Goal: Task Accomplishment & Management: Manage account settings

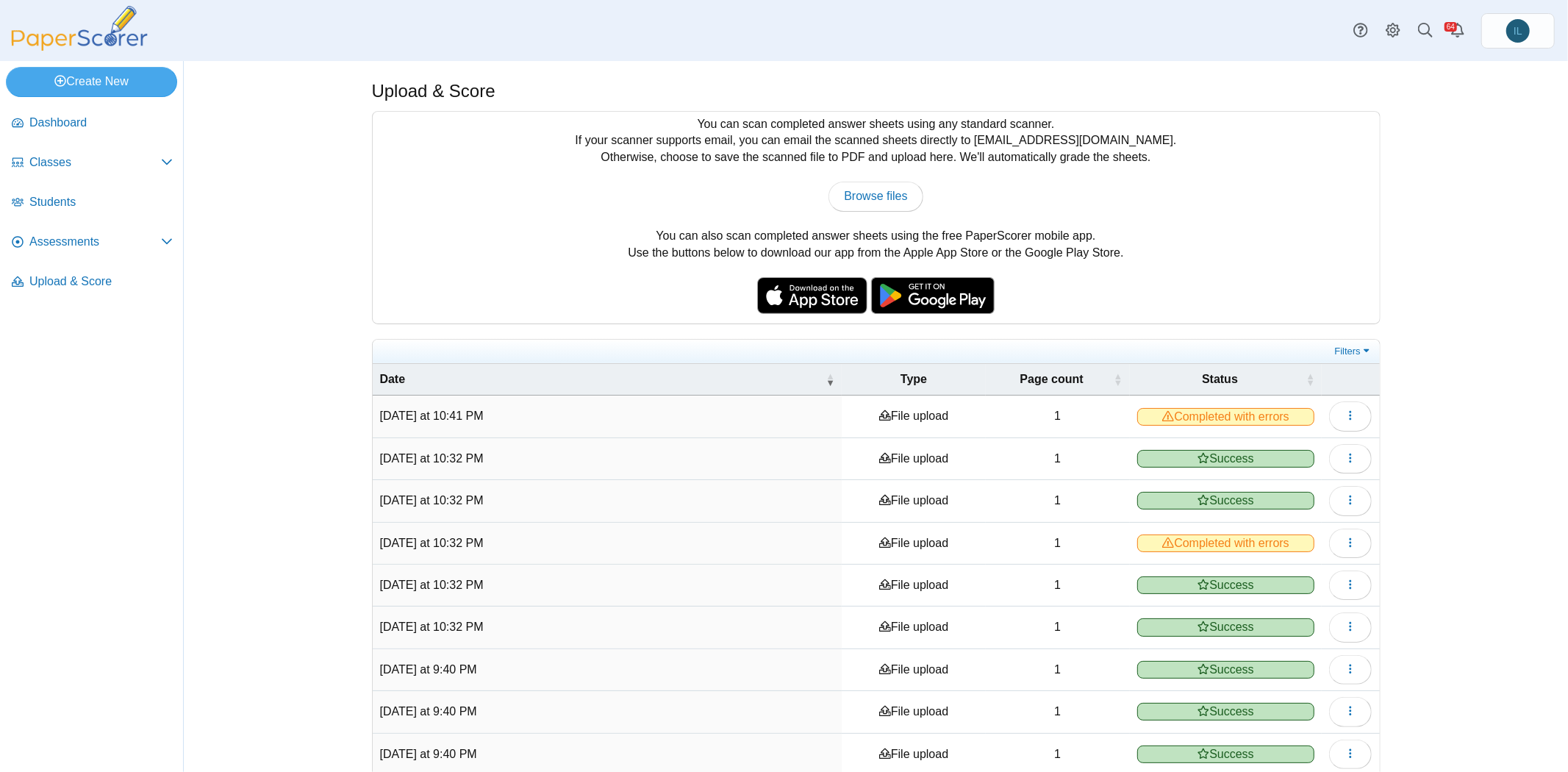
click at [1086, 163] on div "You can scan completed answer sheets using any standard scanner. If your scanne…" at bounding box center [876, 217] width 1007 height 212
click at [73, 240] on span "Assessments" at bounding box center [95, 241] width 131 height 16
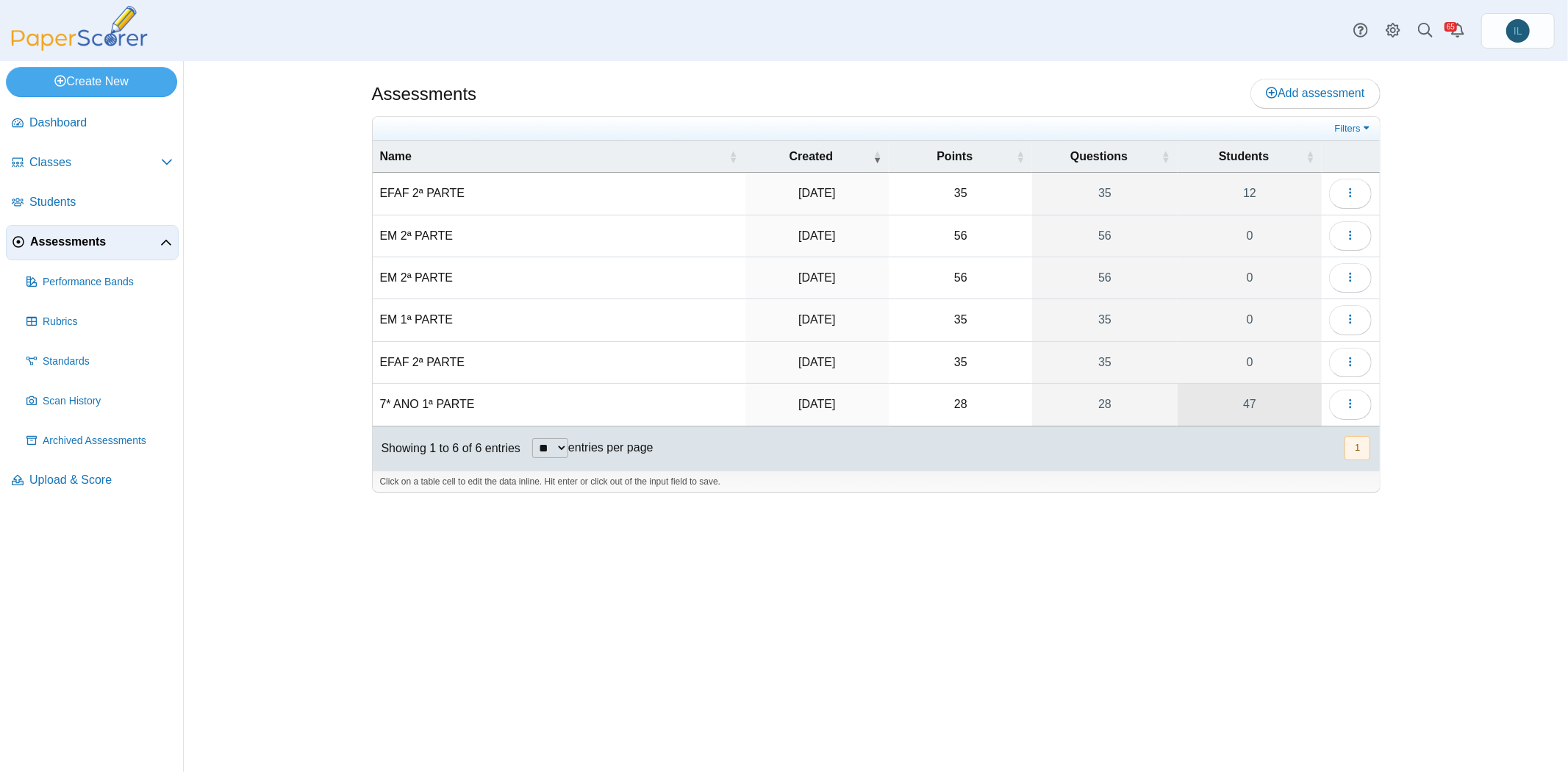
click at [1254, 386] on link "47" at bounding box center [1250, 404] width 144 height 42
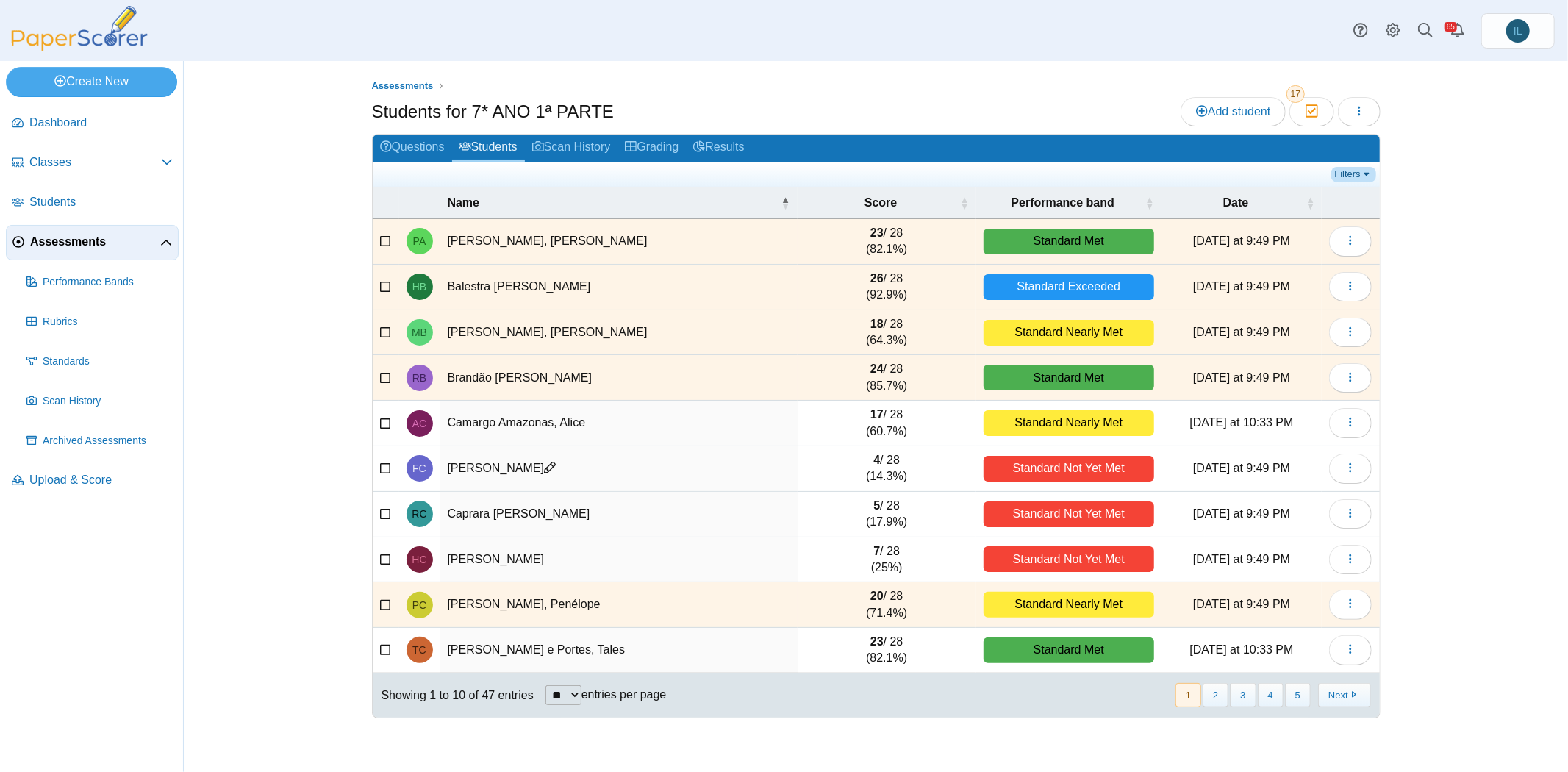
click at [1359, 167] on link "Filters" at bounding box center [1353, 174] width 44 height 15
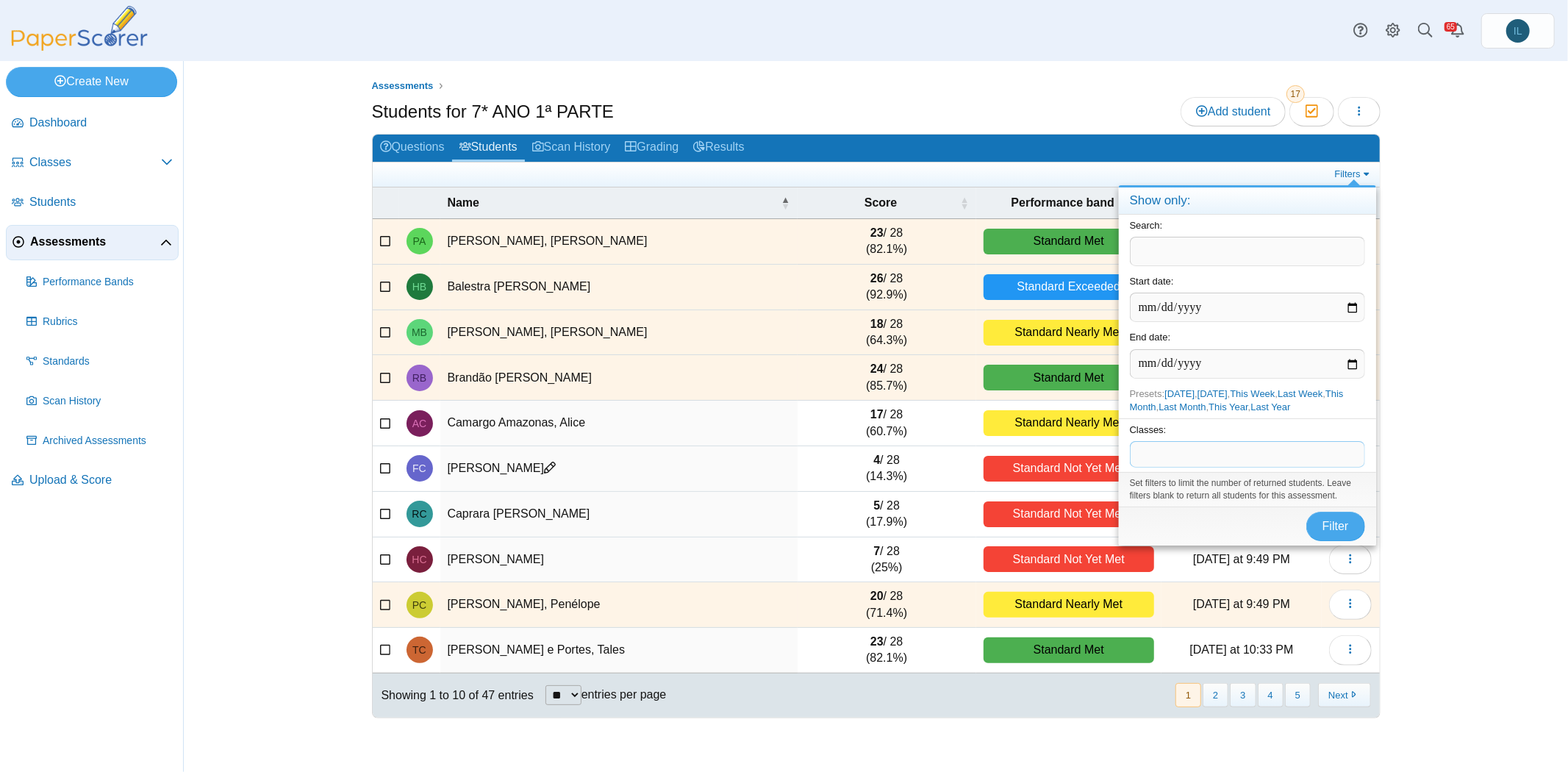
click at [1201, 449] on span at bounding box center [1248, 454] width 233 height 25
click at [1310, 518] on button "Filter" at bounding box center [1335, 527] width 58 height 30
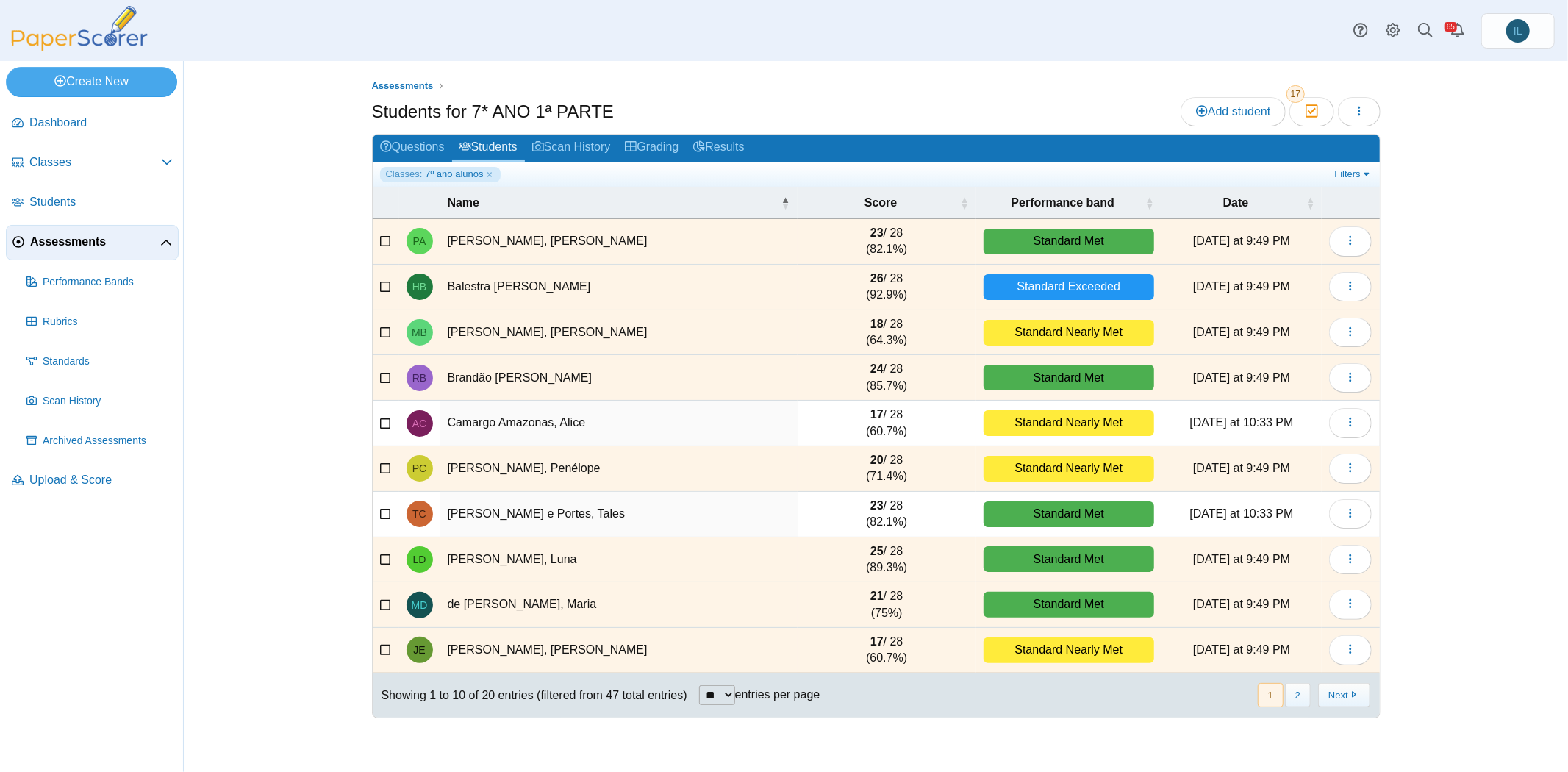
click at [387, 416] on icon at bounding box center [386, 421] width 12 height 10
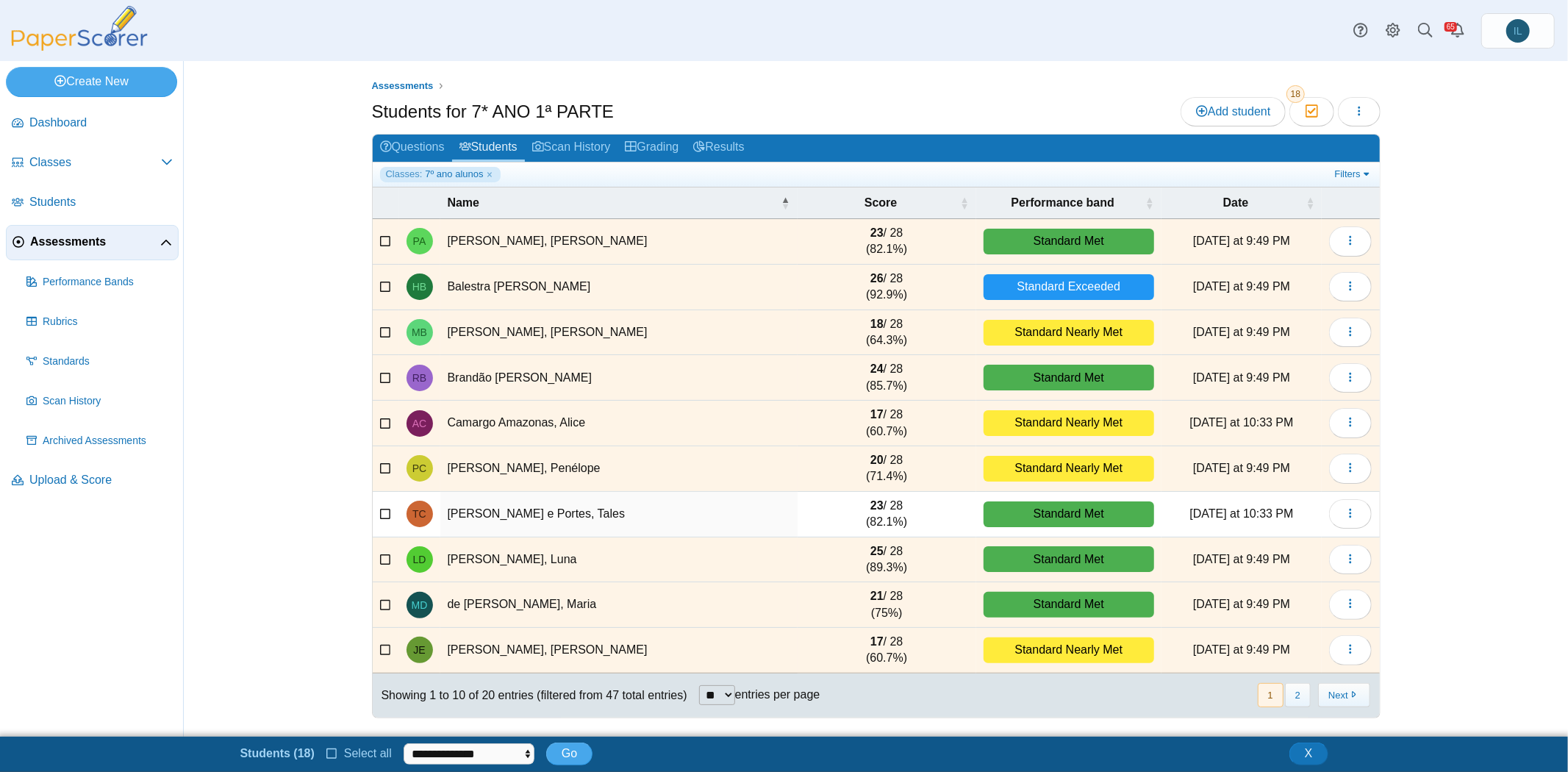
click at [387, 513] on icon at bounding box center [386, 512] width 12 height 10
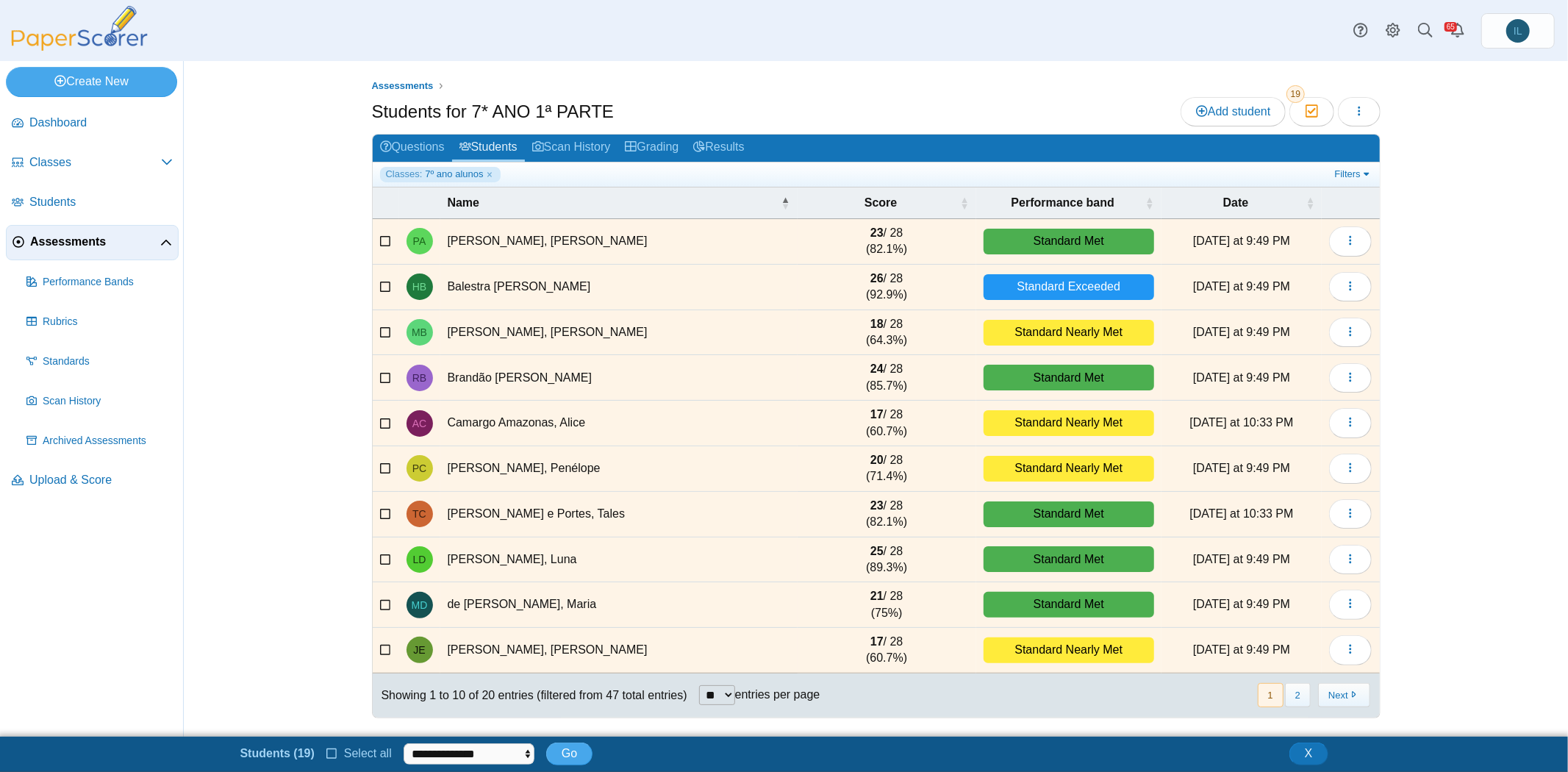
click at [383, 375] on icon at bounding box center [386, 376] width 12 height 10
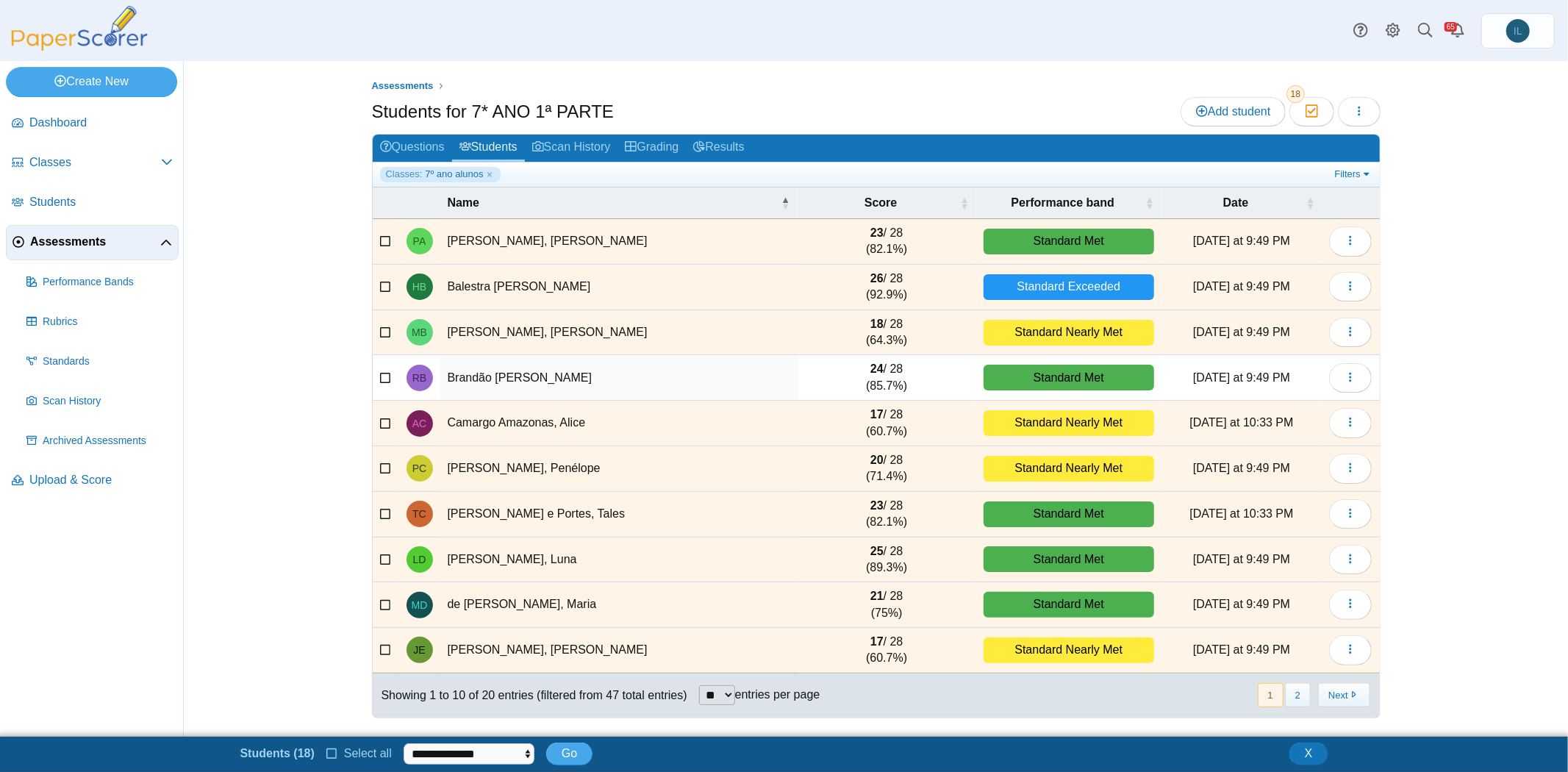
click at [381, 325] on icon at bounding box center [386, 330] width 12 height 10
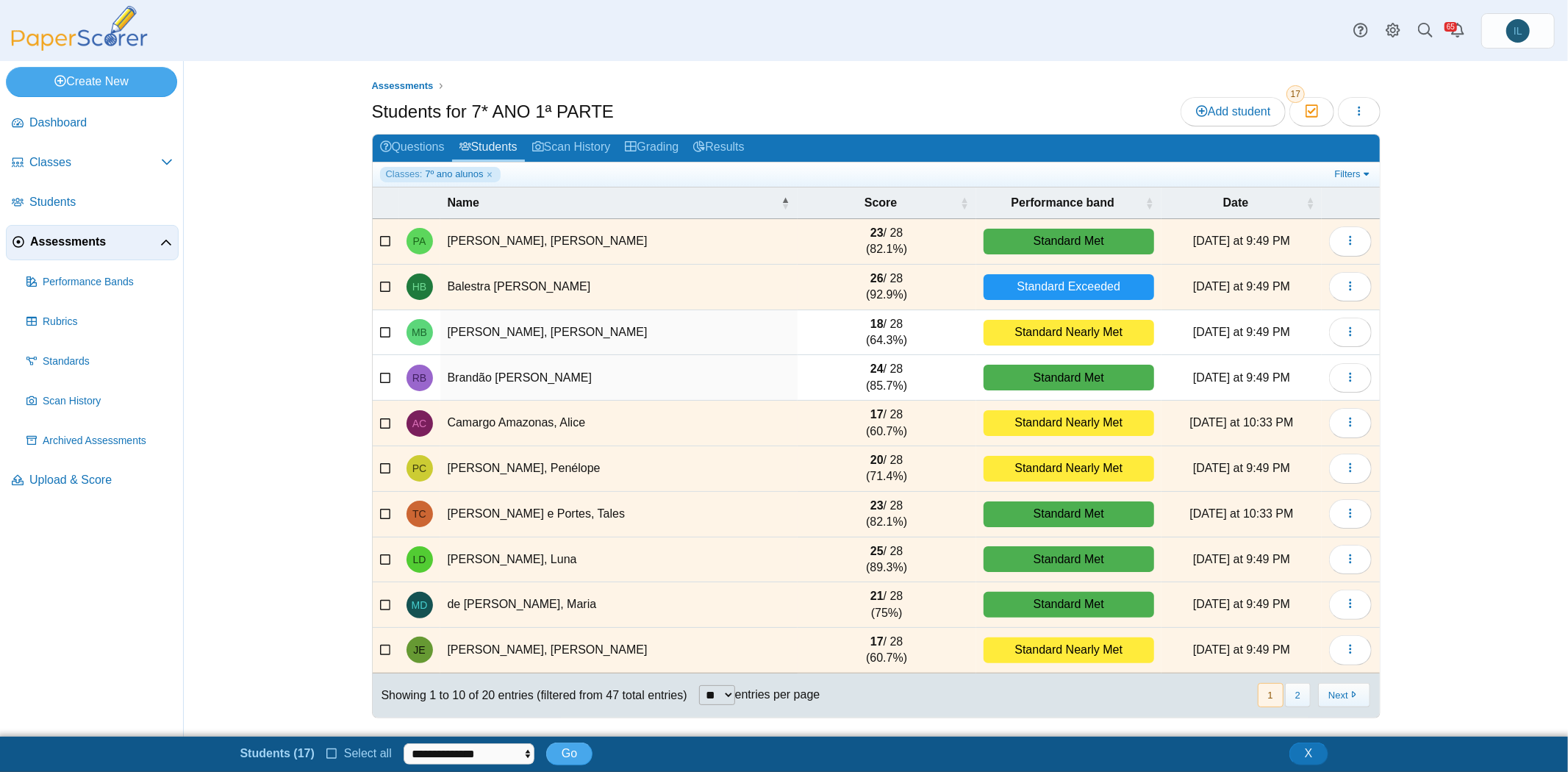
click at [380, 280] on icon at bounding box center [386, 285] width 12 height 10
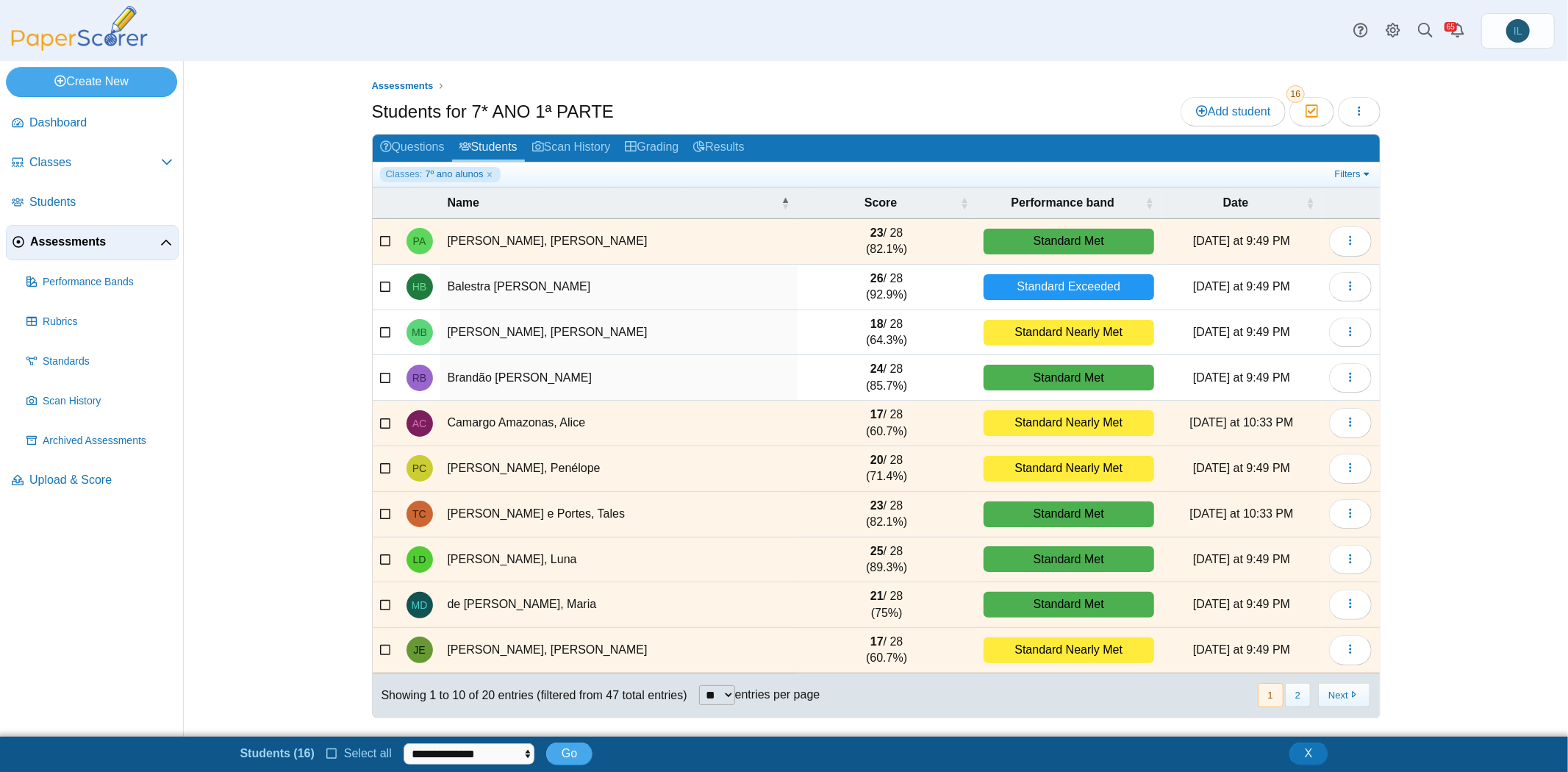
click at [380, 236] on icon at bounding box center [386, 239] width 12 height 10
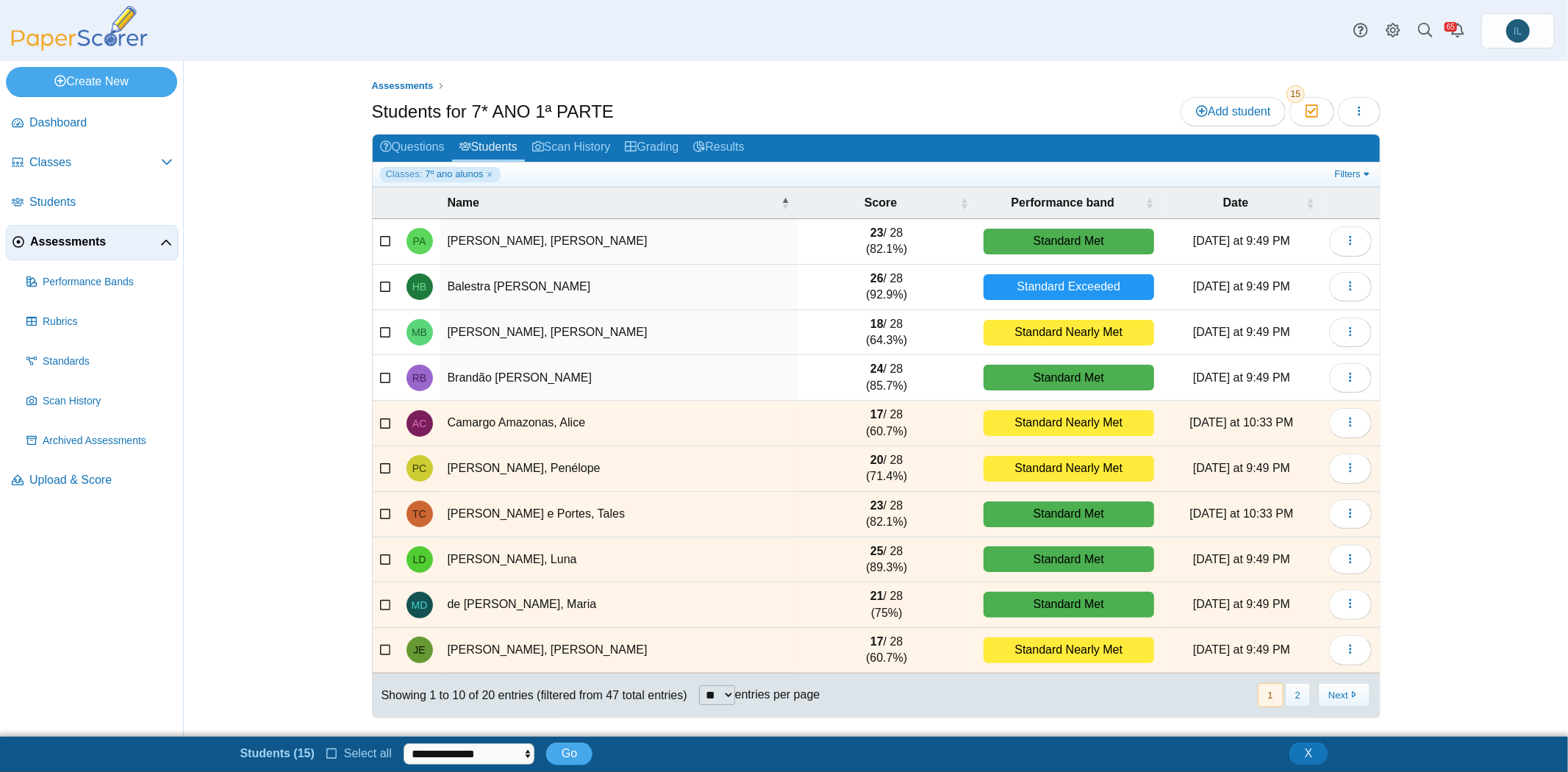
click at [382, 462] on icon at bounding box center [386, 467] width 12 height 10
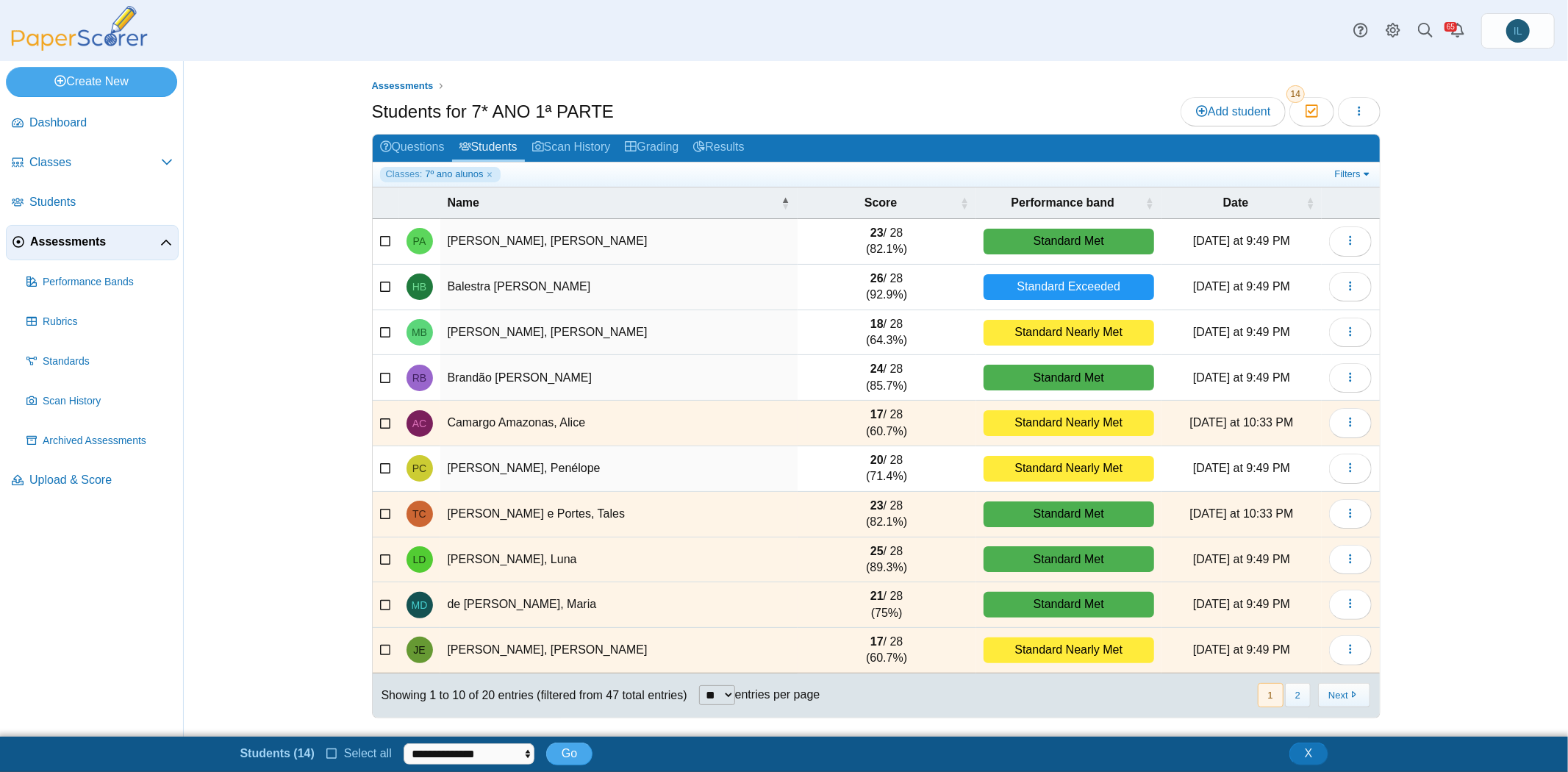
click at [385, 556] on icon at bounding box center [386, 557] width 12 height 10
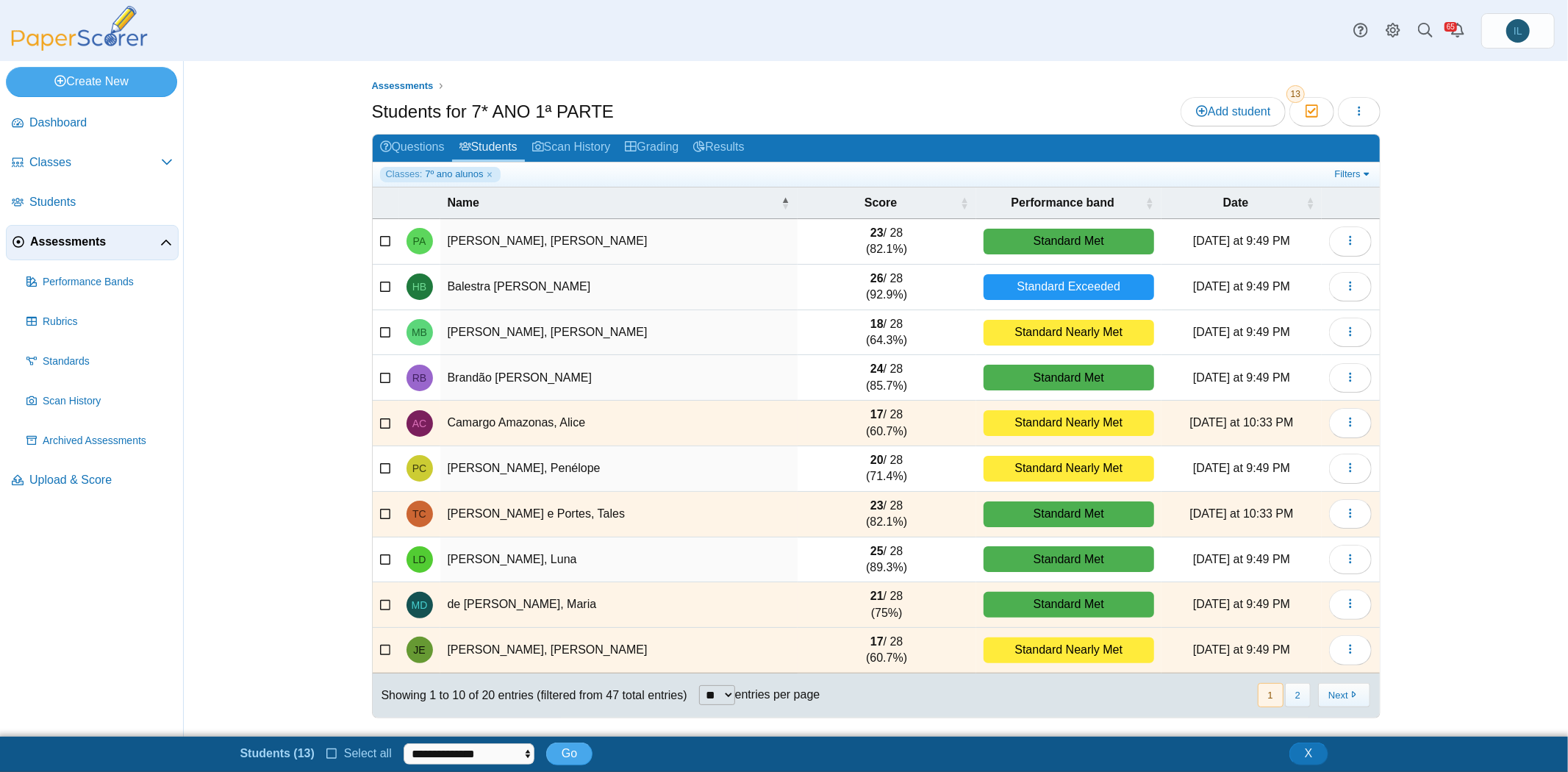
click at [386, 598] on icon at bounding box center [386, 603] width 12 height 10
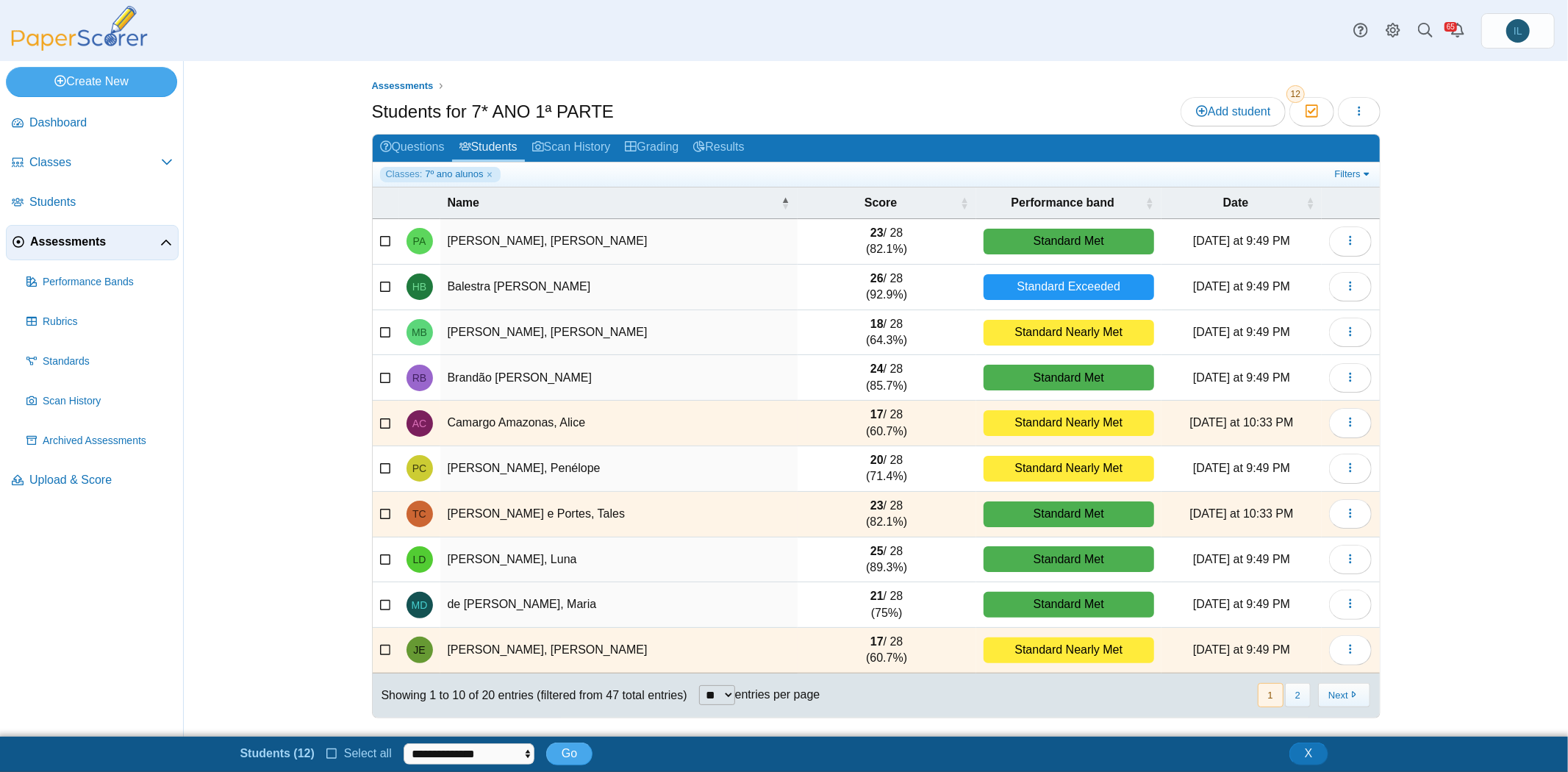
click at [383, 643] on icon at bounding box center [386, 648] width 12 height 10
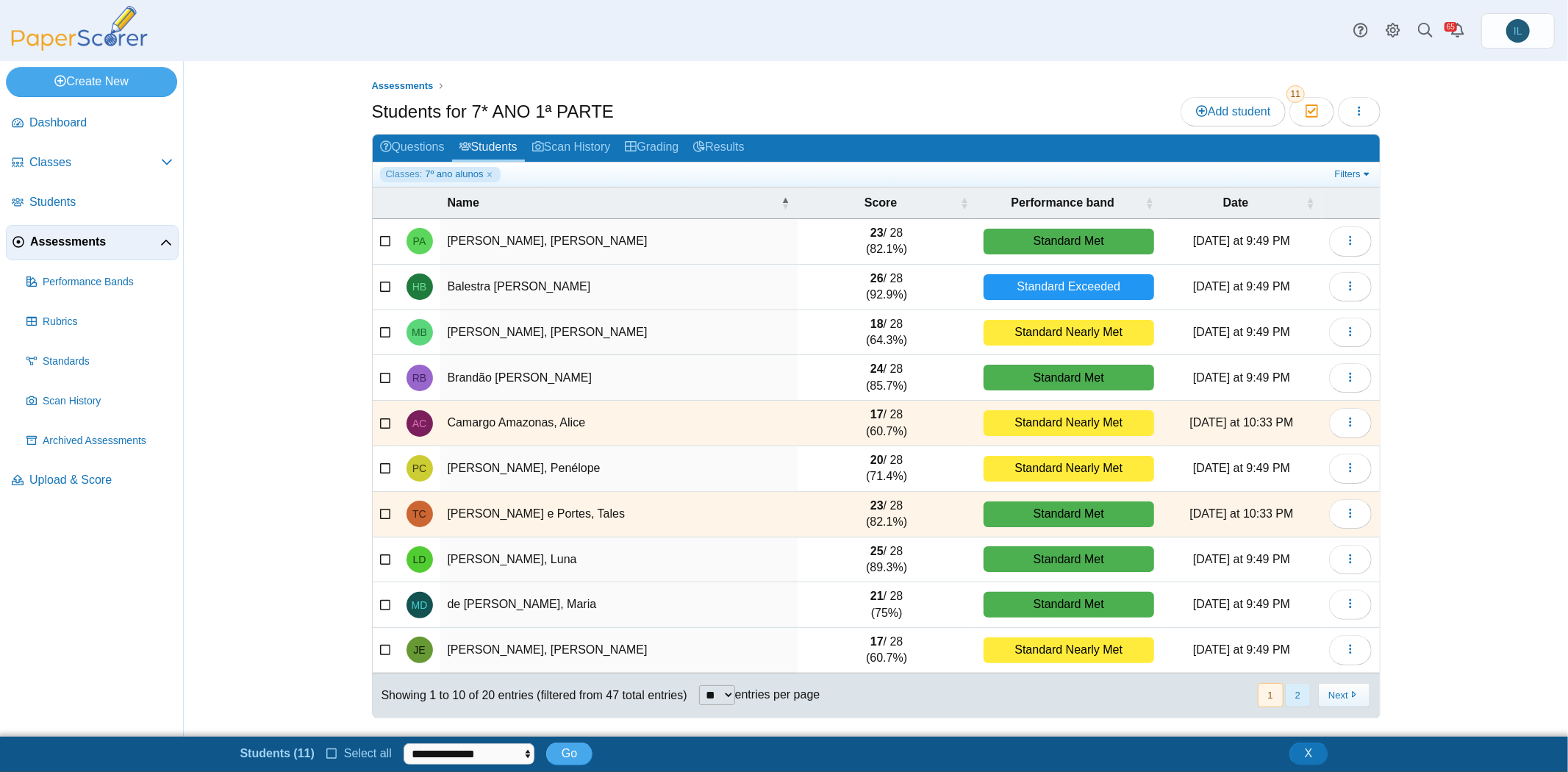
click at [1300, 691] on button "2" at bounding box center [1298, 695] width 26 height 25
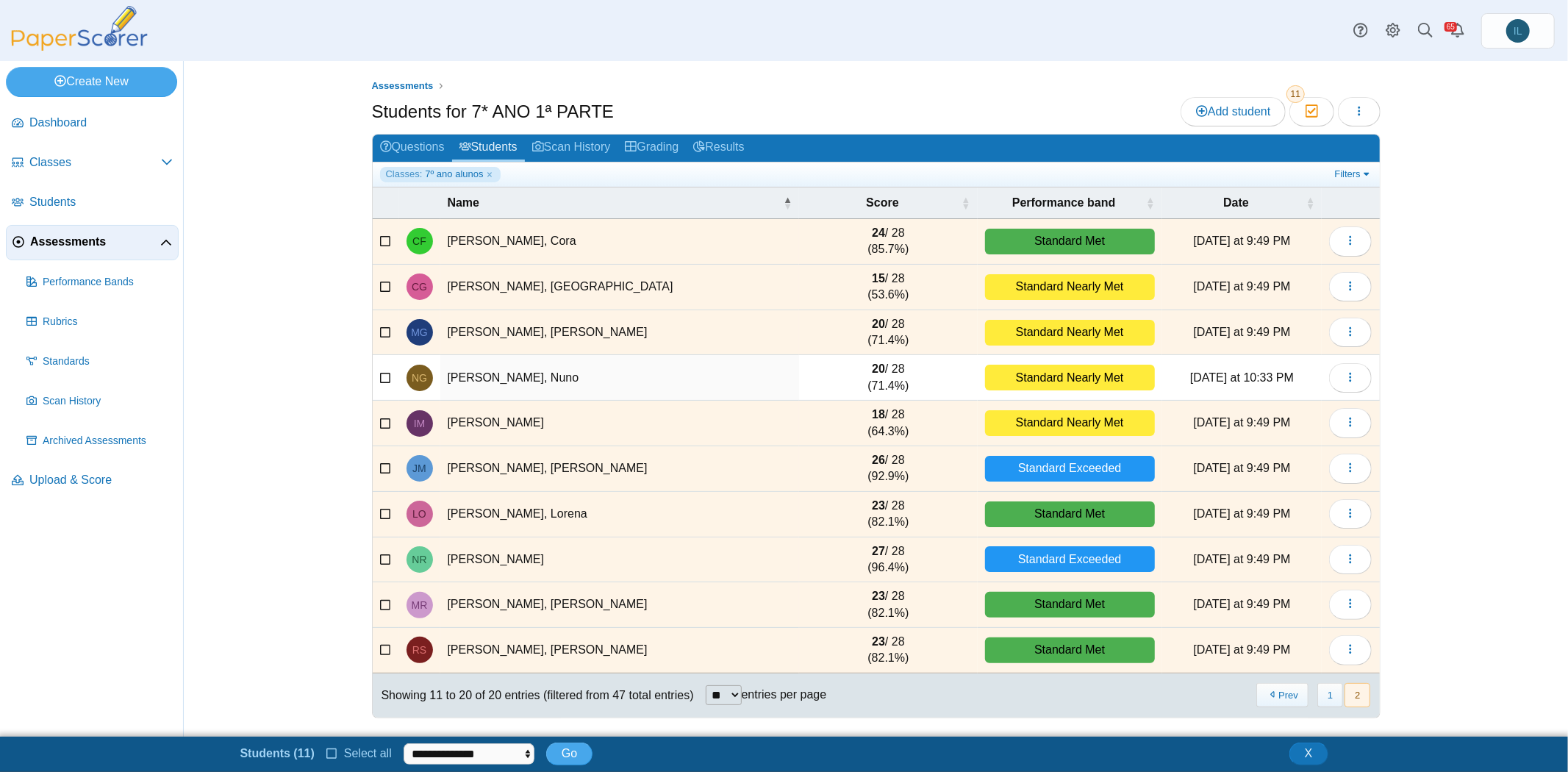
click at [377, 328] on td at bounding box center [386, 333] width 27 height 45
click at [385, 328] on icon at bounding box center [386, 330] width 12 height 10
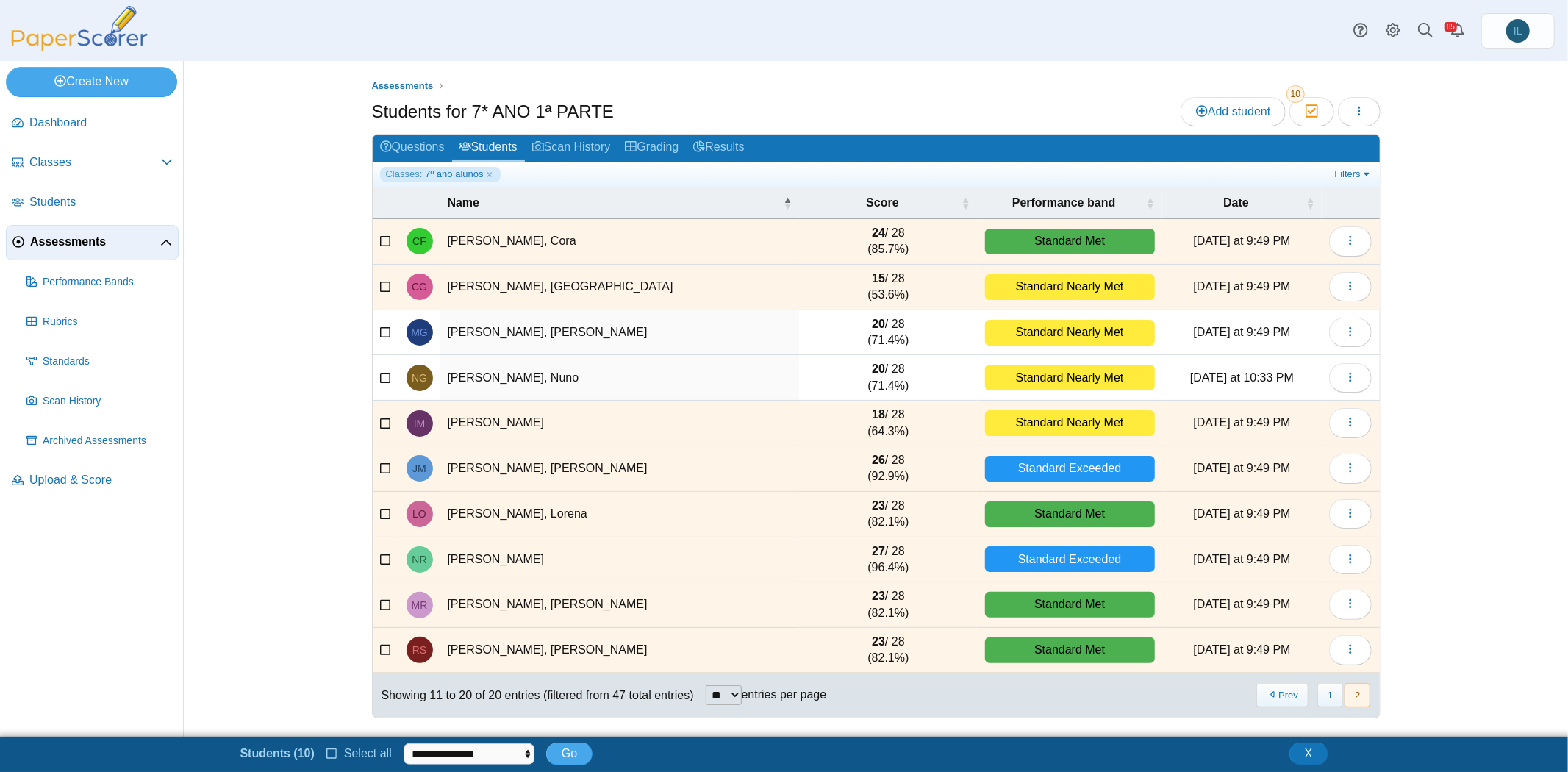
click at [386, 282] on icon at bounding box center [386, 285] width 12 height 10
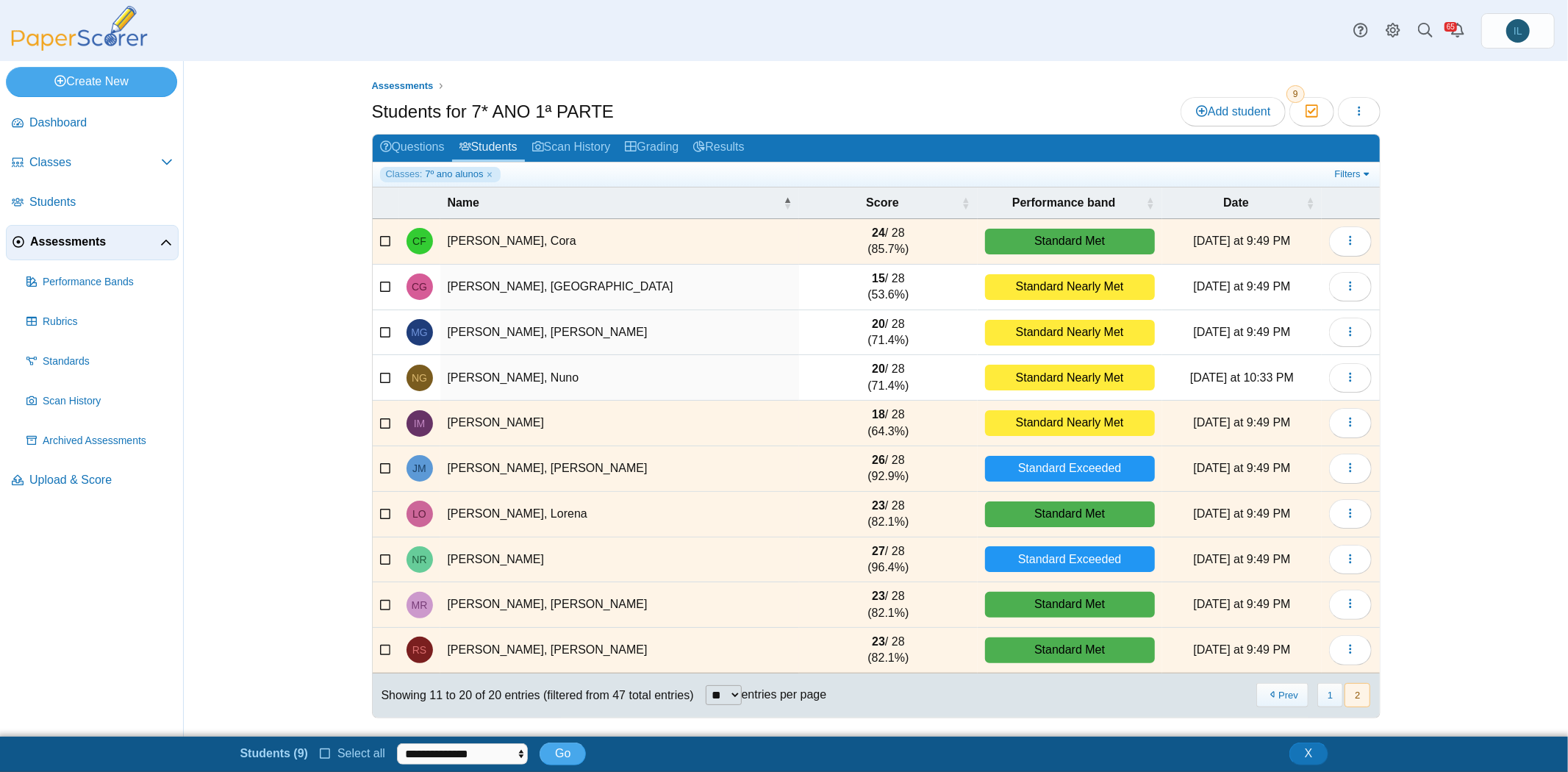
click at [385, 241] on icon at bounding box center [386, 239] width 12 height 10
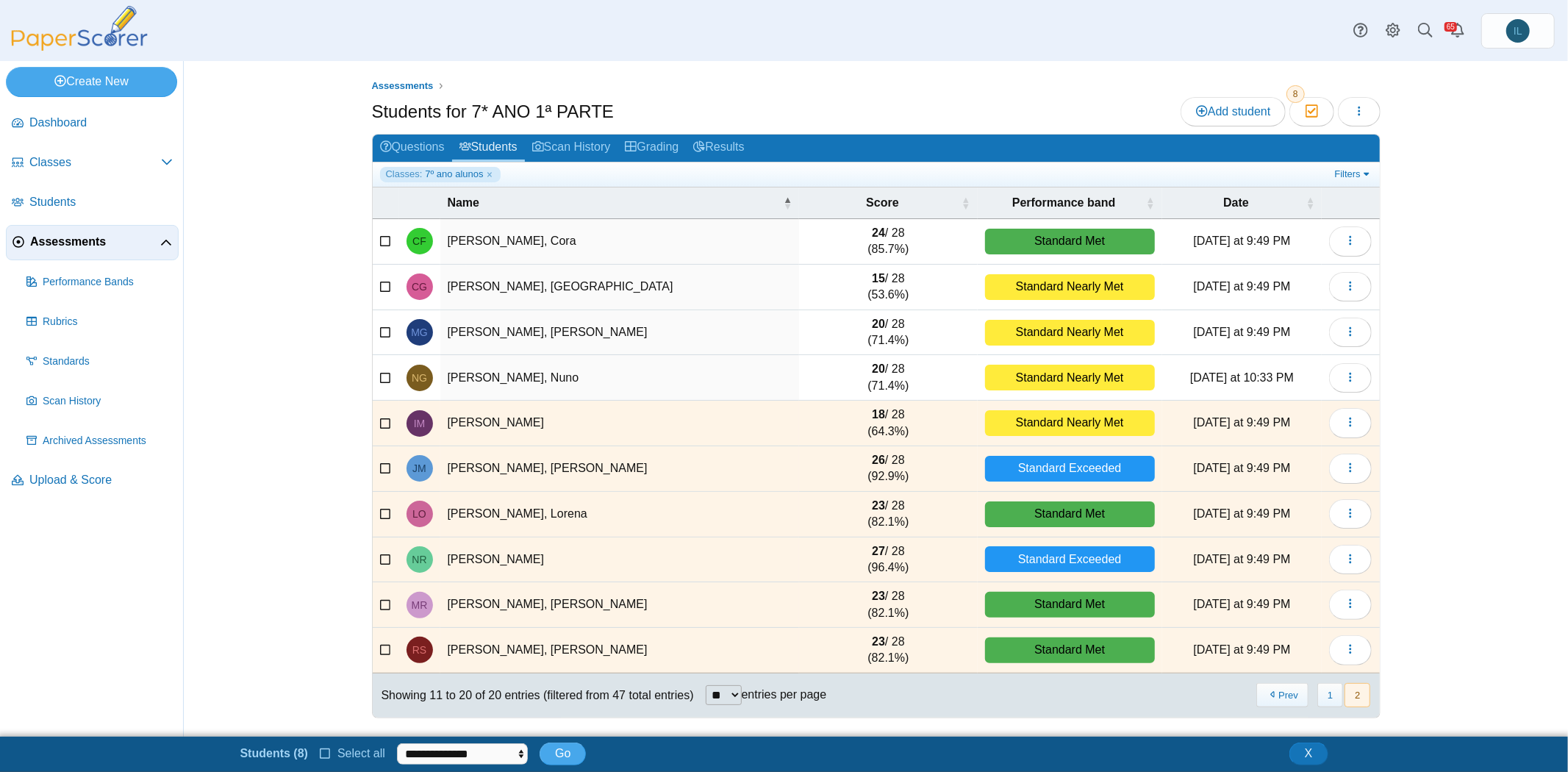
click at [387, 372] on icon at bounding box center [386, 376] width 12 height 10
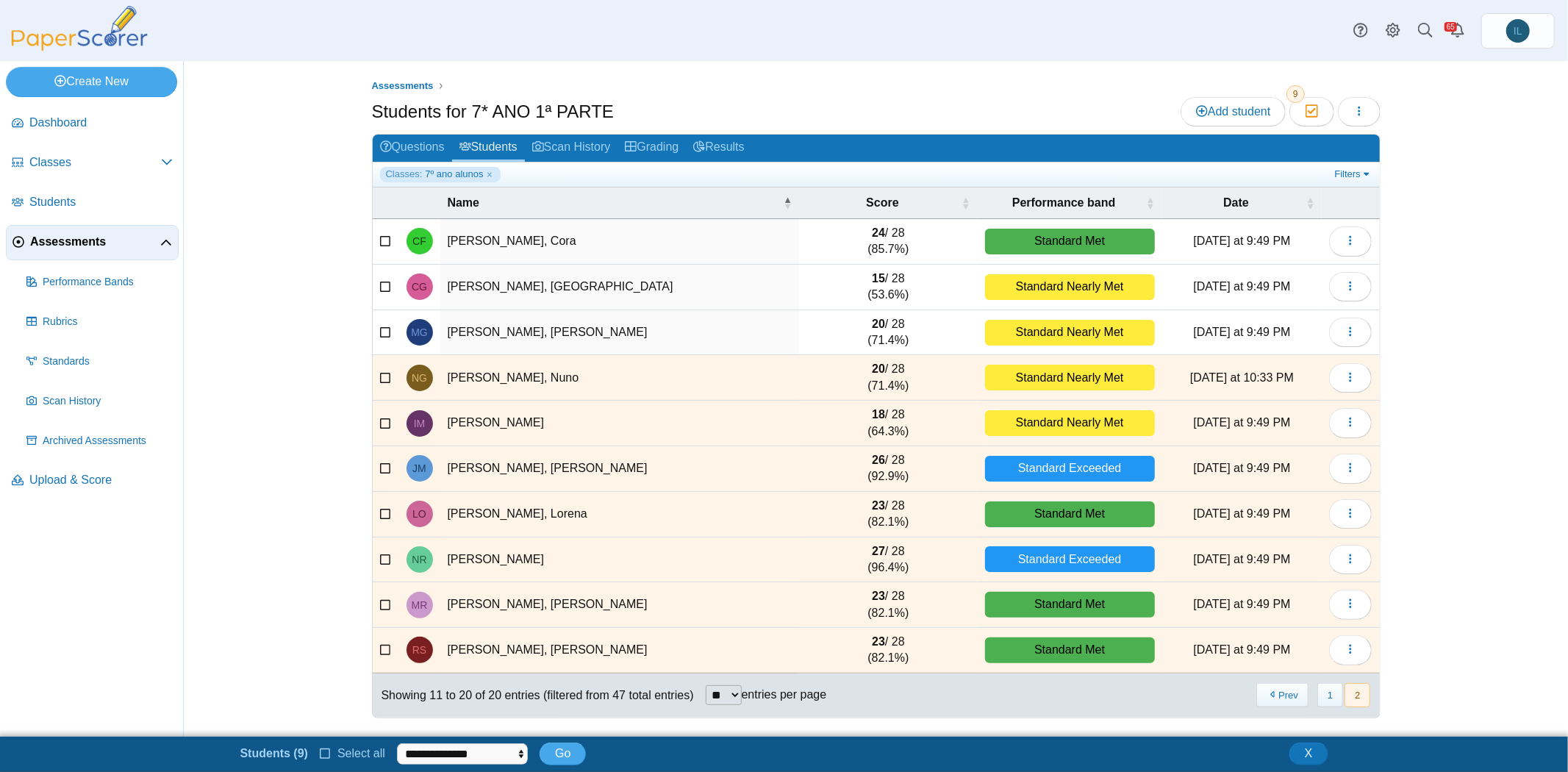
click at [380, 420] on icon at bounding box center [386, 421] width 12 height 10
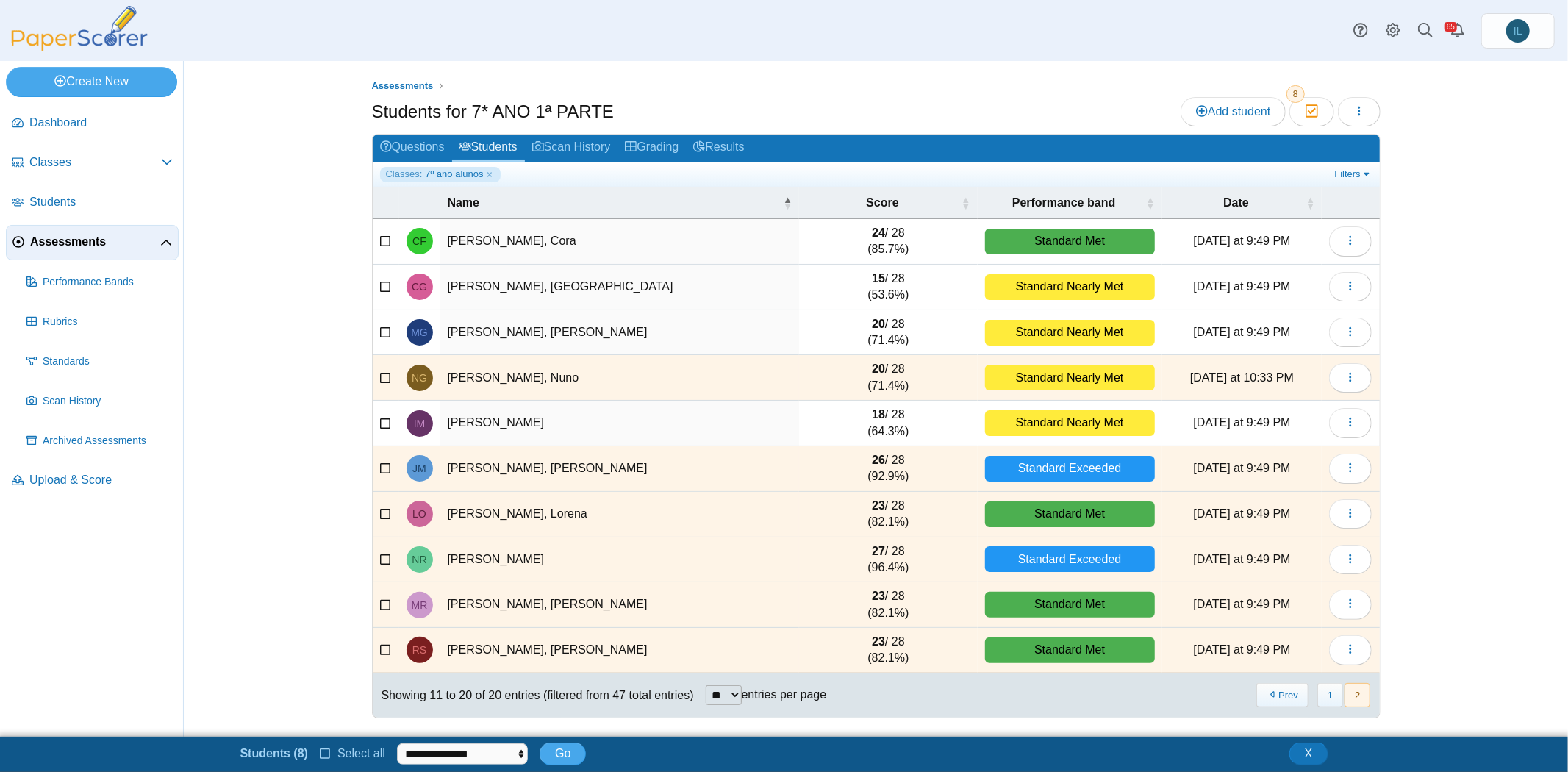
click at [387, 446] on td at bounding box center [386, 469] width 27 height 45
click at [385, 463] on icon at bounding box center [386, 467] width 12 height 10
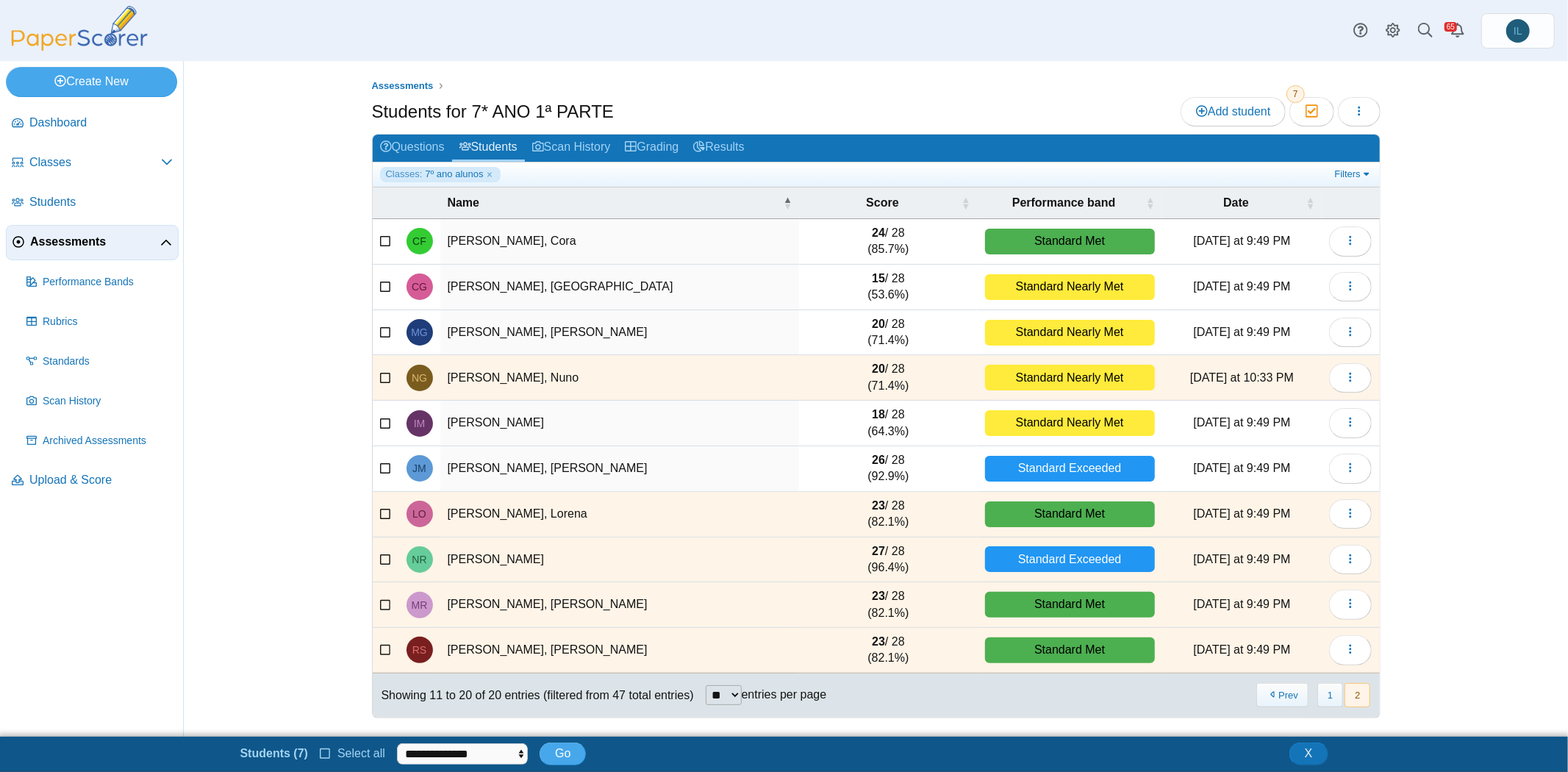
click at [386, 498] on td at bounding box center [386, 514] width 27 height 45
click at [383, 517] on td at bounding box center [386, 514] width 27 height 45
click at [383, 552] on icon at bounding box center [386, 557] width 12 height 10
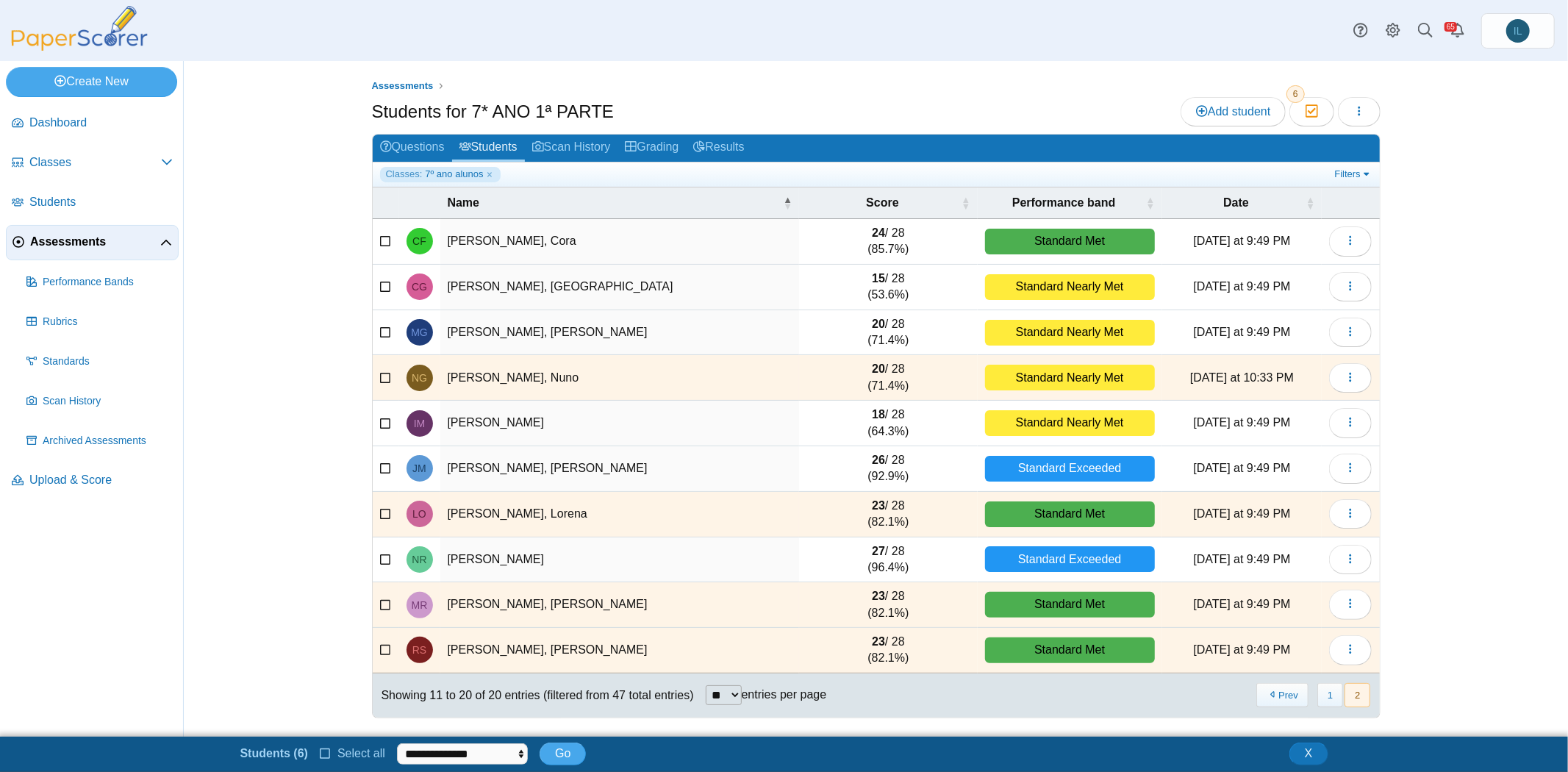
click at [381, 507] on icon at bounding box center [386, 512] width 12 height 10
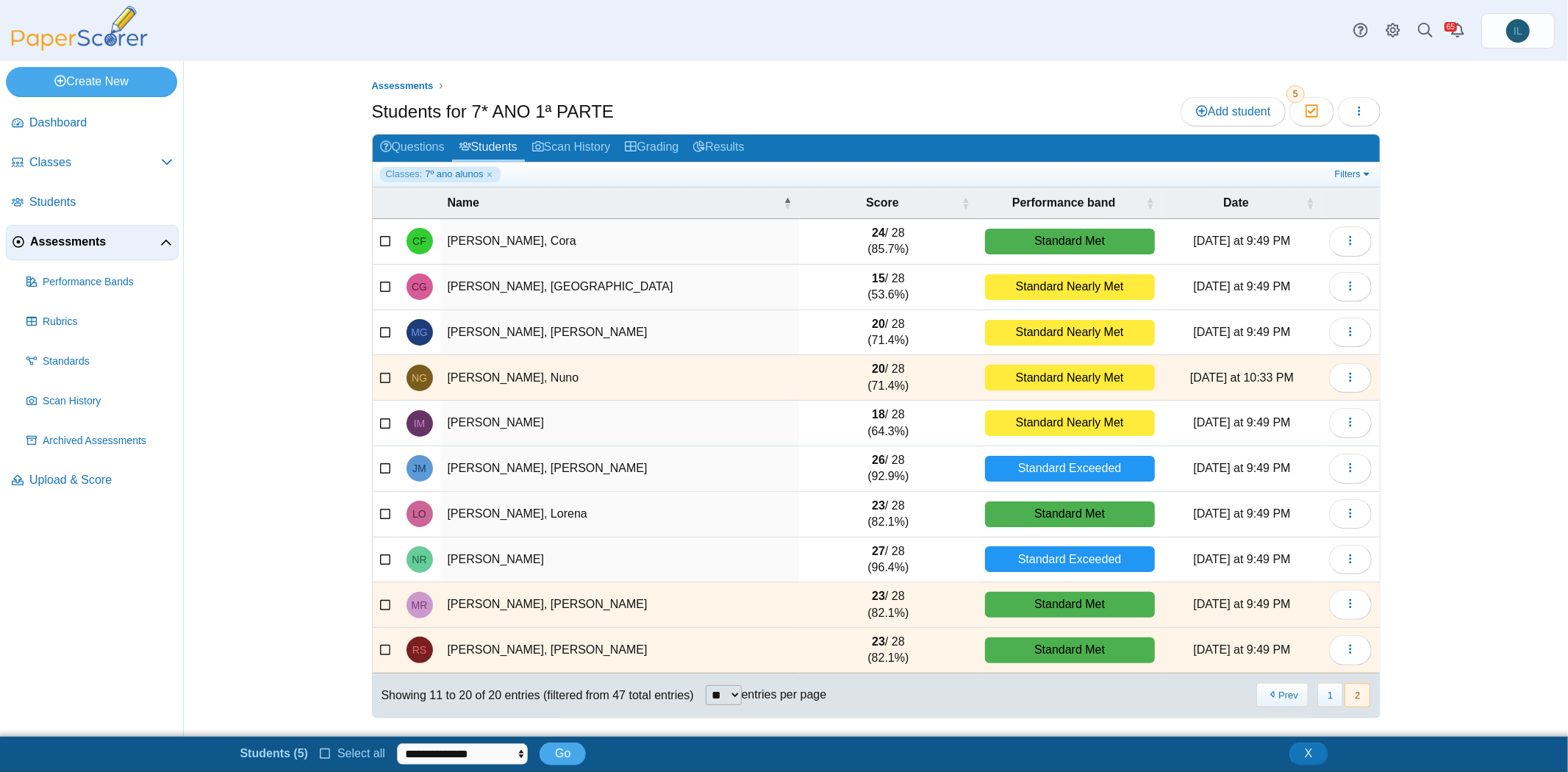
click at [386, 606] on label at bounding box center [386, 604] width 12 height 16
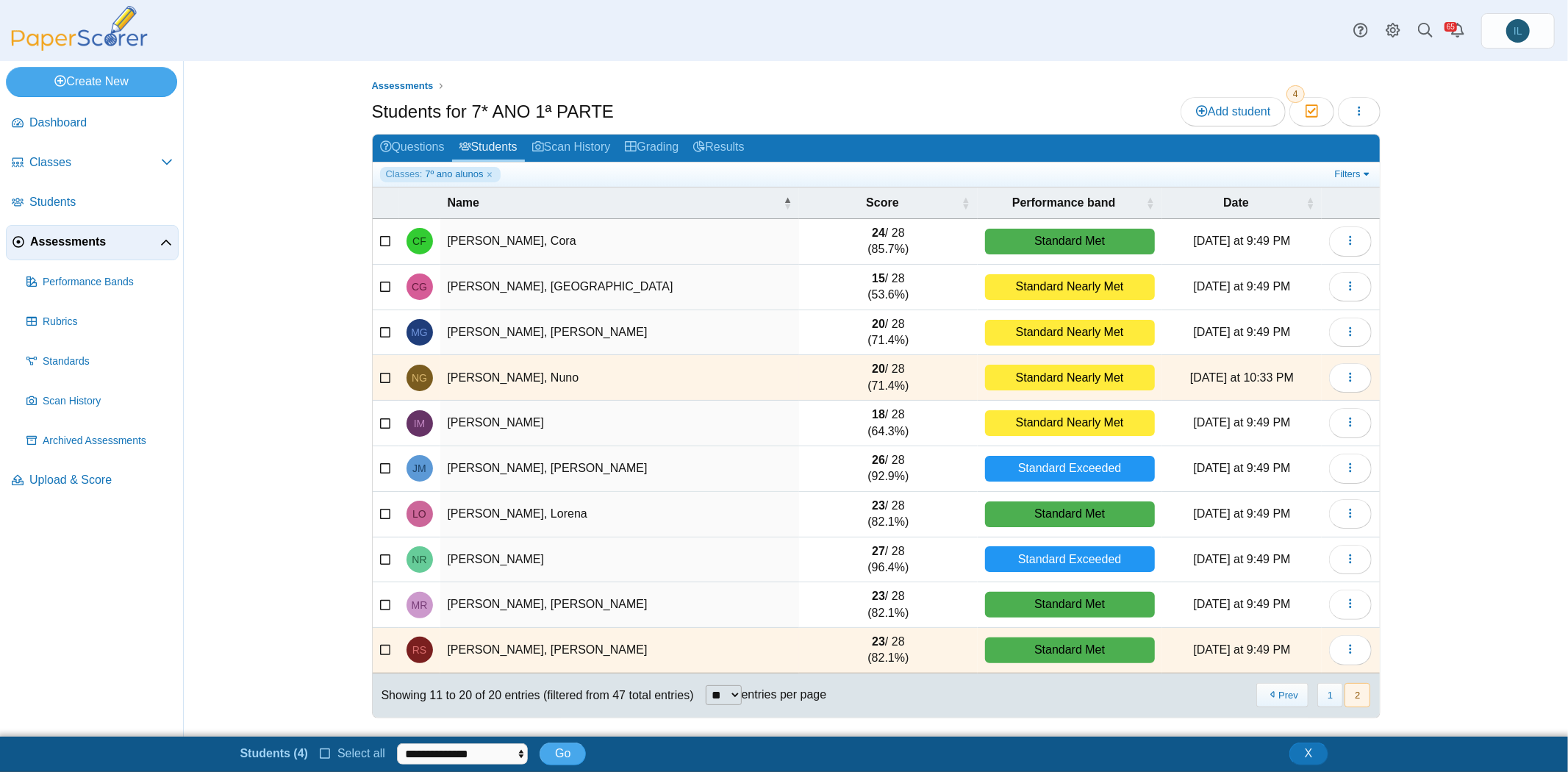
click at [378, 644] on td at bounding box center [386, 650] width 27 height 45
click at [387, 645] on icon at bounding box center [386, 648] width 12 height 10
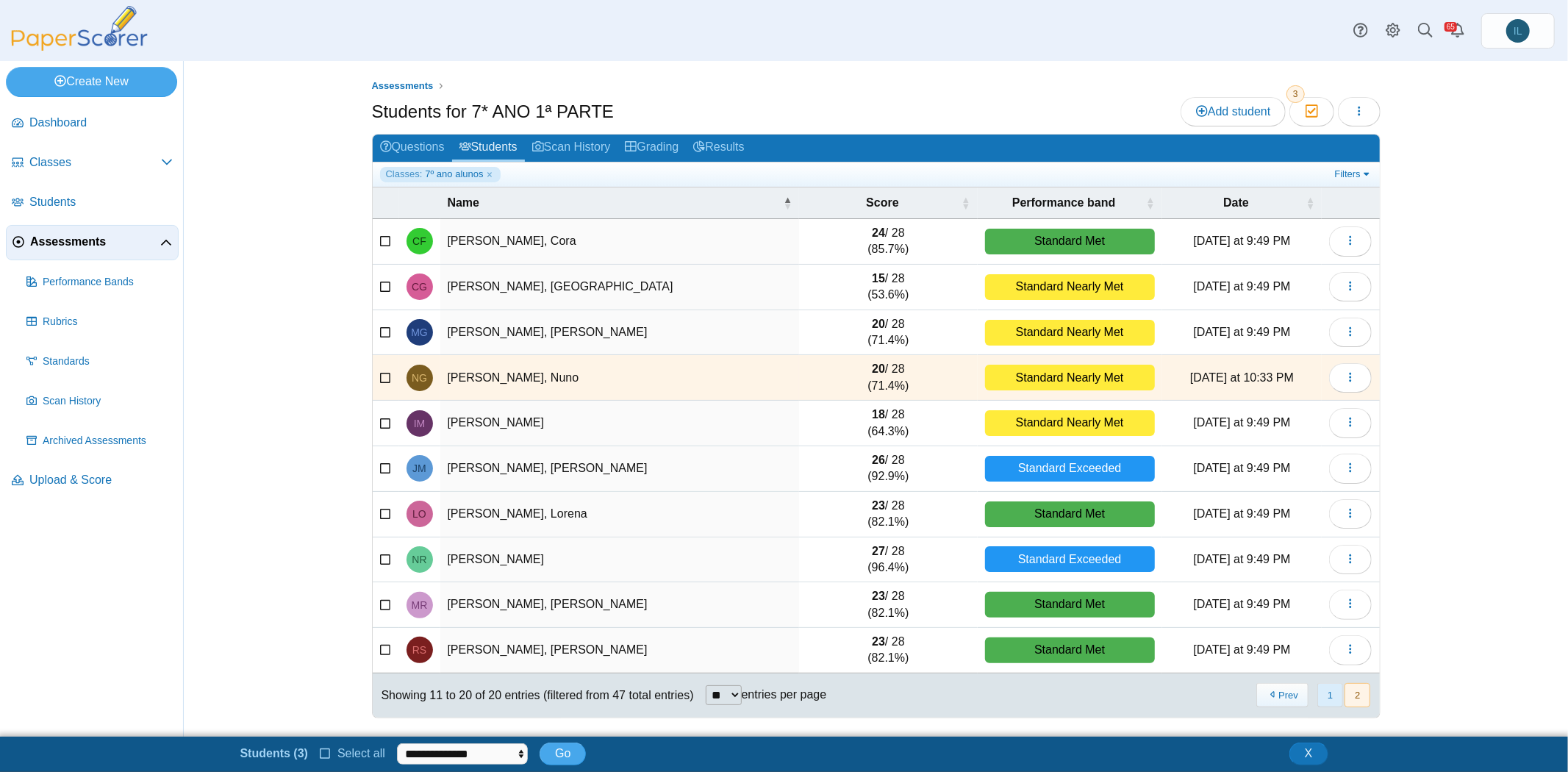
click at [1333, 686] on button "1" at bounding box center [1331, 695] width 26 height 25
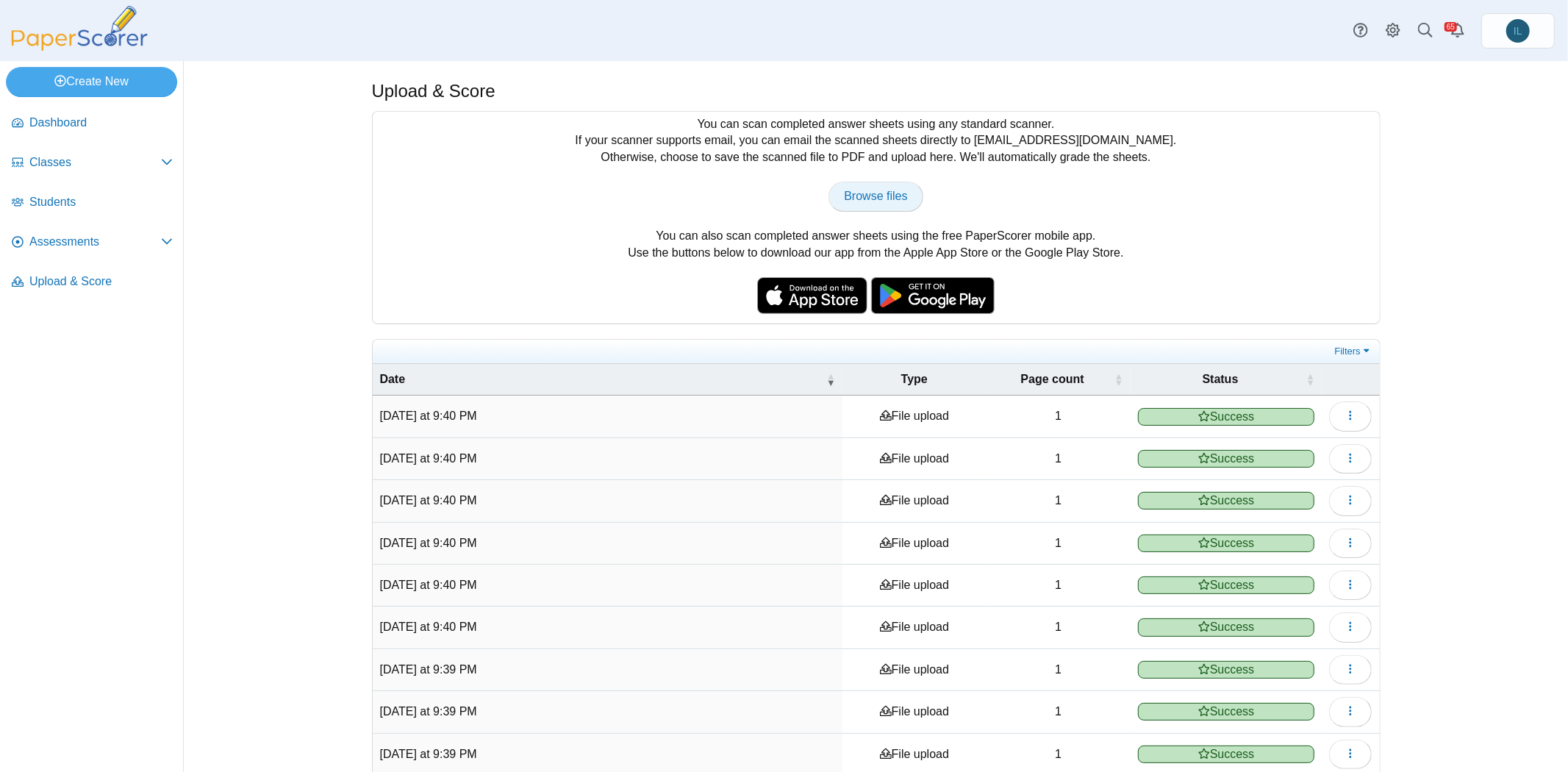
scroll to position [90, 0]
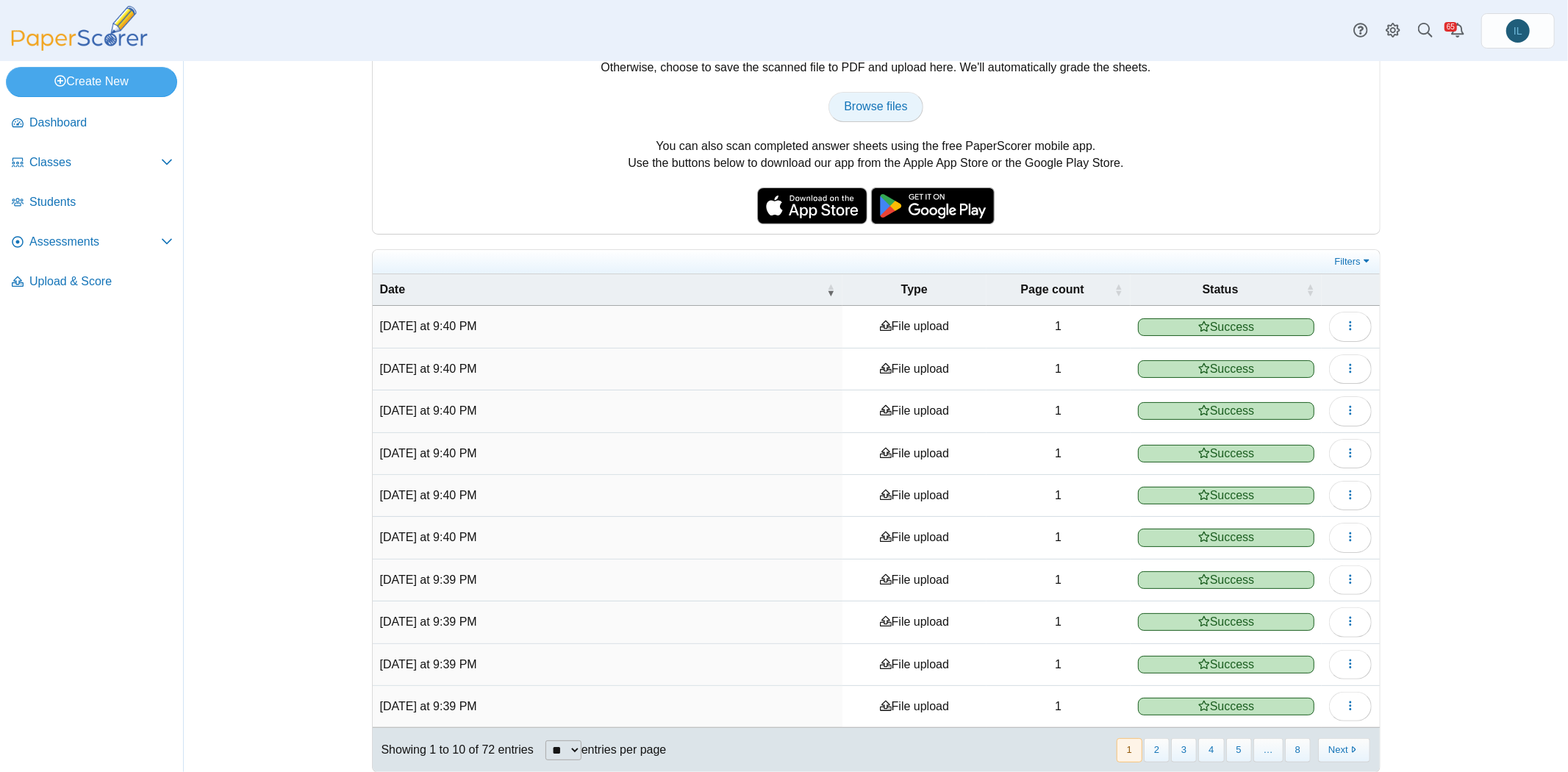
click at [869, 100] on span "Browse files" at bounding box center [876, 106] width 63 height 13
type input "**********"
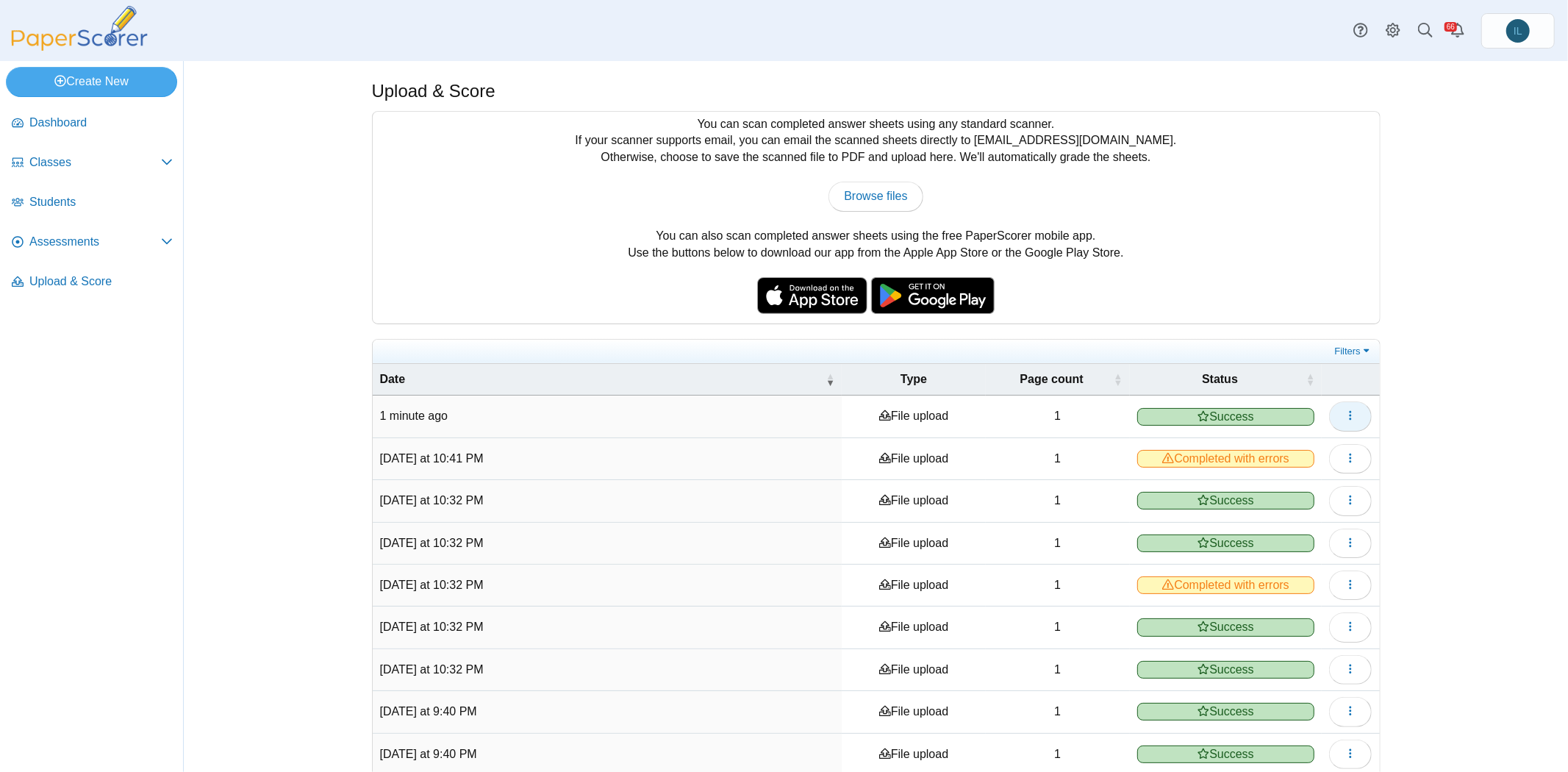
click at [1350, 409] on icon "button" at bounding box center [1350, 415] width 12 height 12
click at [1290, 443] on link "View scanned pages" at bounding box center [1278, 445] width 176 height 22
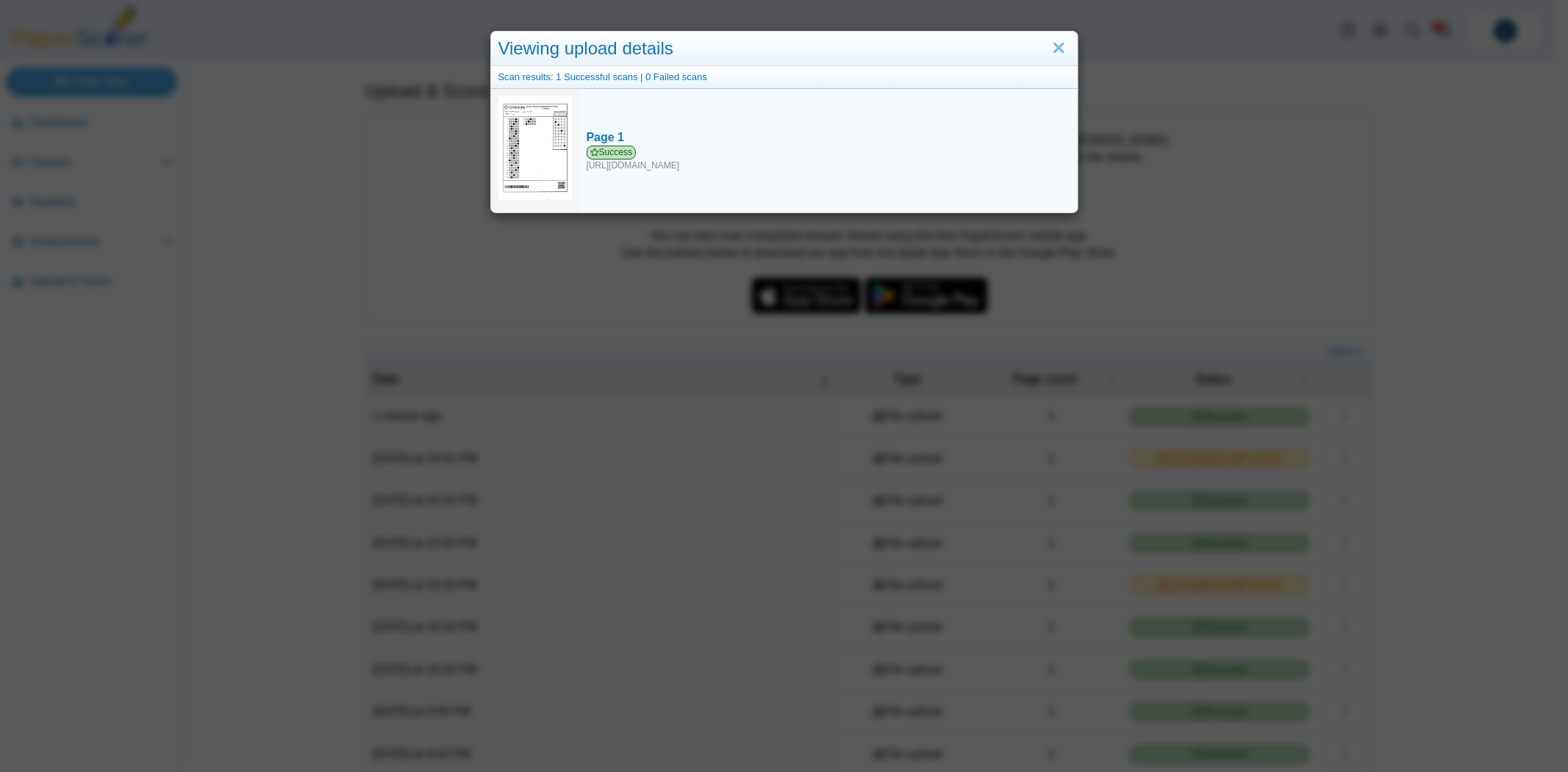
click at [541, 142] on img at bounding box center [535, 148] width 73 height 105
click at [595, 147] on span "Success" at bounding box center [611, 152] width 50 height 14
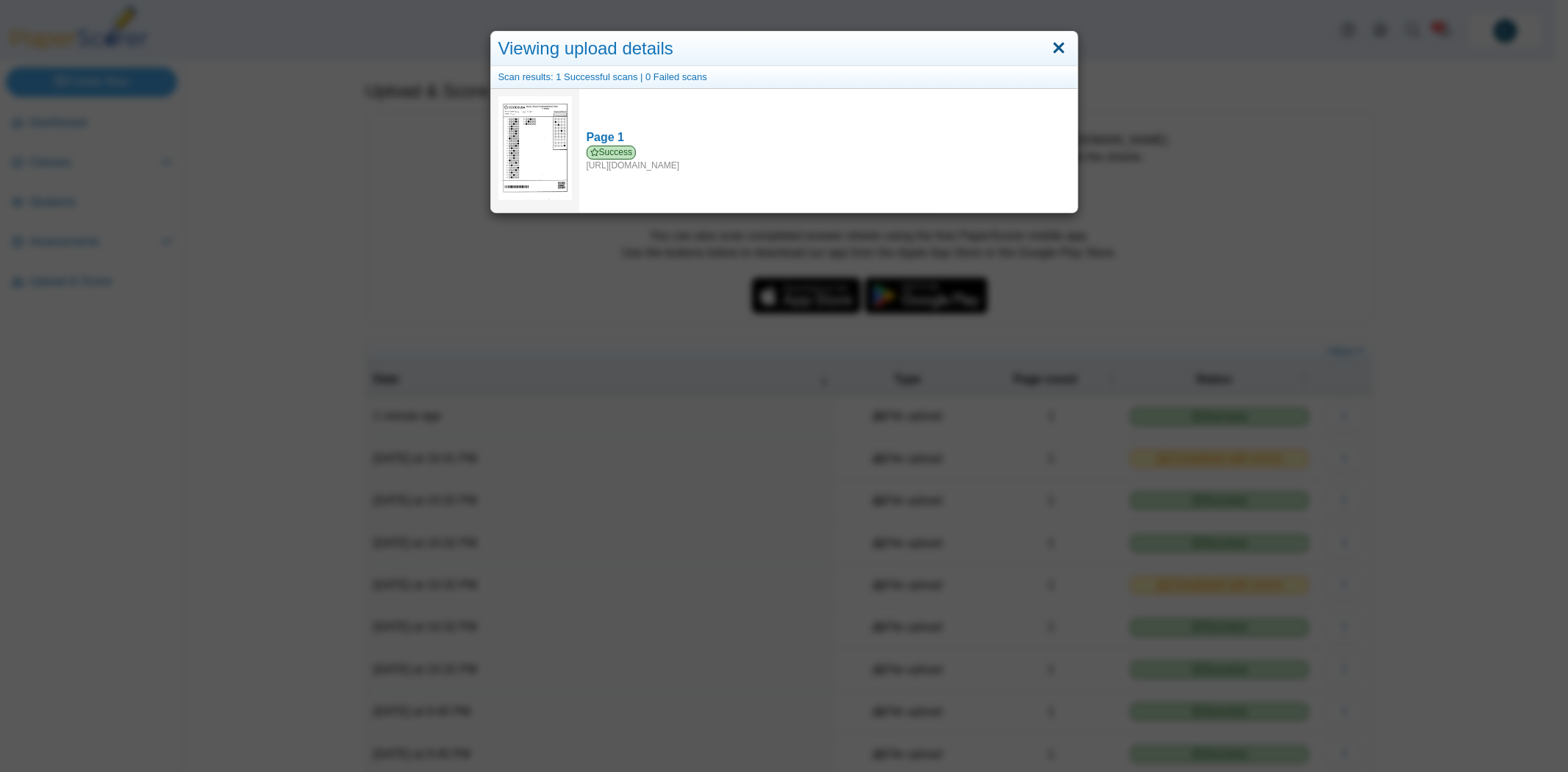
click at [1050, 47] on link "Close" at bounding box center [1059, 47] width 23 height 25
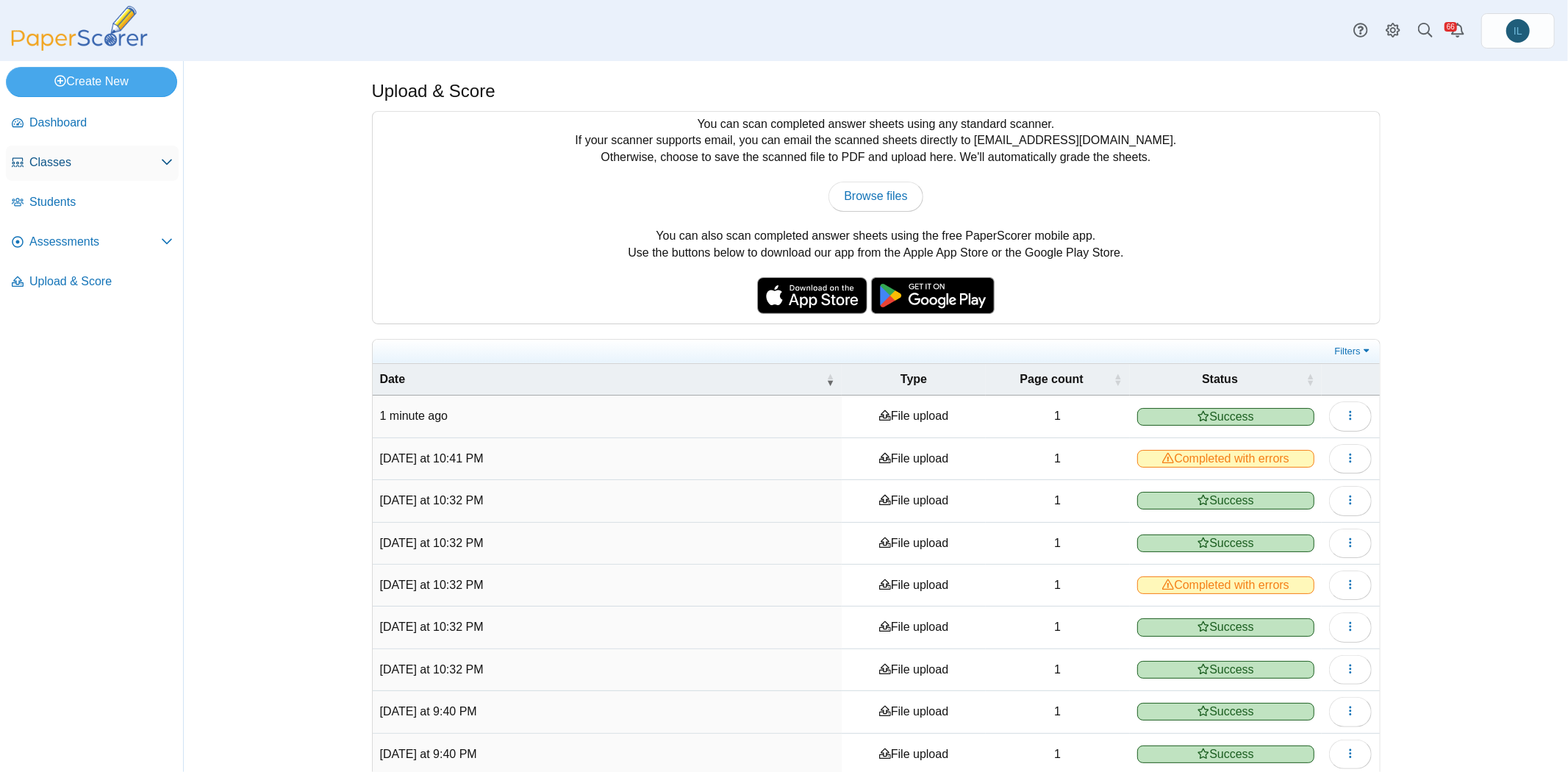
click at [119, 156] on span "Classes" at bounding box center [95, 162] width 131 height 16
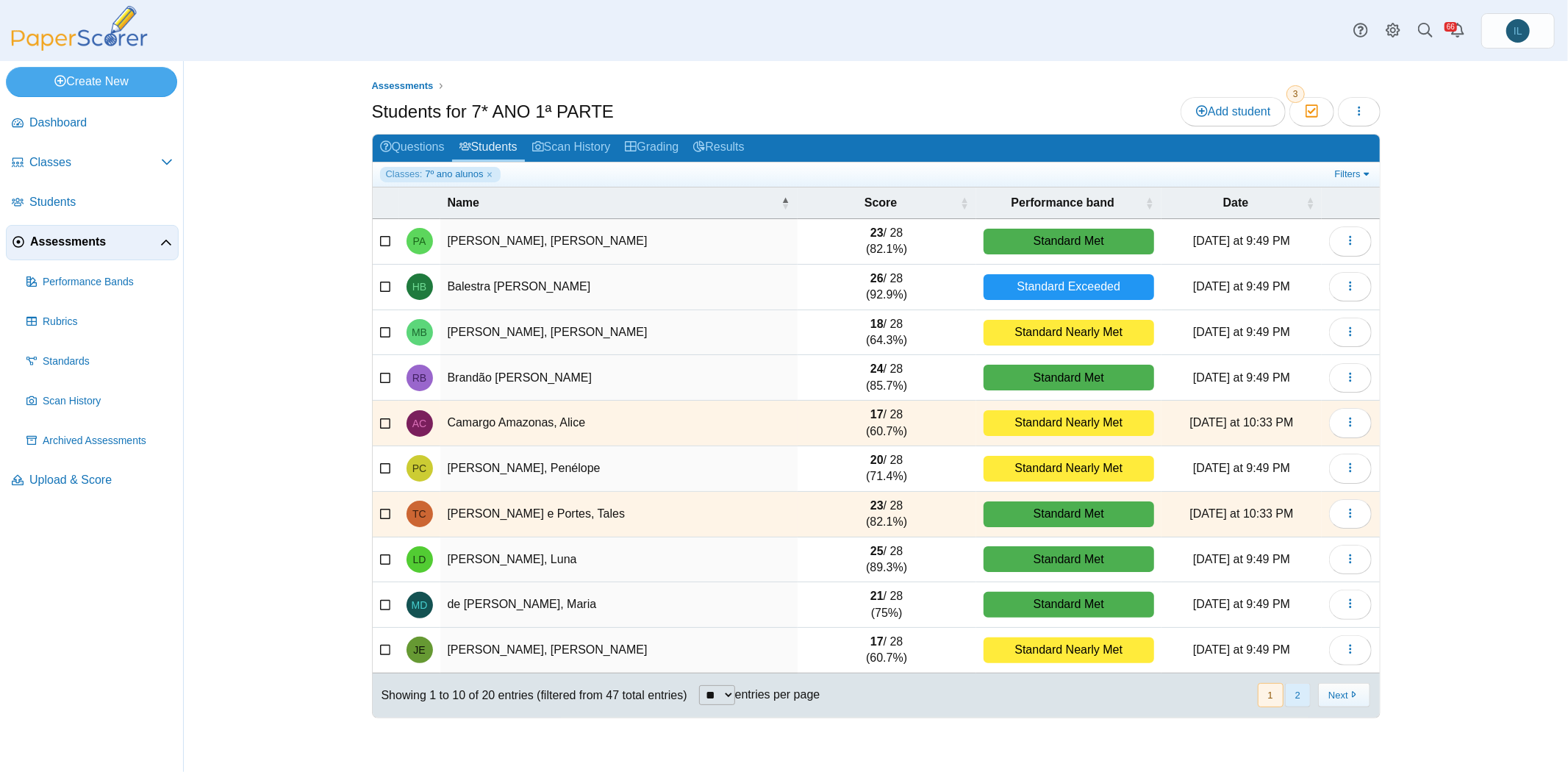
click at [1302, 685] on button "2" at bounding box center [1298, 695] width 26 height 25
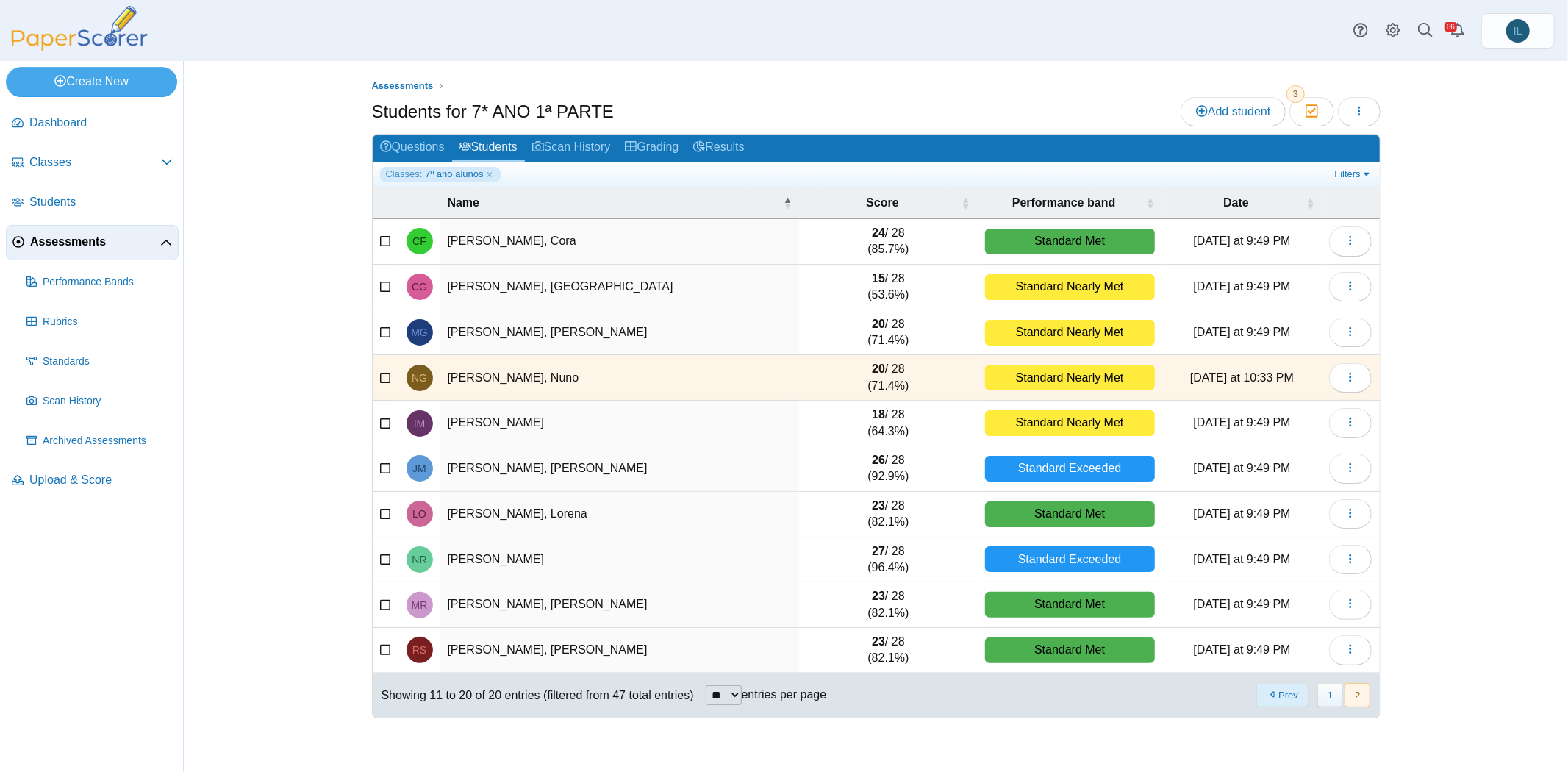
click at [1300, 692] on button "Prev" at bounding box center [1282, 695] width 52 height 25
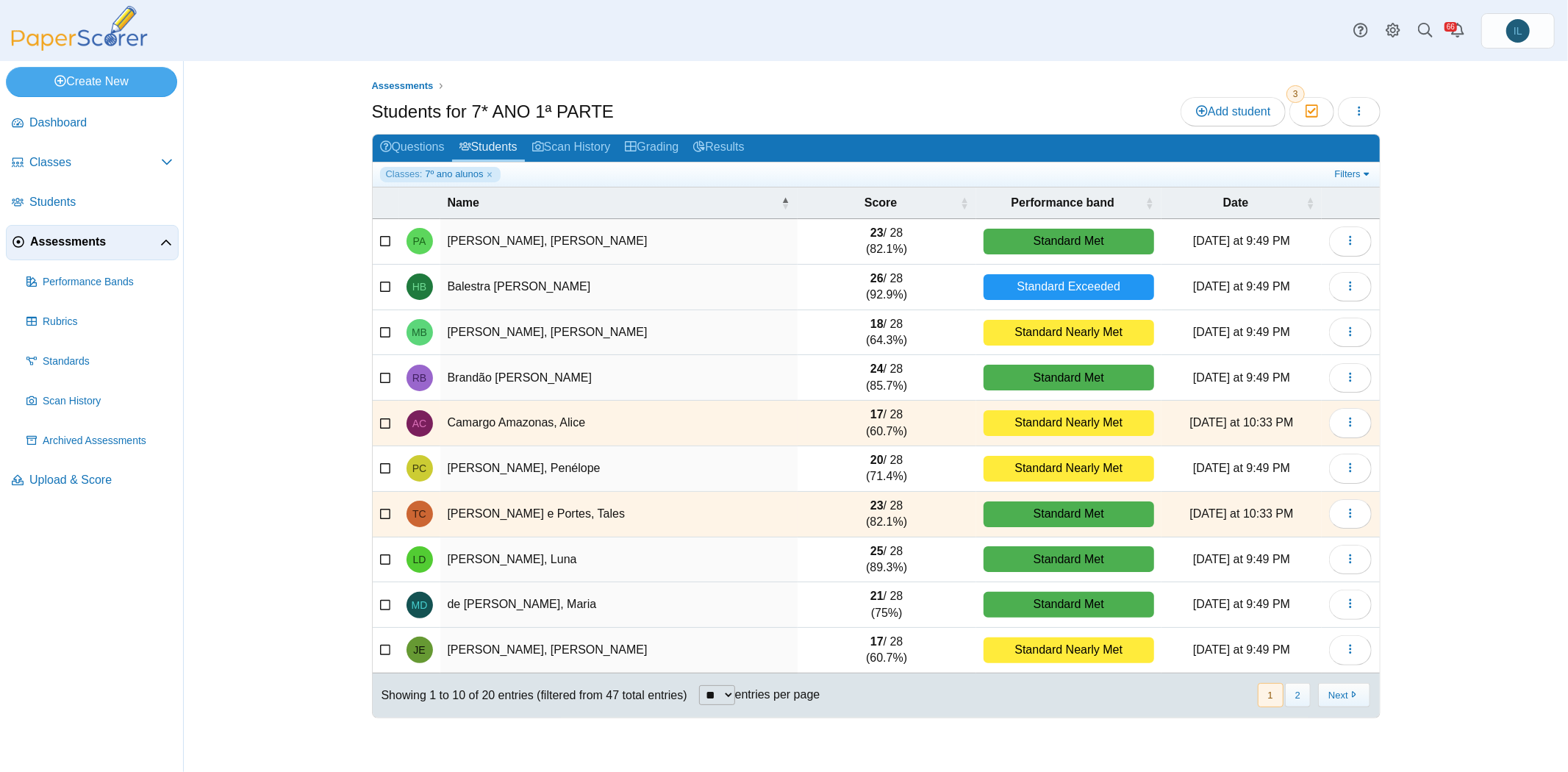
click at [721, 690] on select "** ** ** ***" at bounding box center [717, 695] width 36 height 20
select select "**"
click at [701, 685] on select "** ** ** ***" at bounding box center [717, 695] width 36 height 20
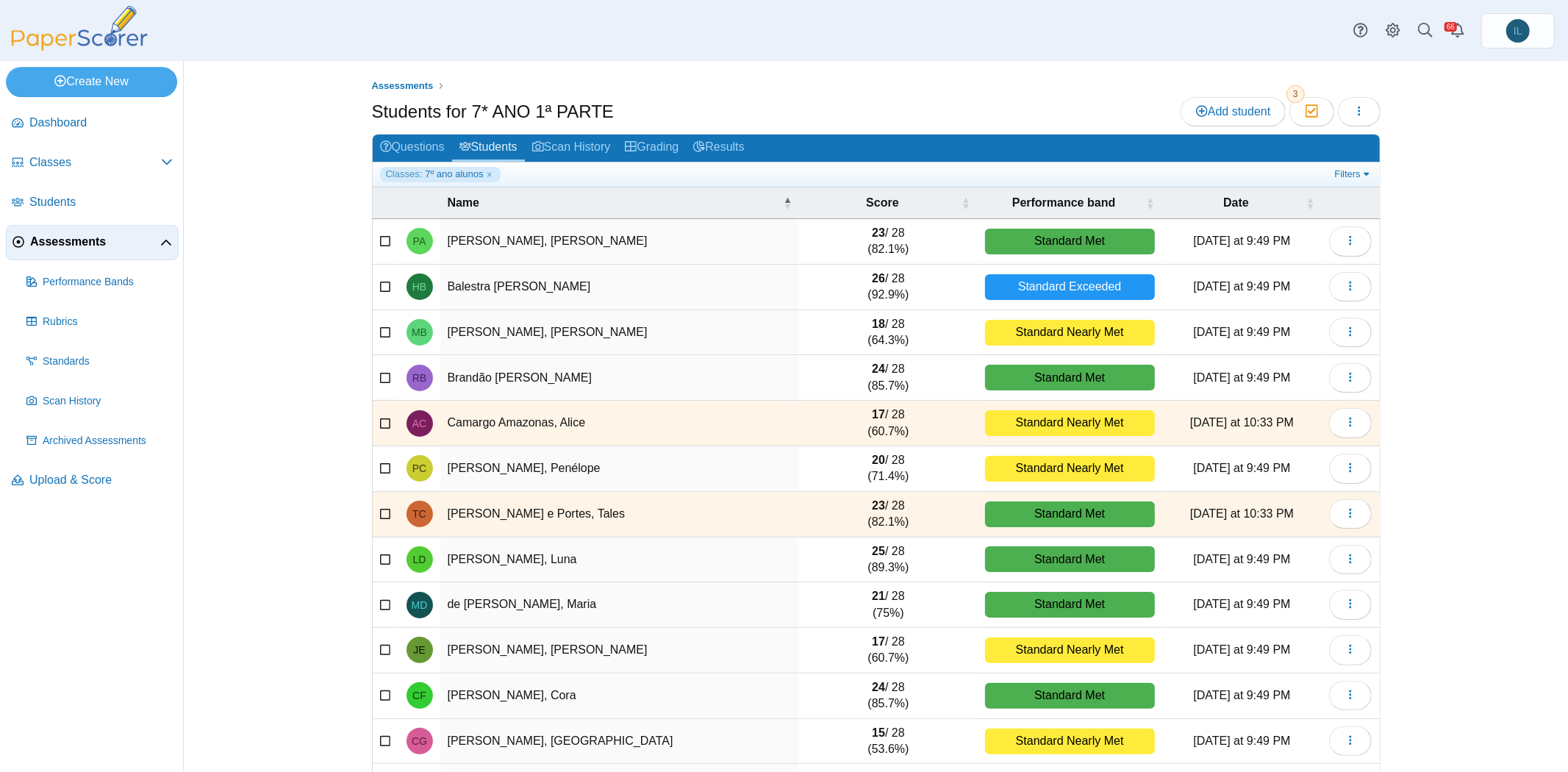
click at [94, 239] on span "Assessments" at bounding box center [95, 241] width 131 height 16
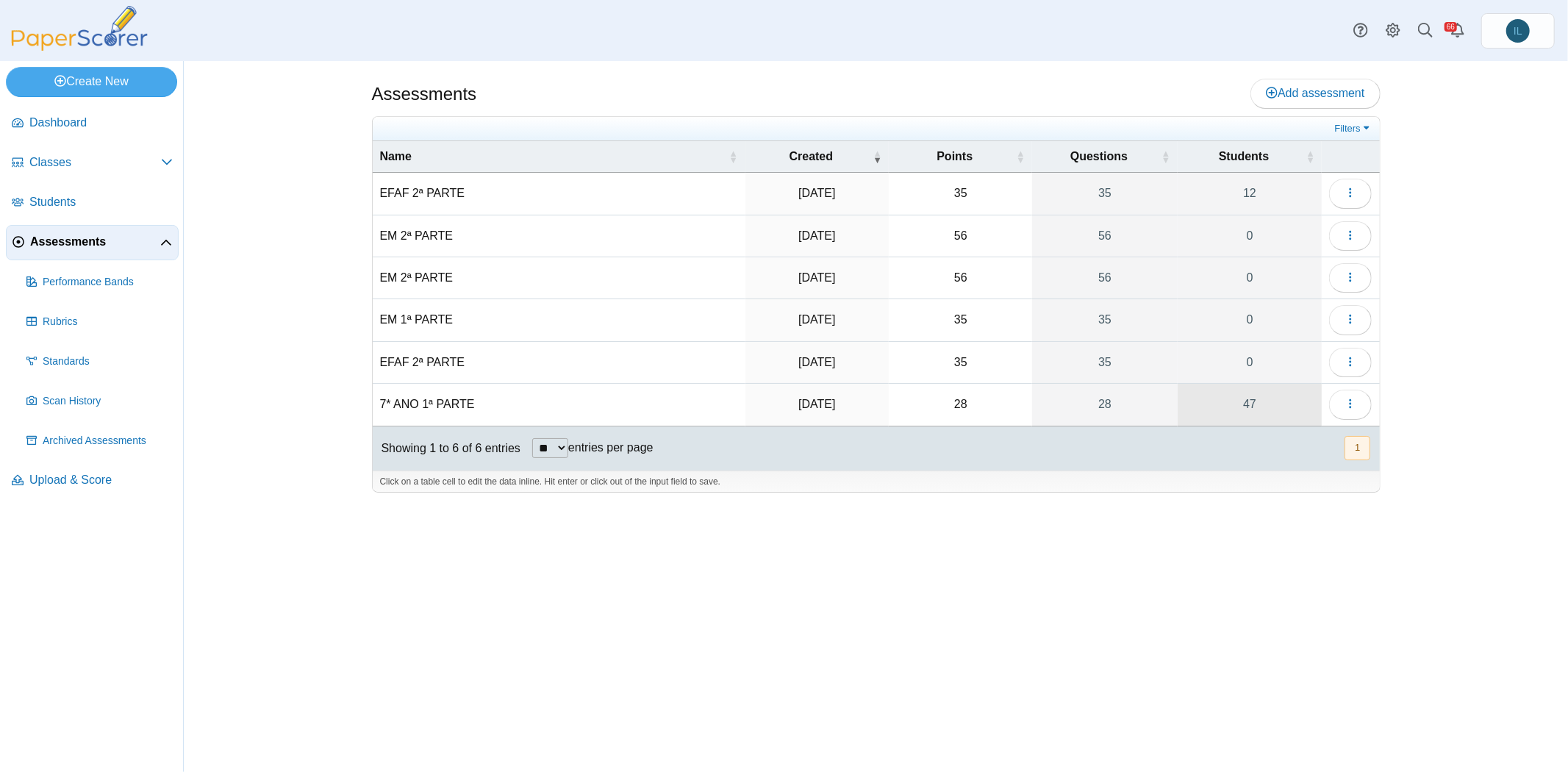
click at [1240, 405] on link "47" at bounding box center [1250, 404] width 144 height 42
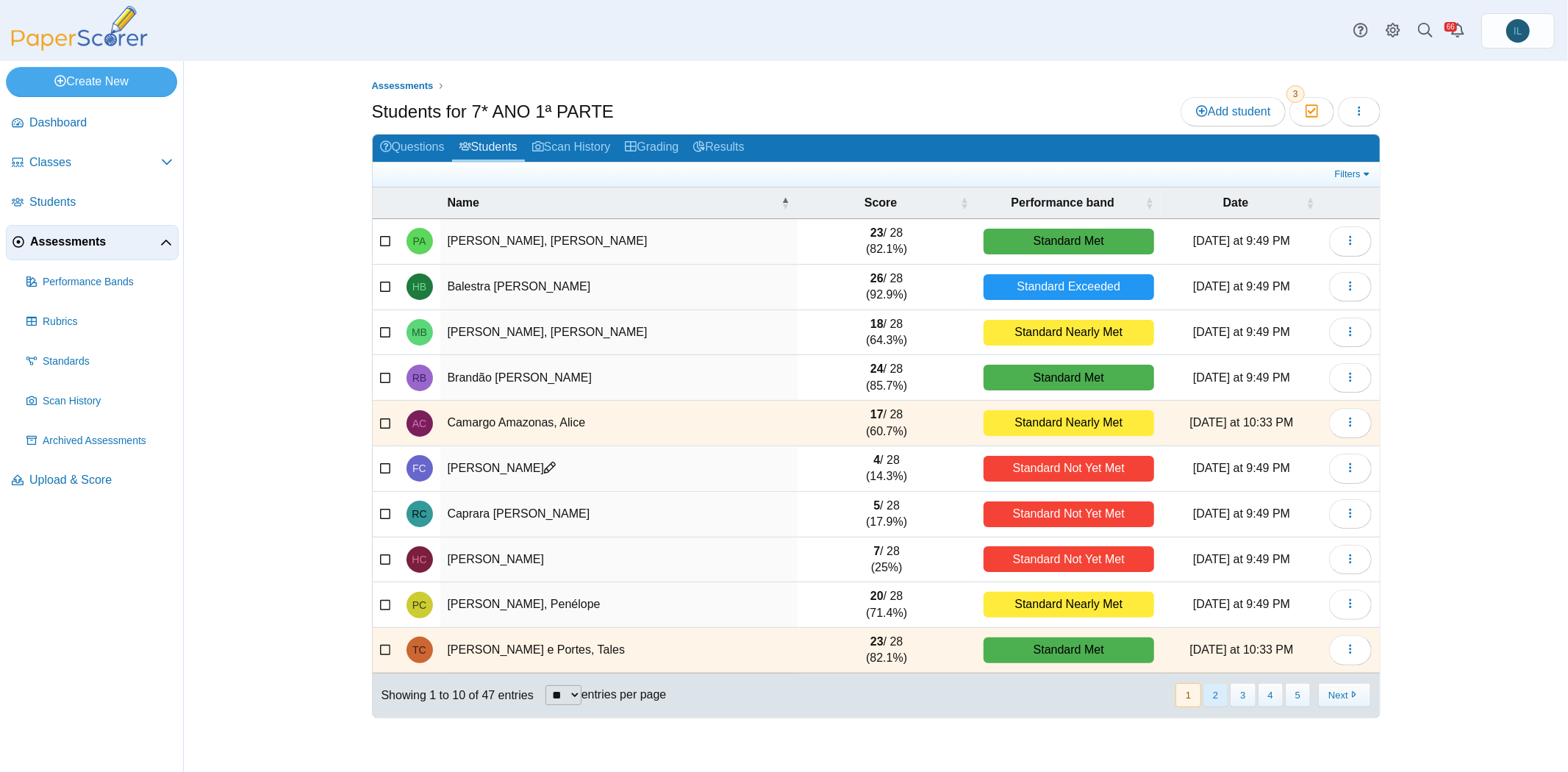
click at [1216, 684] on button "2" at bounding box center [1216, 695] width 26 height 25
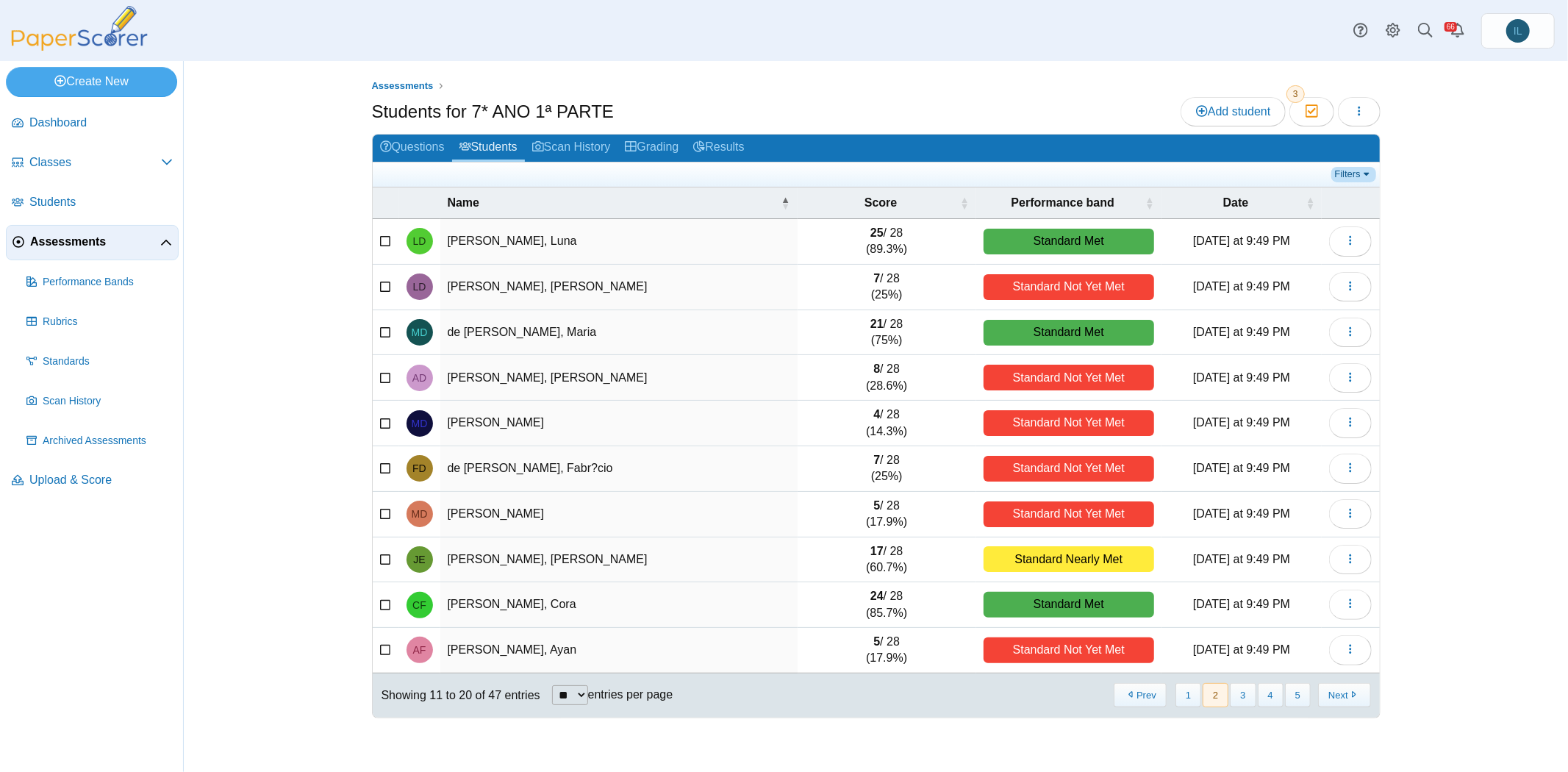
click at [1340, 167] on link "Filters" at bounding box center [1353, 174] width 44 height 15
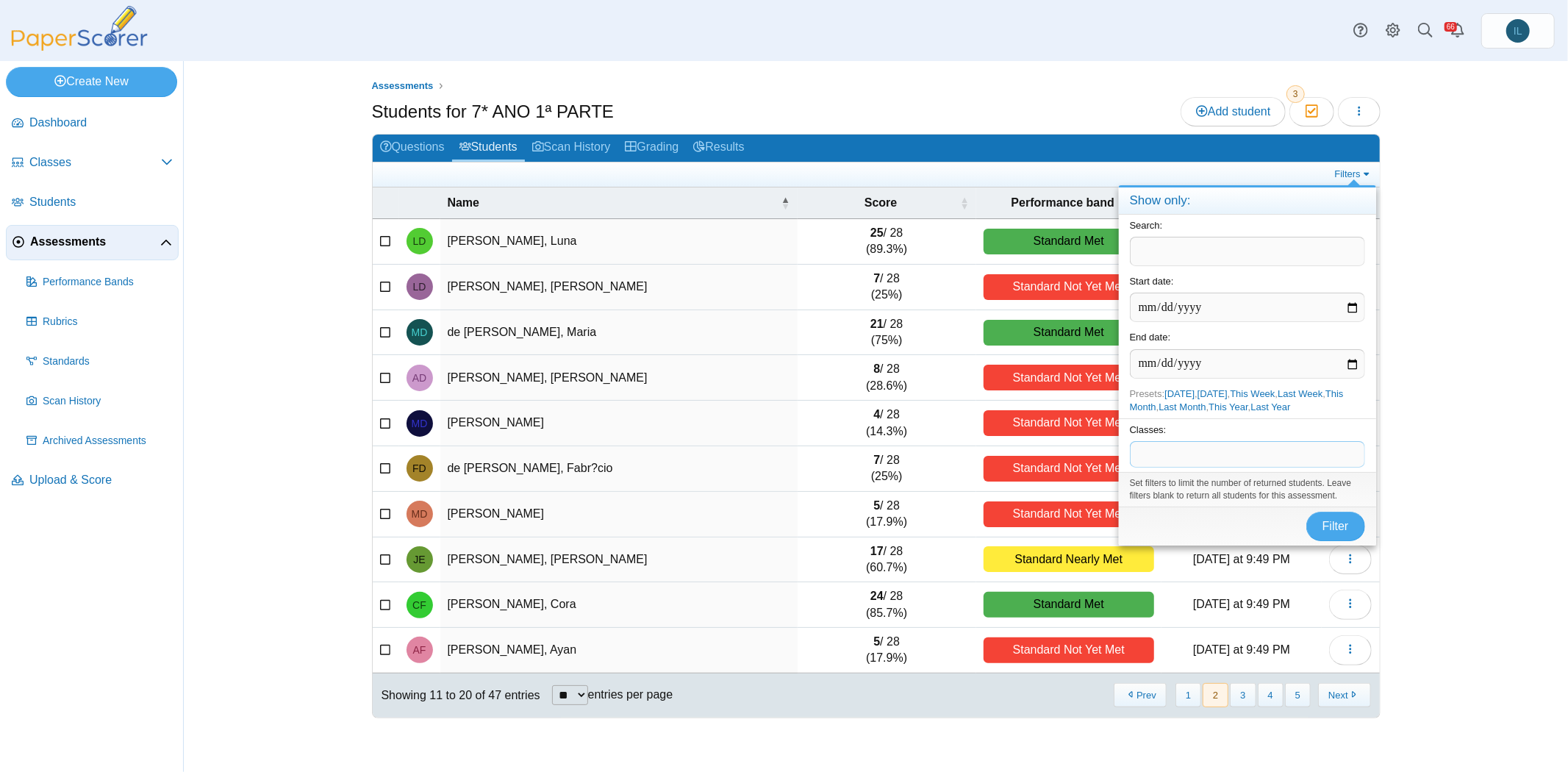
click at [1233, 449] on span at bounding box center [1248, 454] width 233 height 25
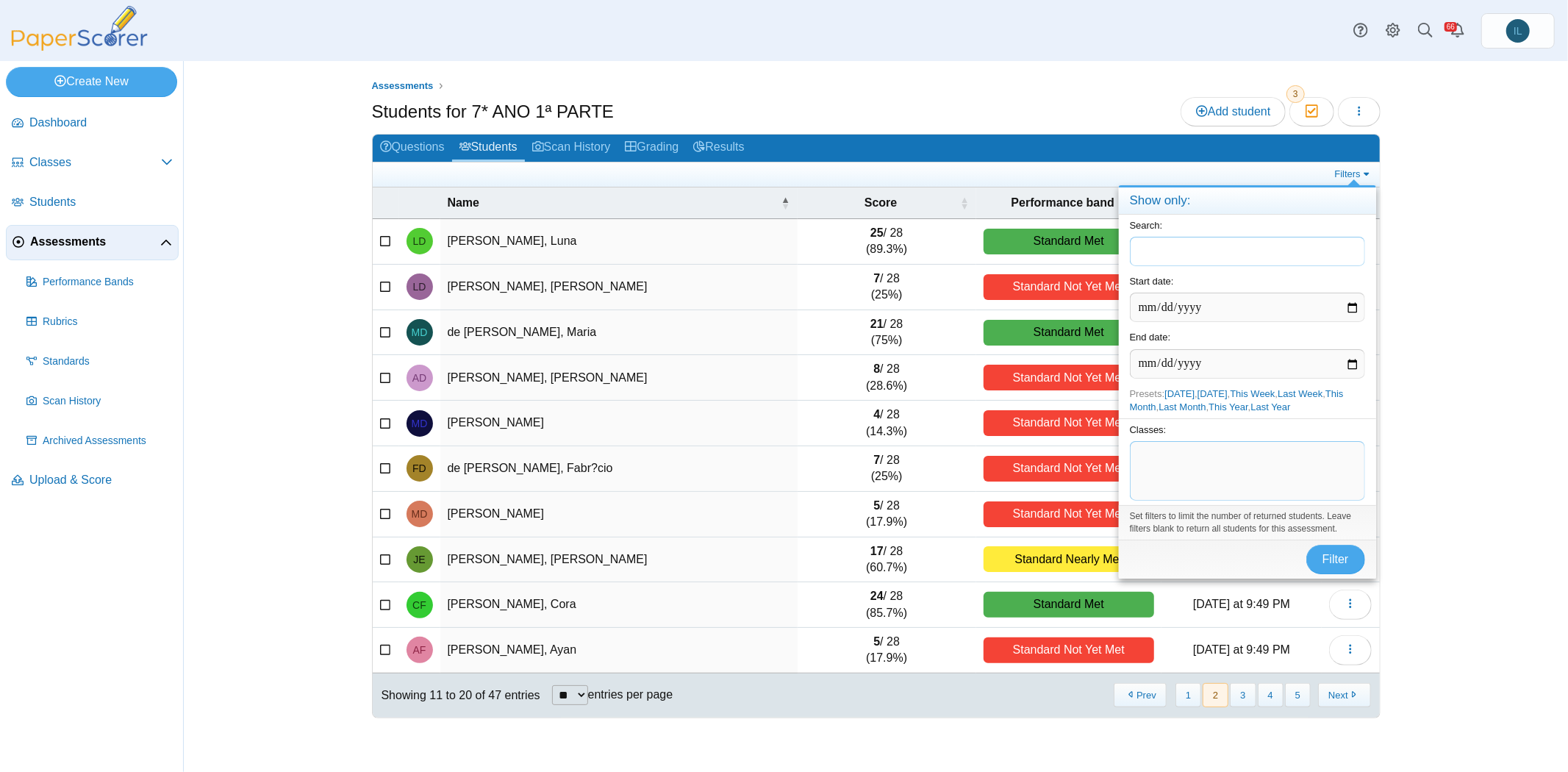
click at [1184, 241] on input "text" at bounding box center [1248, 251] width 235 height 30
type input "****"
click at [1306, 545] on button "Filter" at bounding box center [1335, 559] width 58 height 30
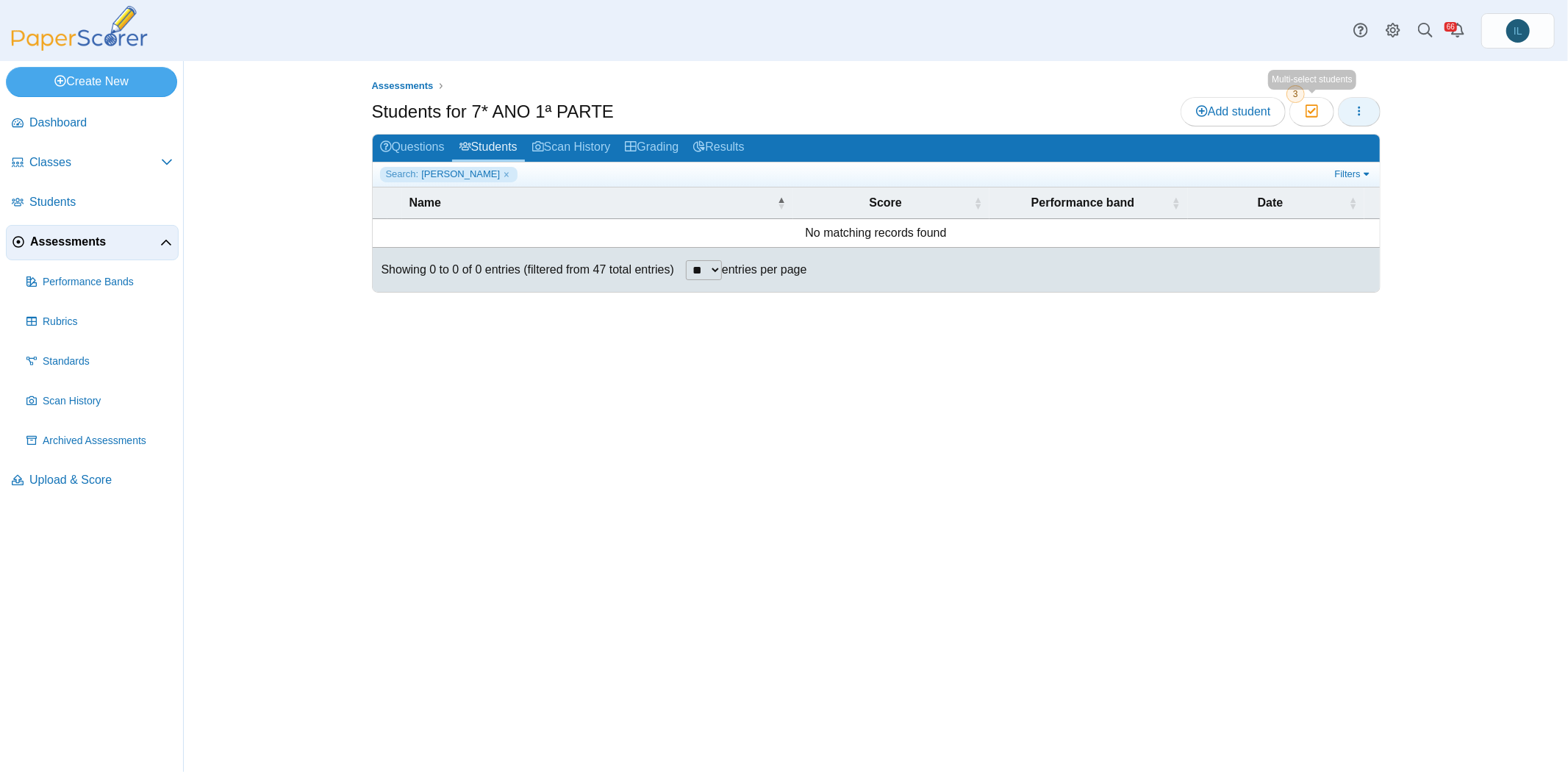
click at [1363, 110] on icon "button" at bounding box center [1359, 111] width 12 height 12
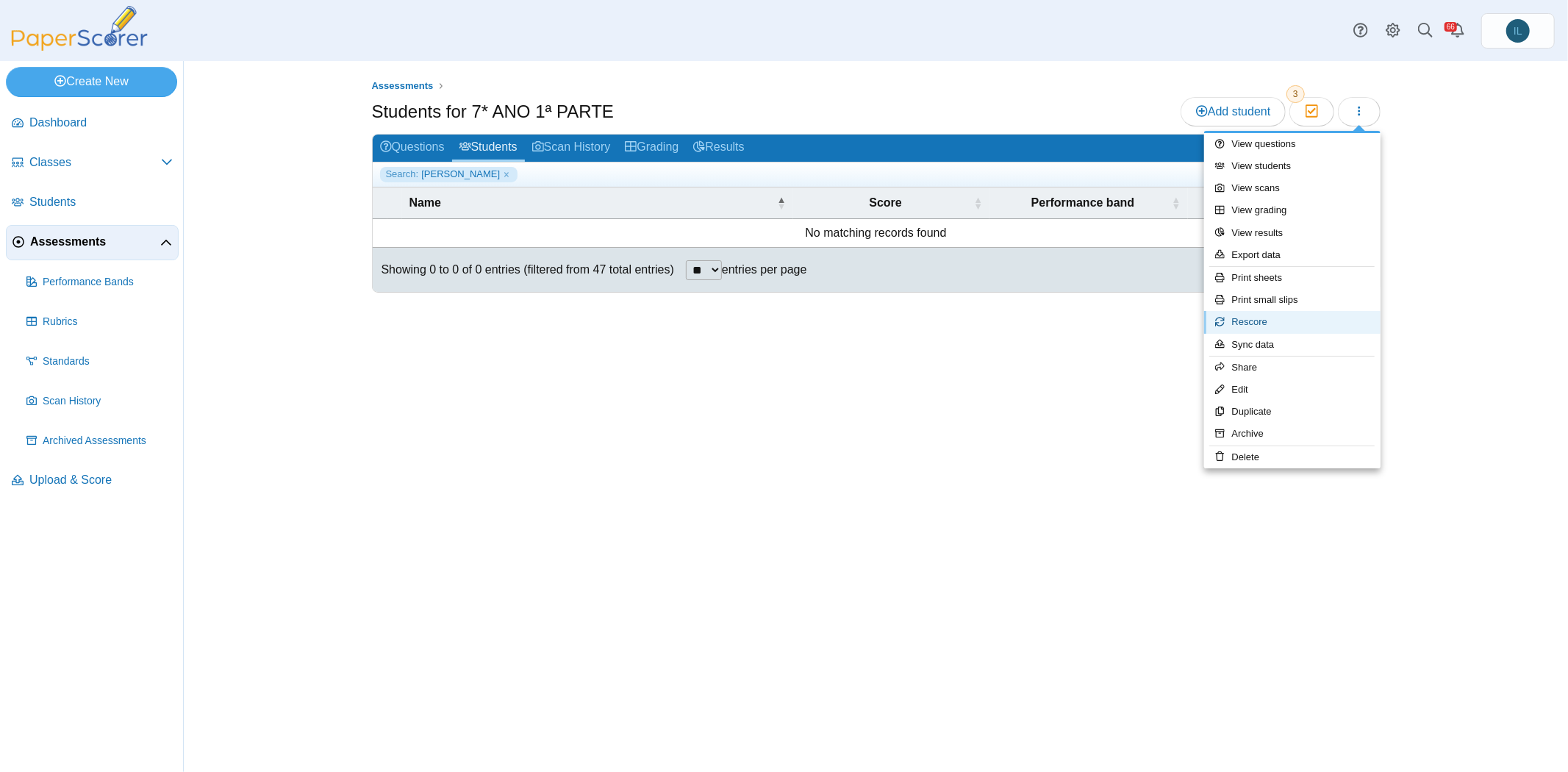
click at [1272, 322] on link "Rescore" at bounding box center [1292, 322] width 176 height 22
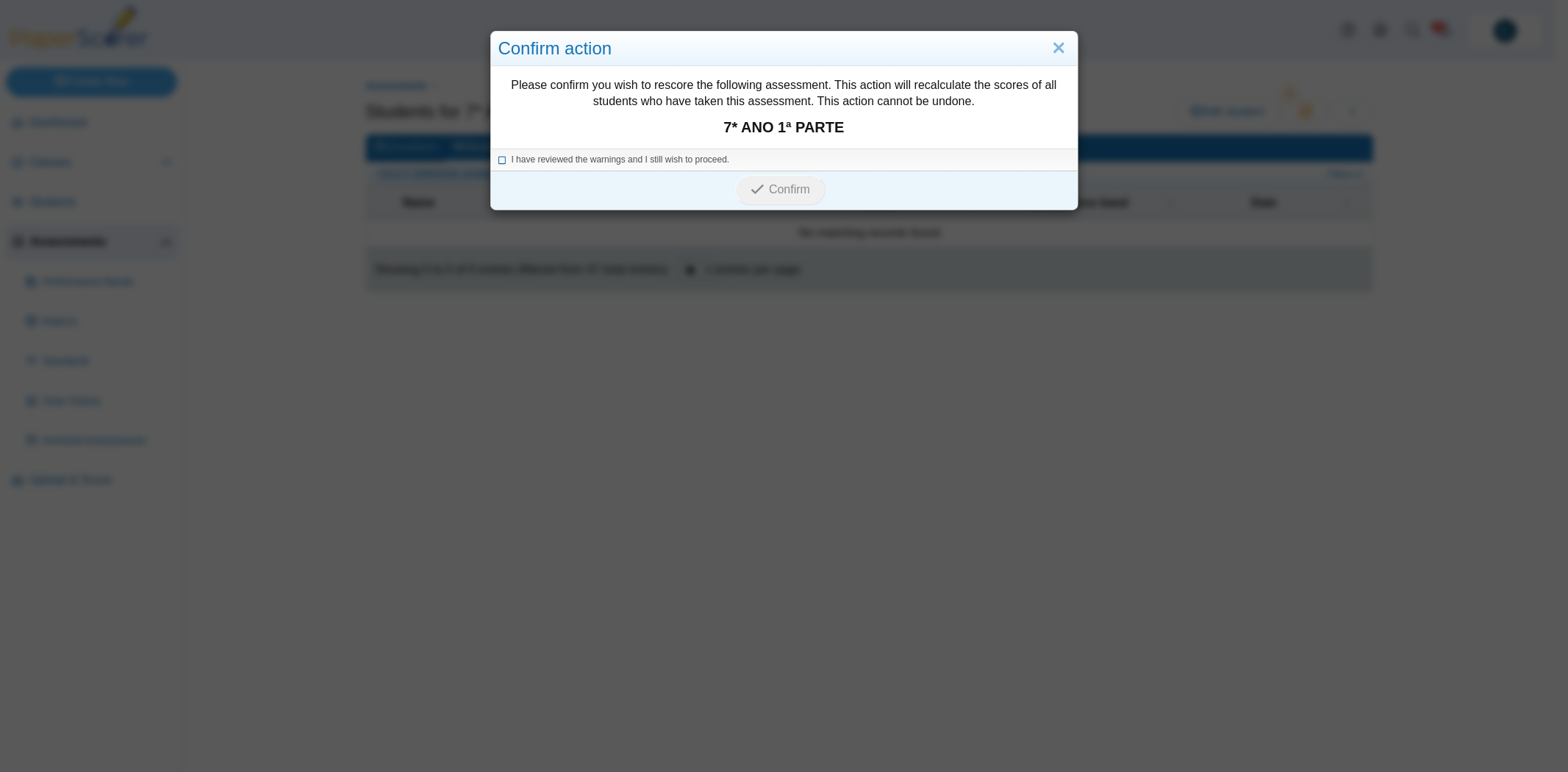
click at [512, 154] on span "I have reviewed the warnings and I still wish to proceed." at bounding box center [621, 159] width 218 height 10
click at [773, 177] on button "Confirm" at bounding box center [780, 190] width 90 height 30
click at [1057, 45] on link "Close" at bounding box center [1059, 47] width 23 height 25
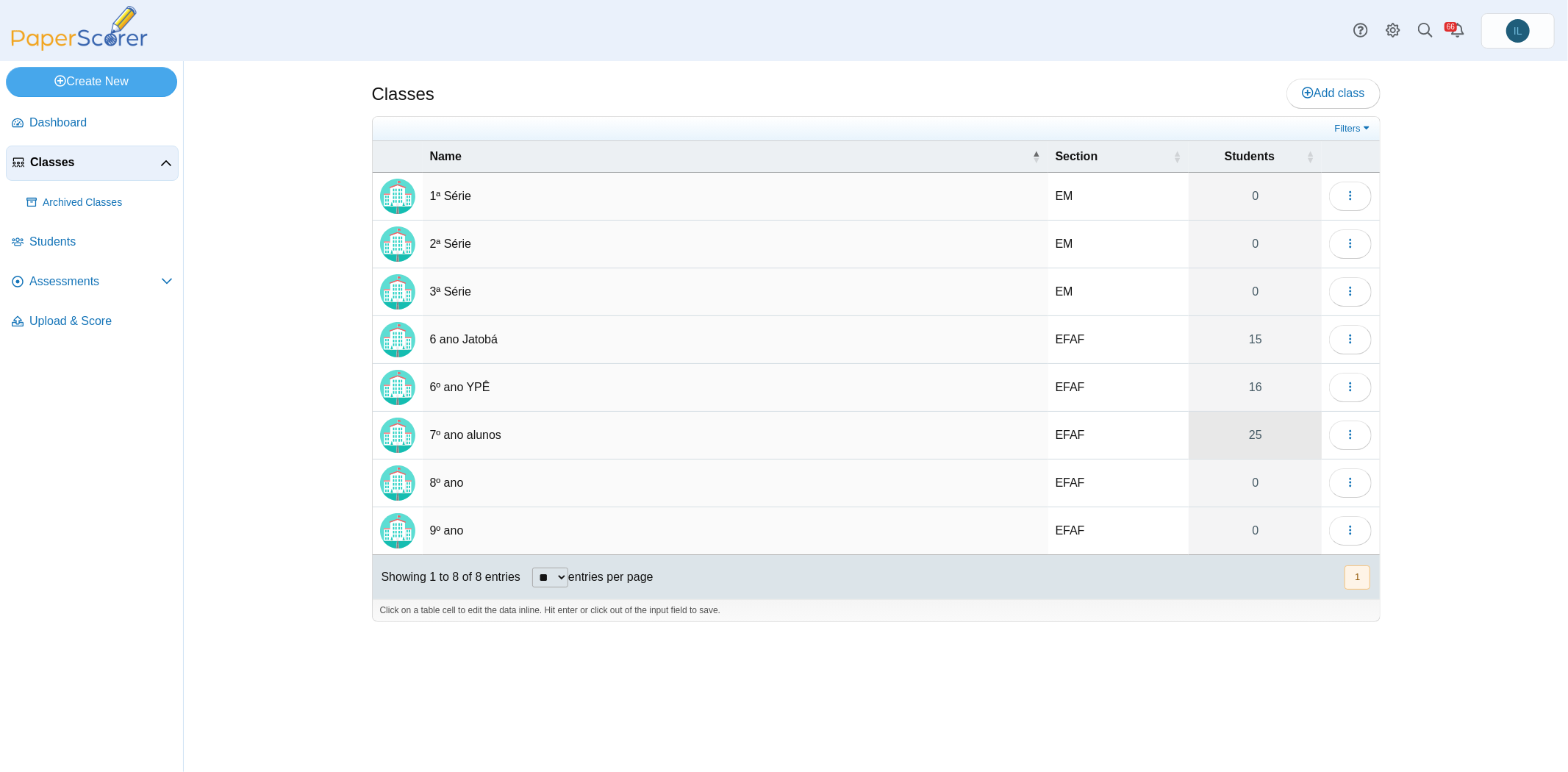
click at [1229, 435] on link "25" at bounding box center [1255, 435] width 133 height 47
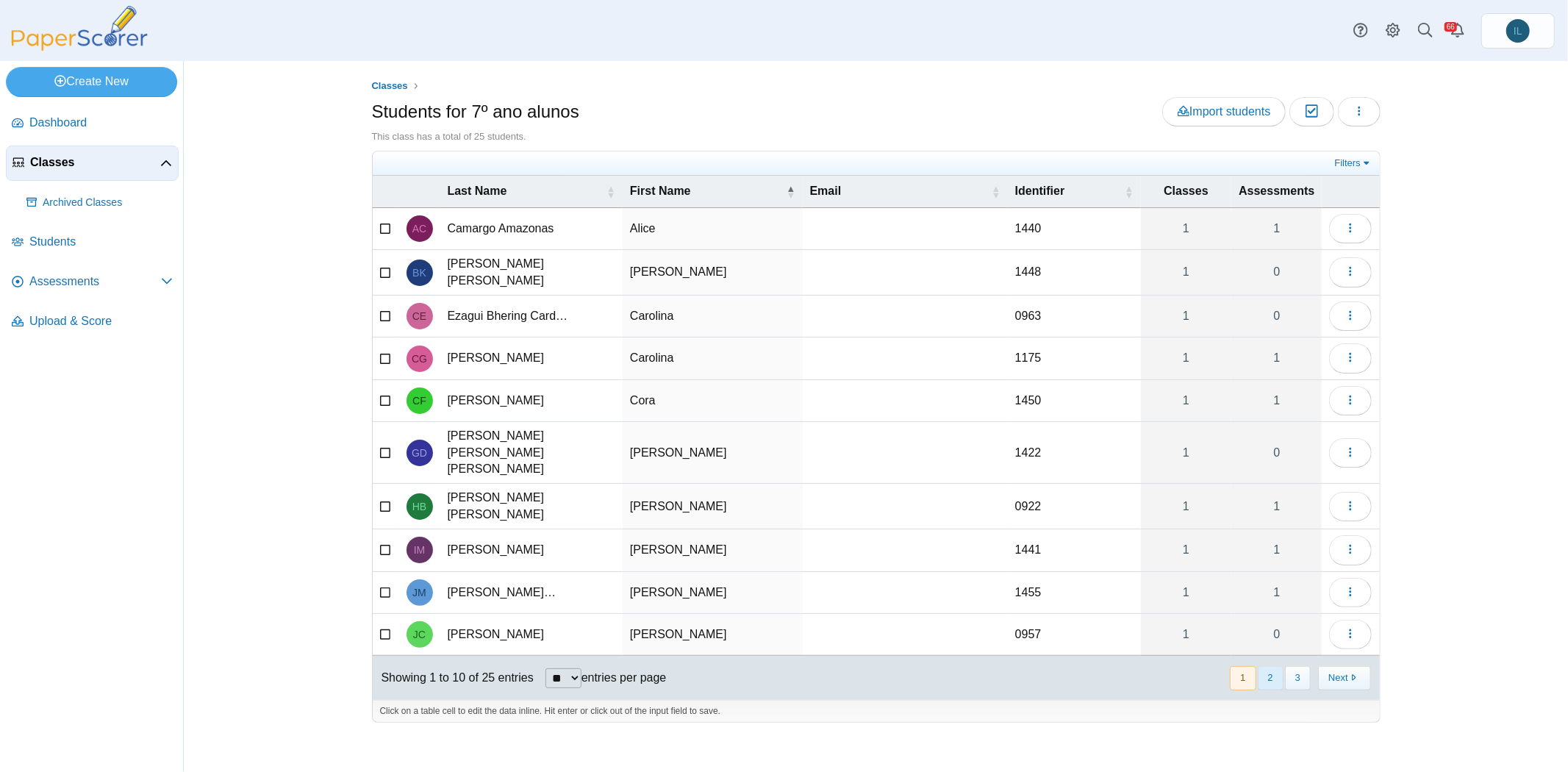
click at [1279, 666] on button "2" at bounding box center [1270, 678] width 26 height 25
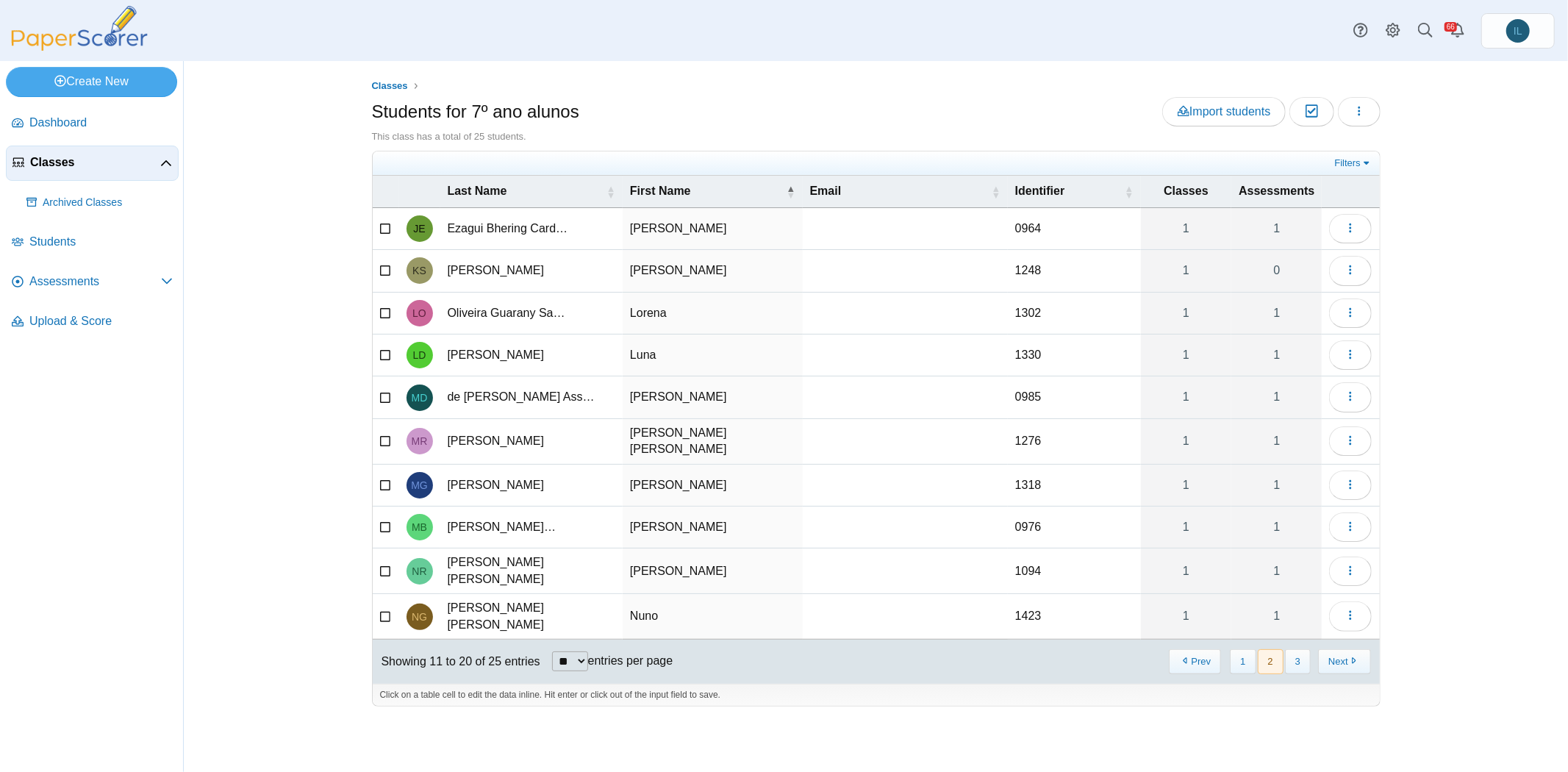
click at [1031, 278] on td "1248" at bounding box center [1075, 271] width 133 height 42
type input "****"
click at [1168, 707] on div at bounding box center [876, 714] width 1008 height 15
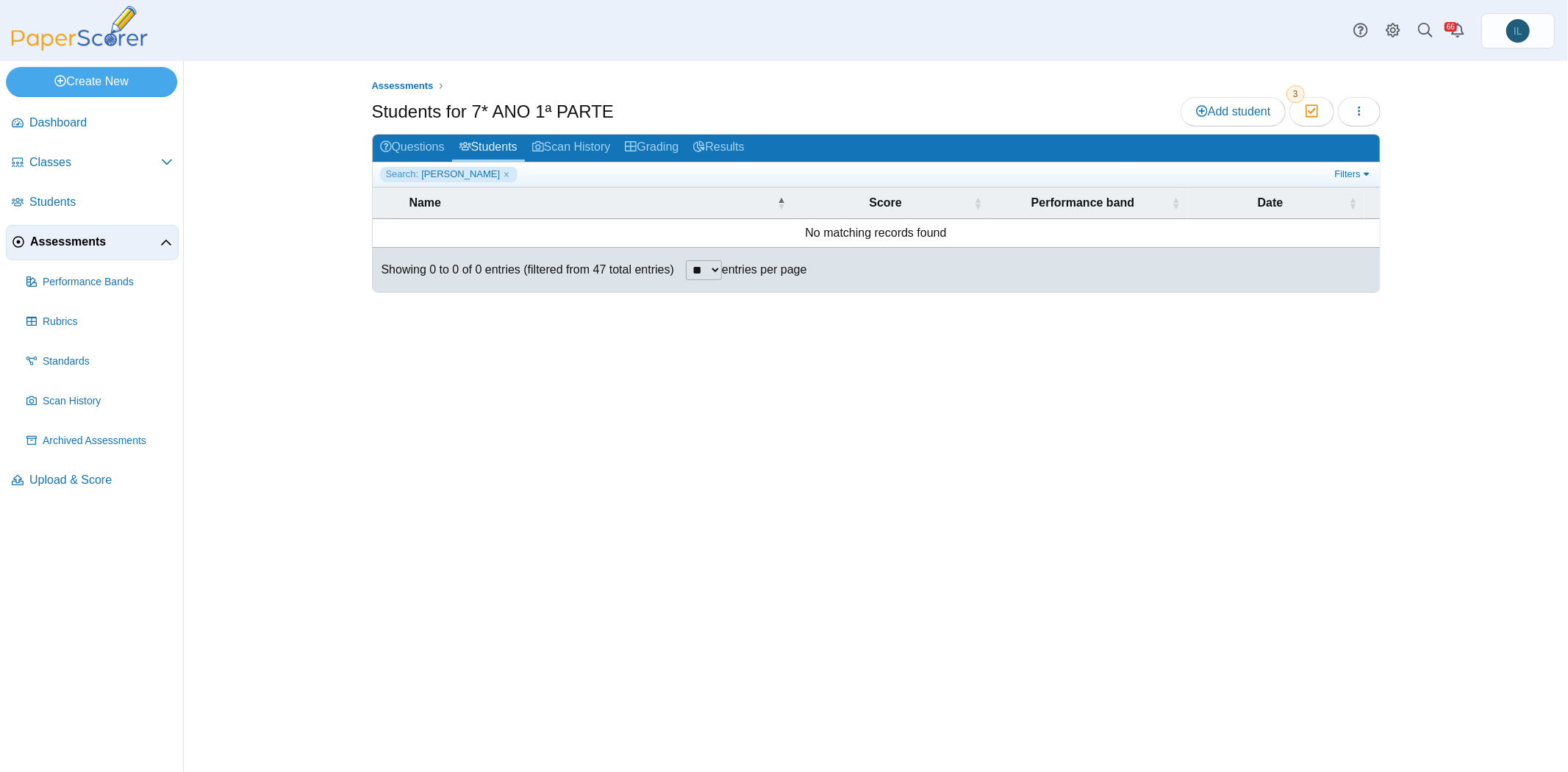
click at [646, 162] on div "Search: [PERSON_NAME] Filters Show only: Loading…" at bounding box center [876, 174] width 1007 height 25
click at [654, 148] on link "Grading" at bounding box center [652, 148] width 68 height 28
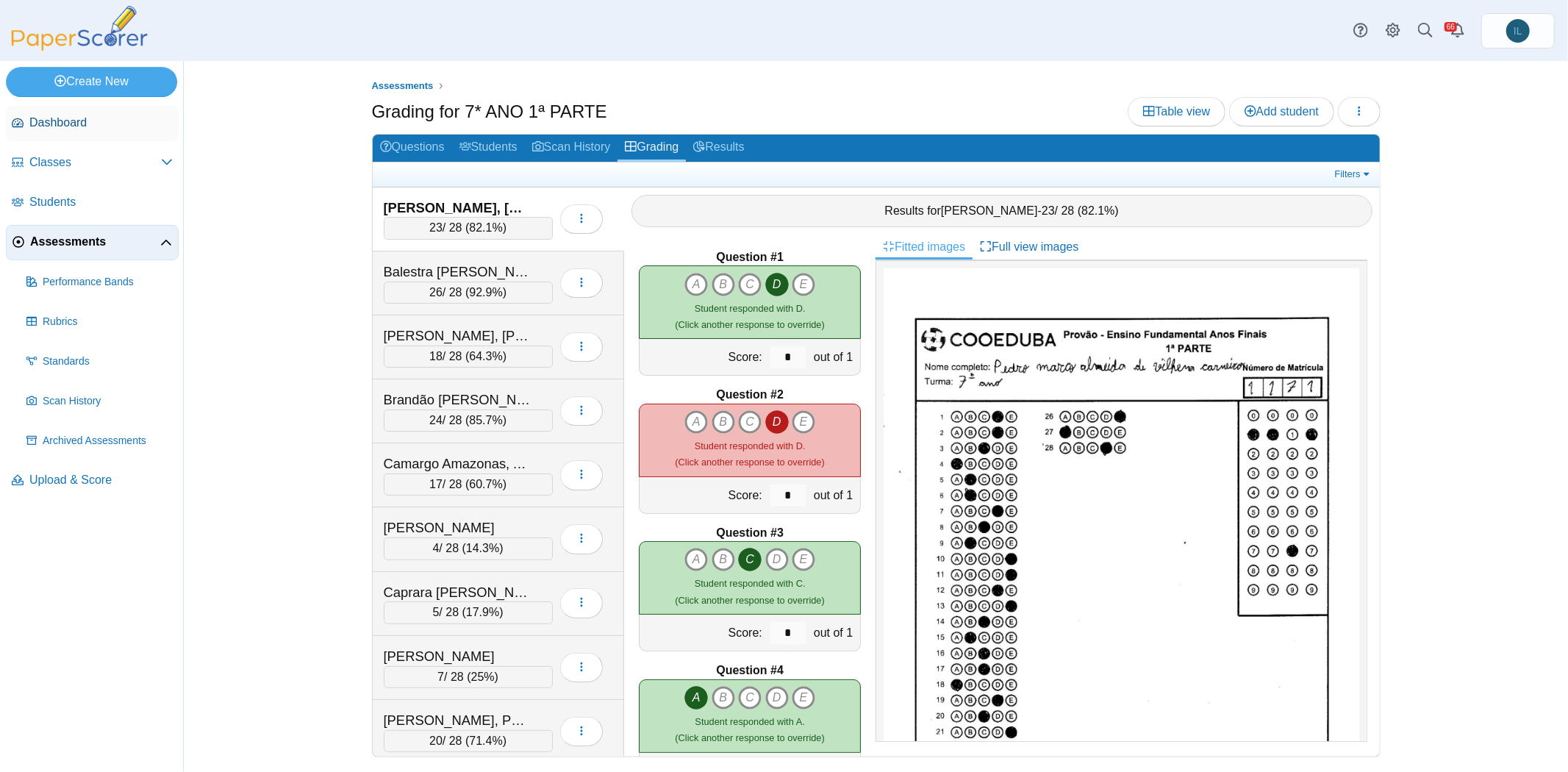
click at [82, 118] on span "Dashboard" at bounding box center [101, 123] width 143 height 16
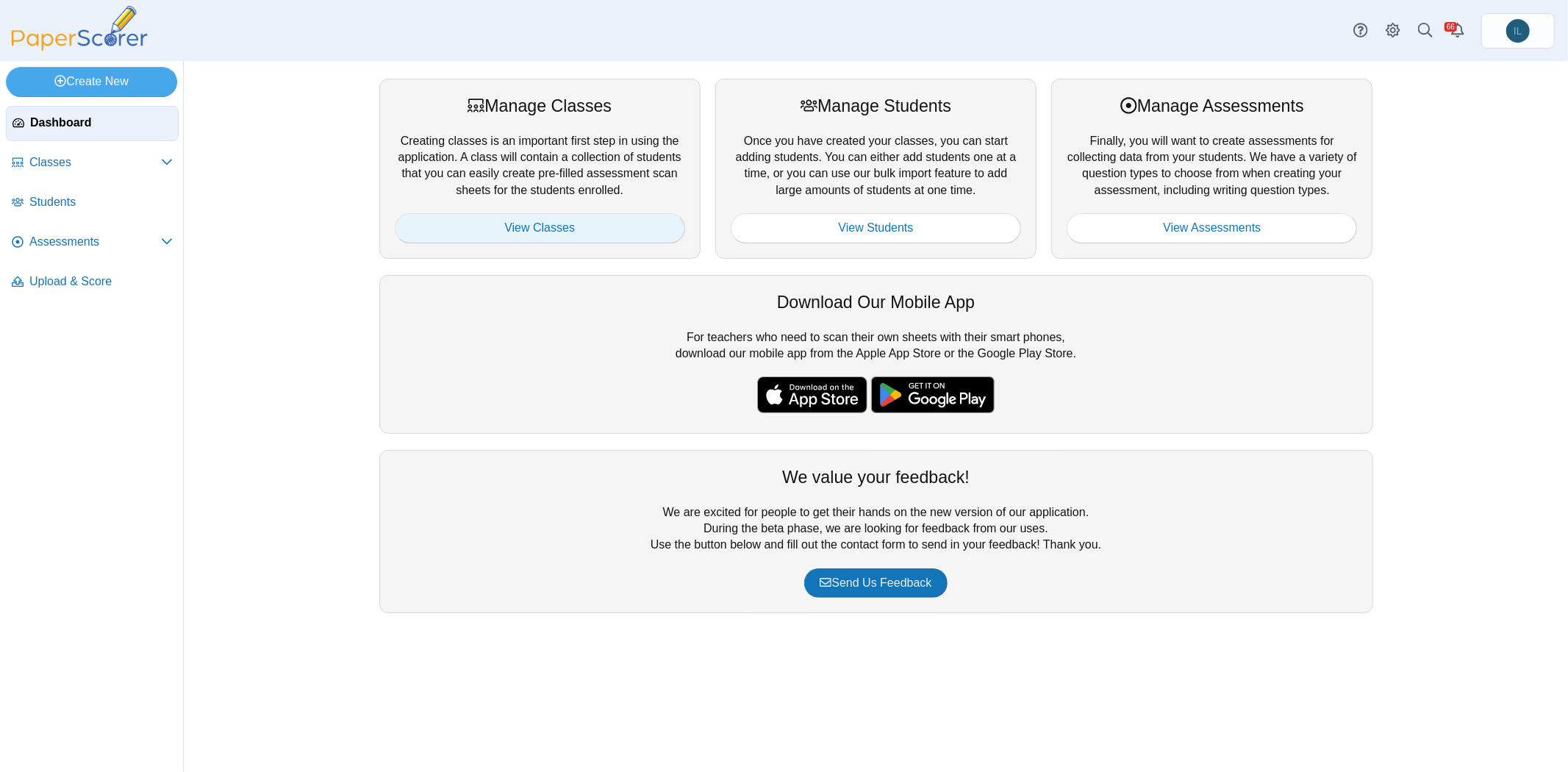
click at [550, 225] on link "View Classes" at bounding box center [540, 228] width 291 height 30
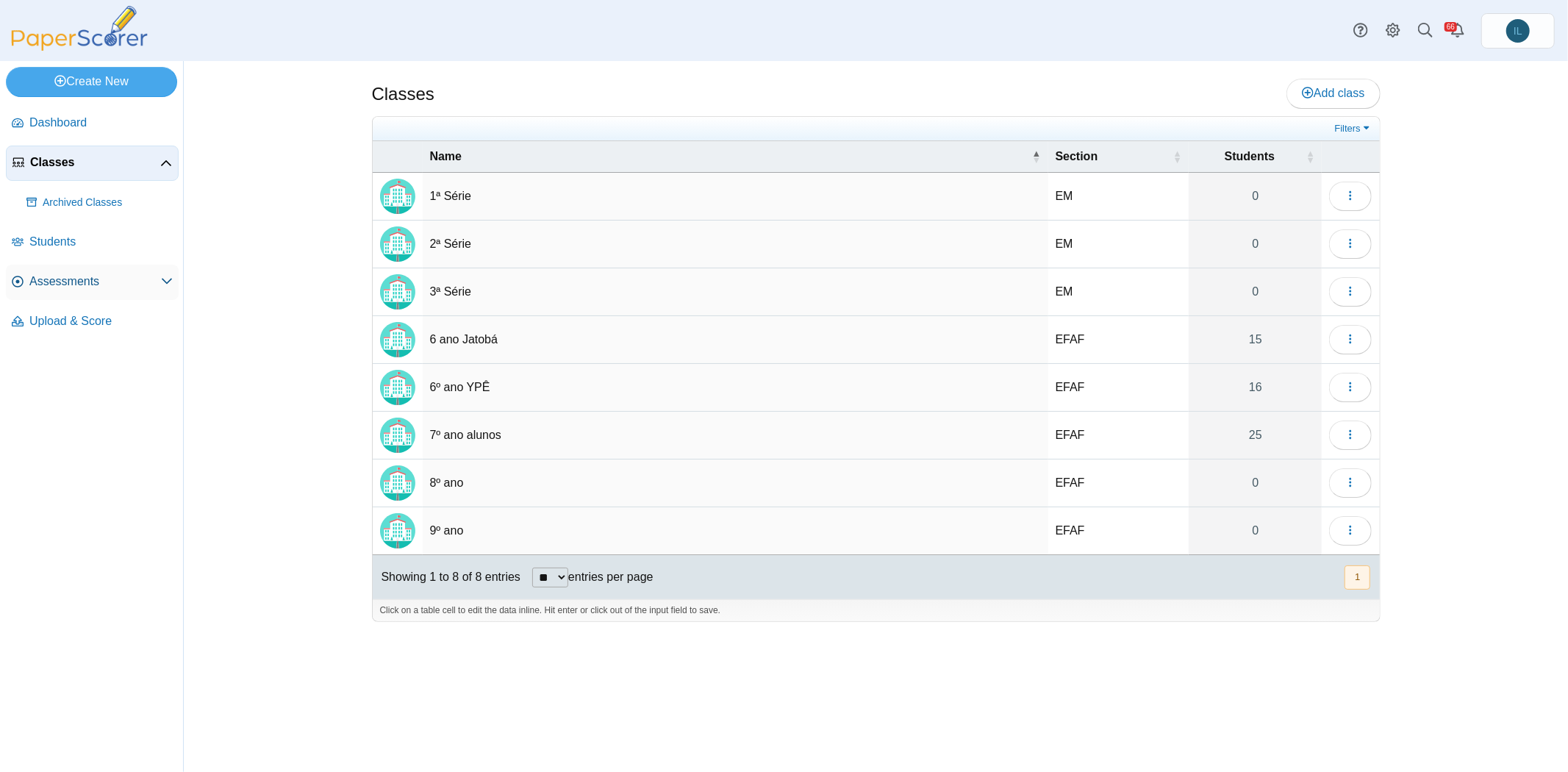
click at [75, 287] on span "Assessments" at bounding box center [95, 282] width 131 height 16
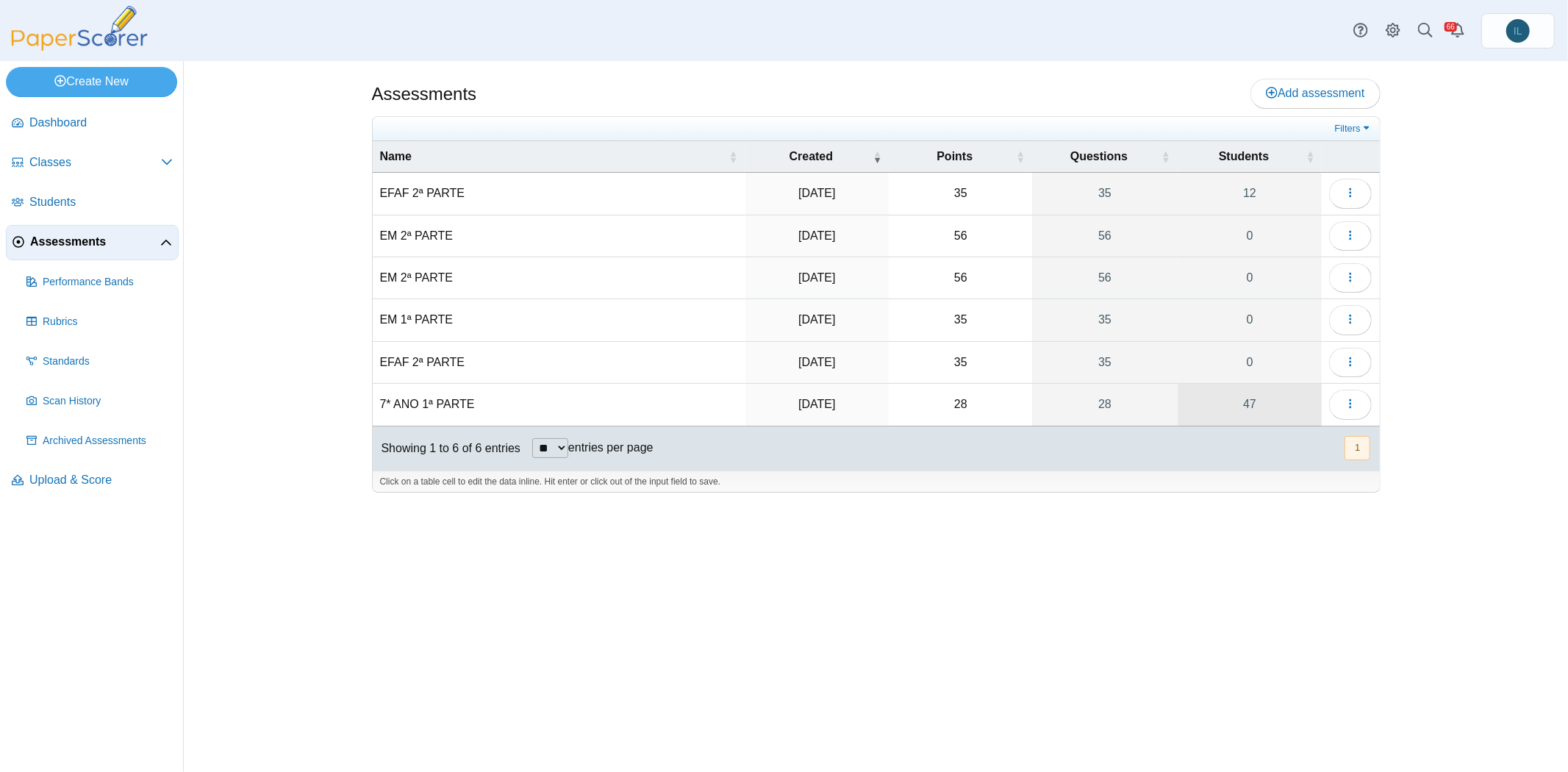
click at [1240, 390] on link "47" at bounding box center [1250, 404] width 144 height 42
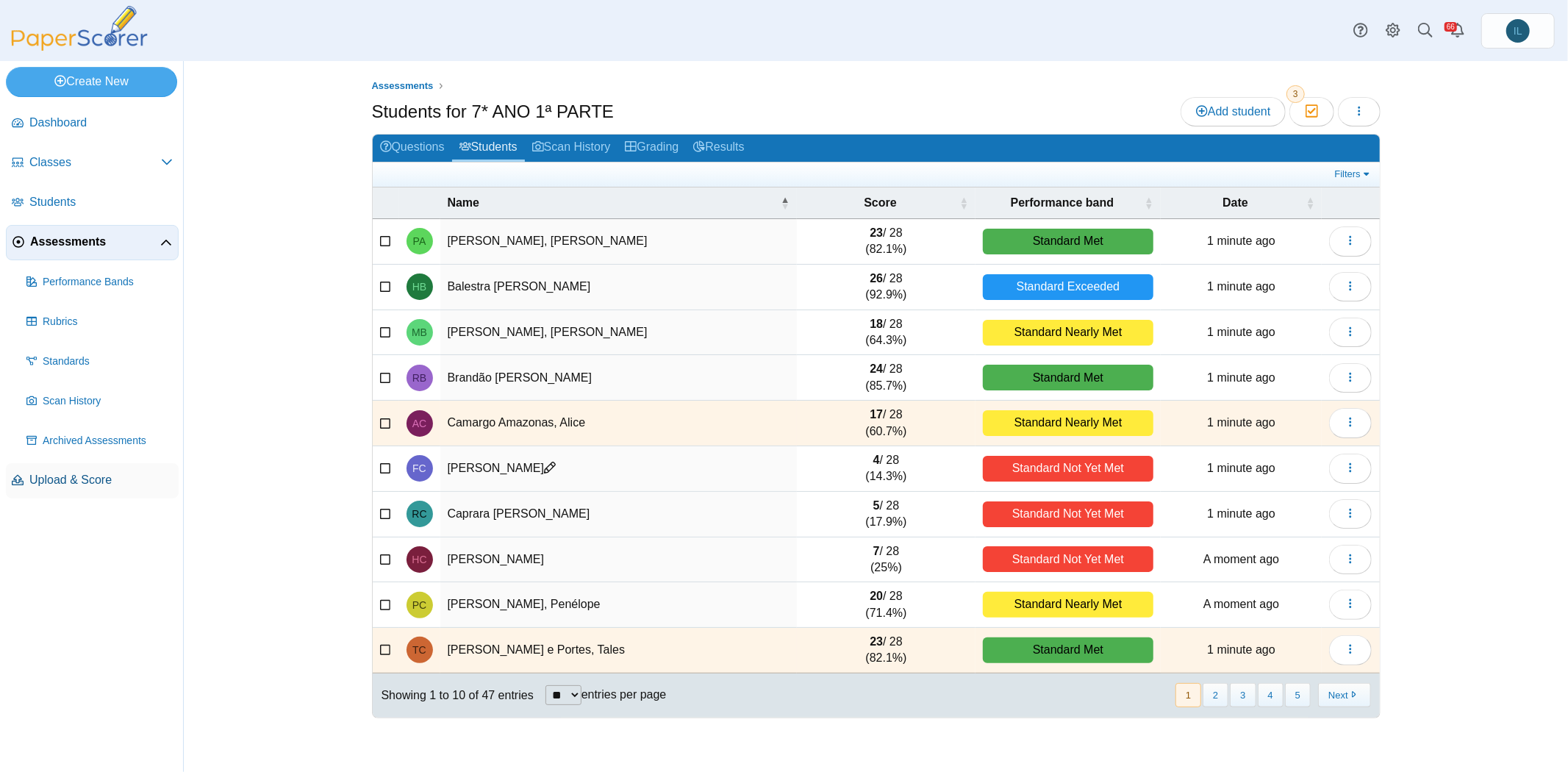
click at [127, 485] on span "Upload & Score" at bounding box center [101, 479] width 143 height 16
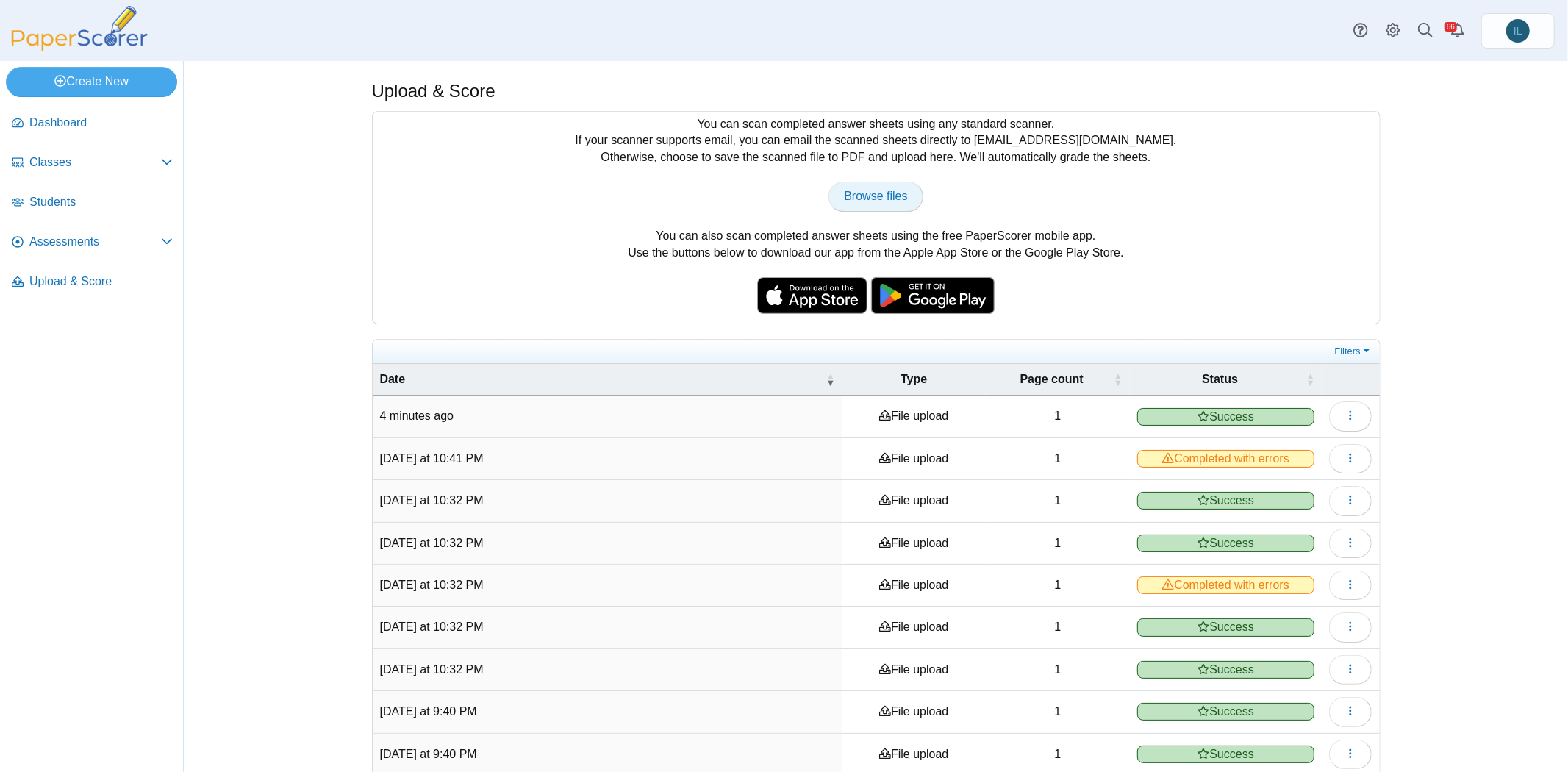
click at [867, 191] on span "Browse files" at bounding box center [876, 196] width 63 height 13
type input "**********"
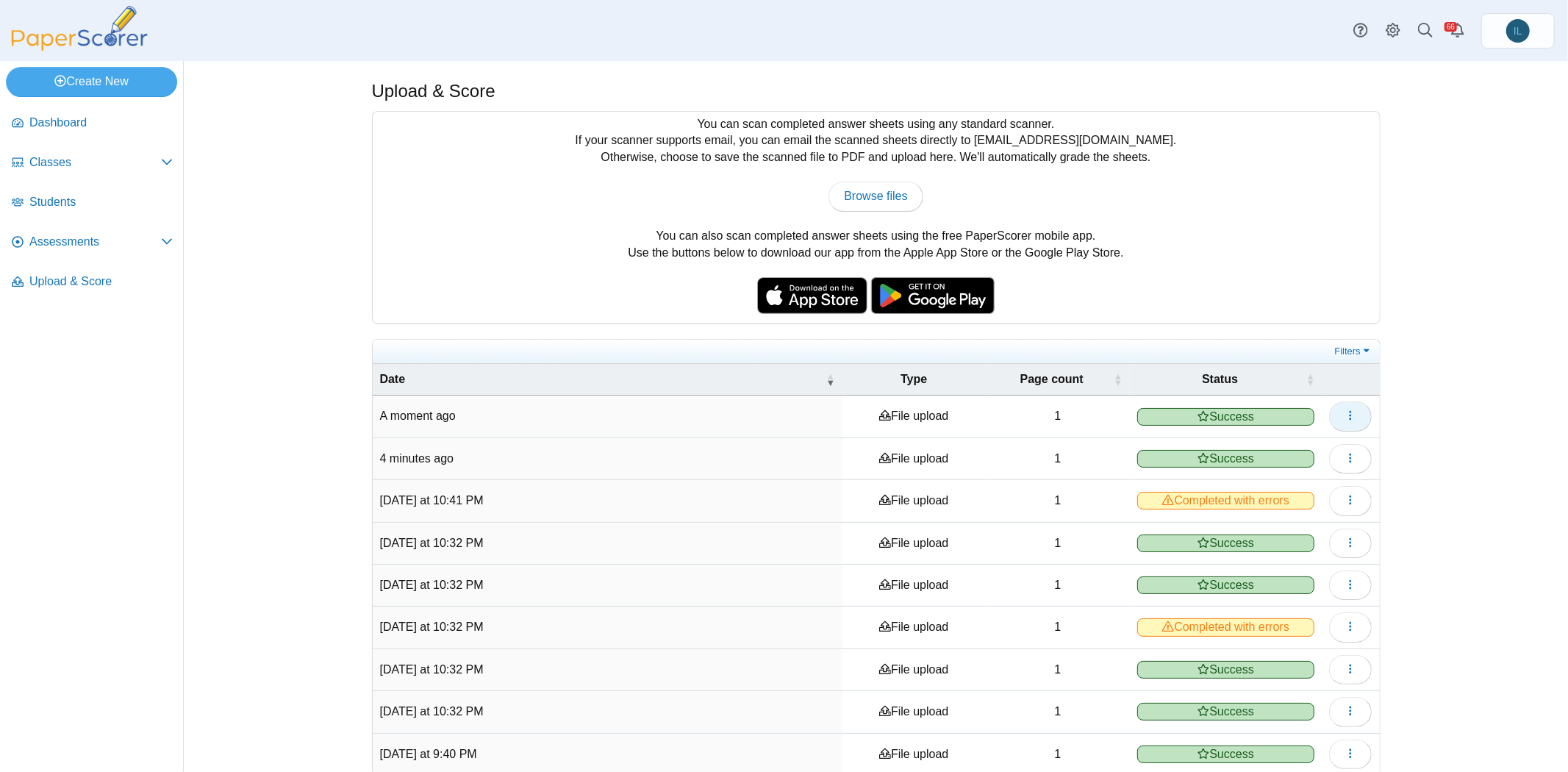
click at [1358, 417] on button "button" at bounding box center [1350, 416] width 43 height 30
click at [1301, 440] on link "View scanned pages" at bounding box center [1278, 445] width 176 height 22
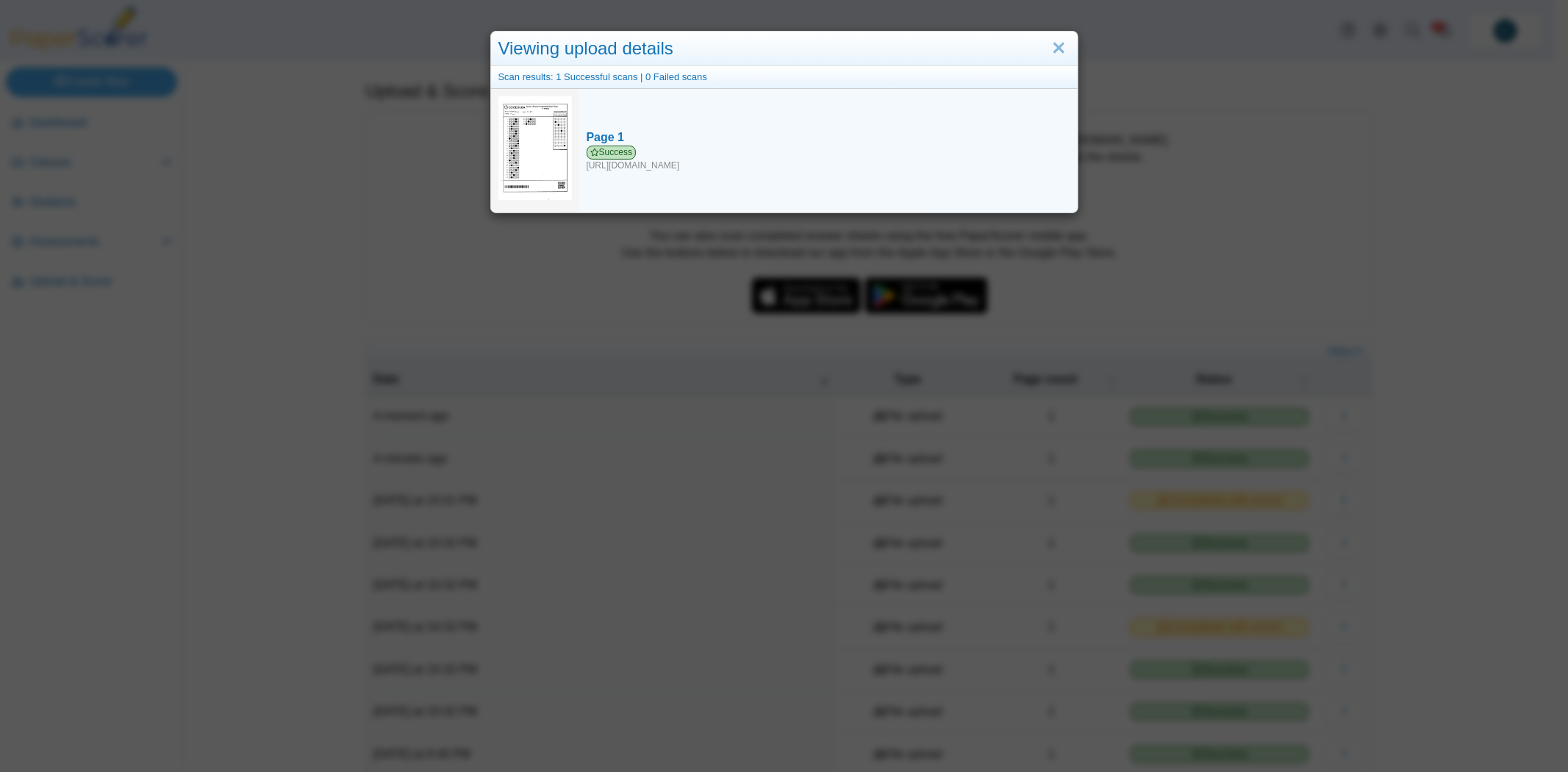
click at [549, 144] on img at bounding box center [535, 148] width 73 height 105
click at [636, 162] on div "Success https://forms.paperscorer.com/scans/10/5664/238932/3209440_OCTOBER_14_2…" at bounding box center [828, 158] width 483 height 27
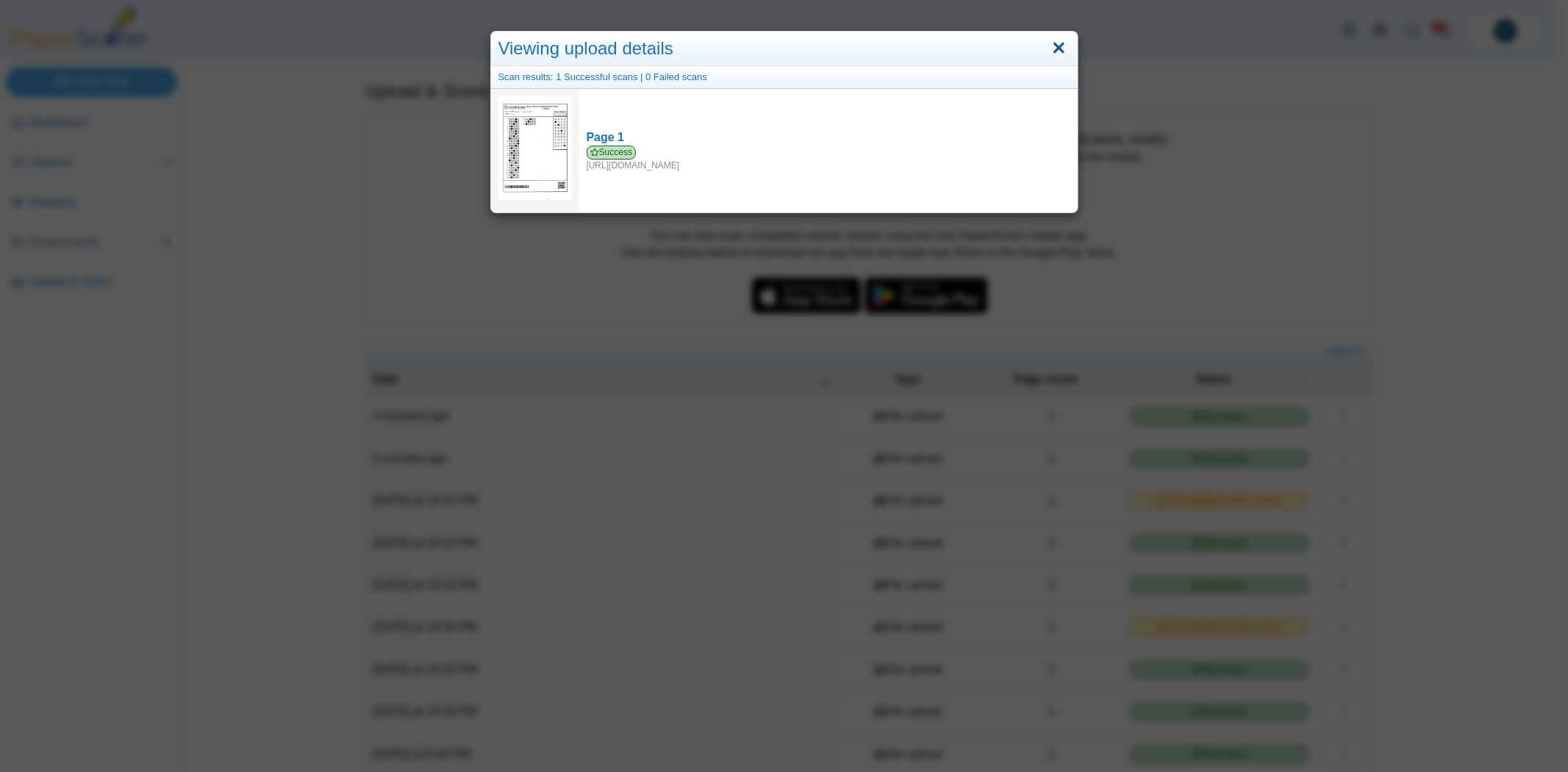
click at [1059, 55] on link "Close" at bounding box center [1059, 47] width 23 height 25
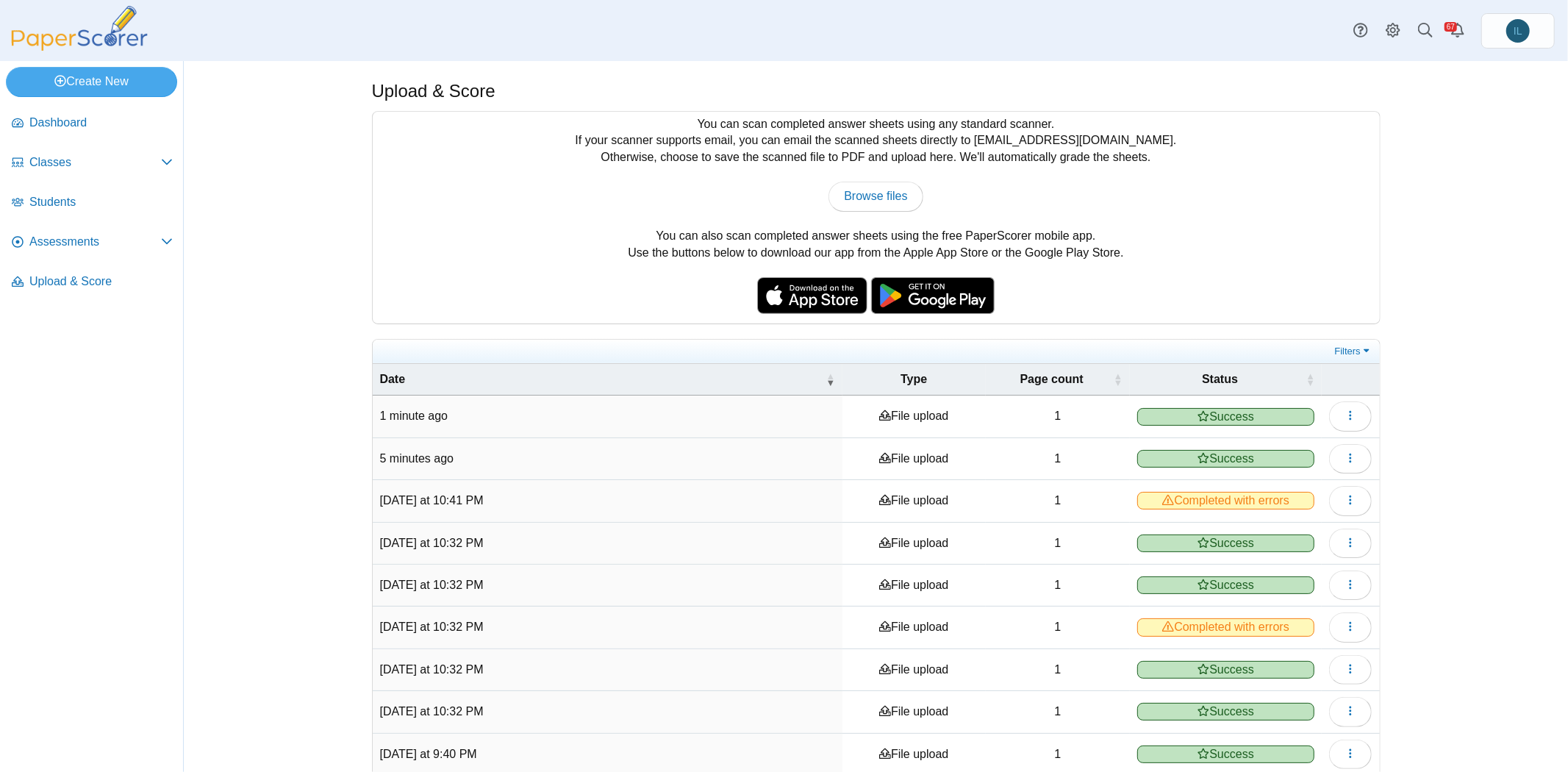
click at [89, 259] on li "Assessments Performance Bands" at bounding box center [92, 245] width 173 height 40
click at [87, 247] on span "Assessments" at bounding box center [95, 241] width 131 height 16
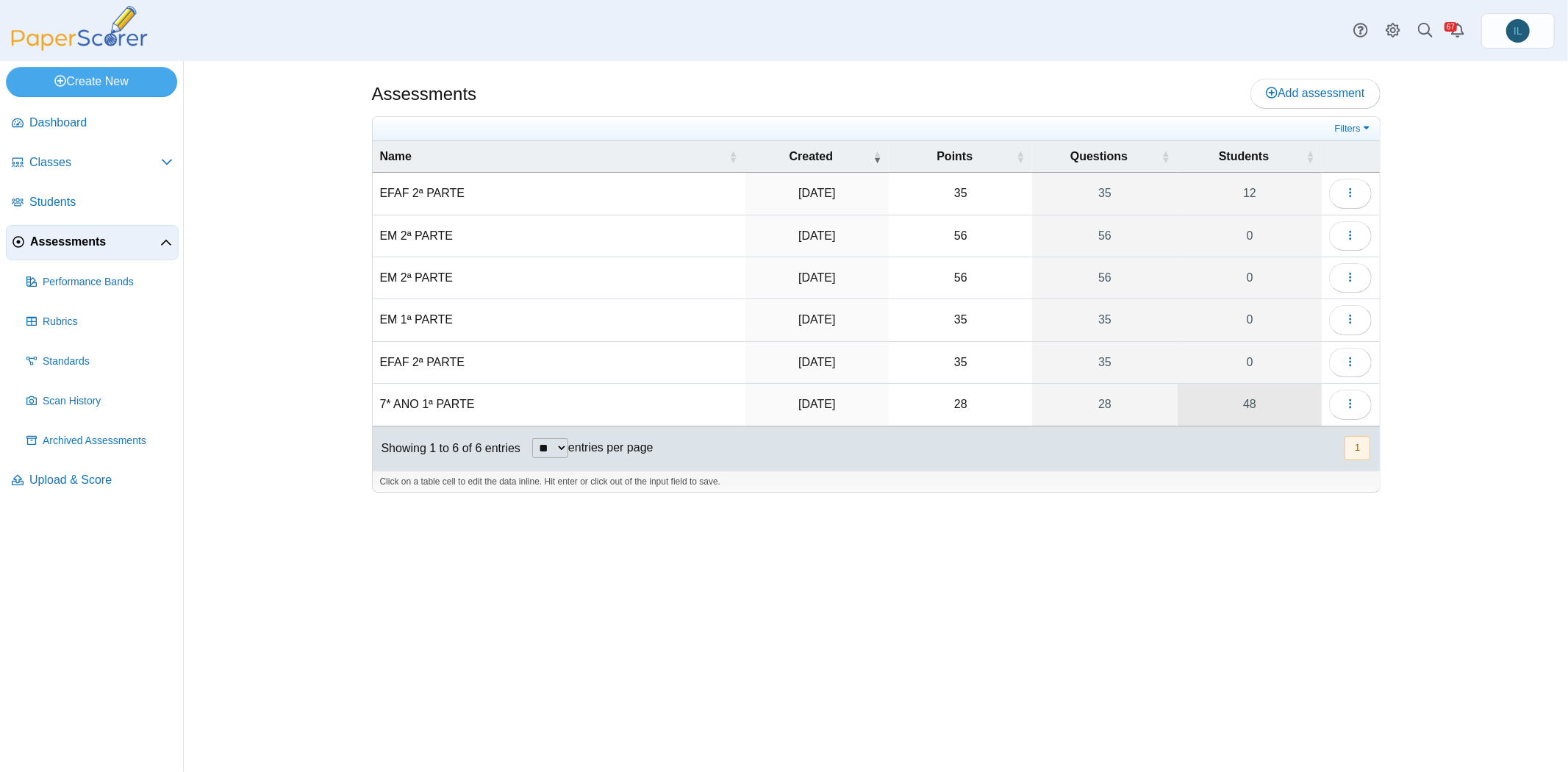
click at [1238, 401] on link "48" at bounding box center [1250, 404] width 144 height 42
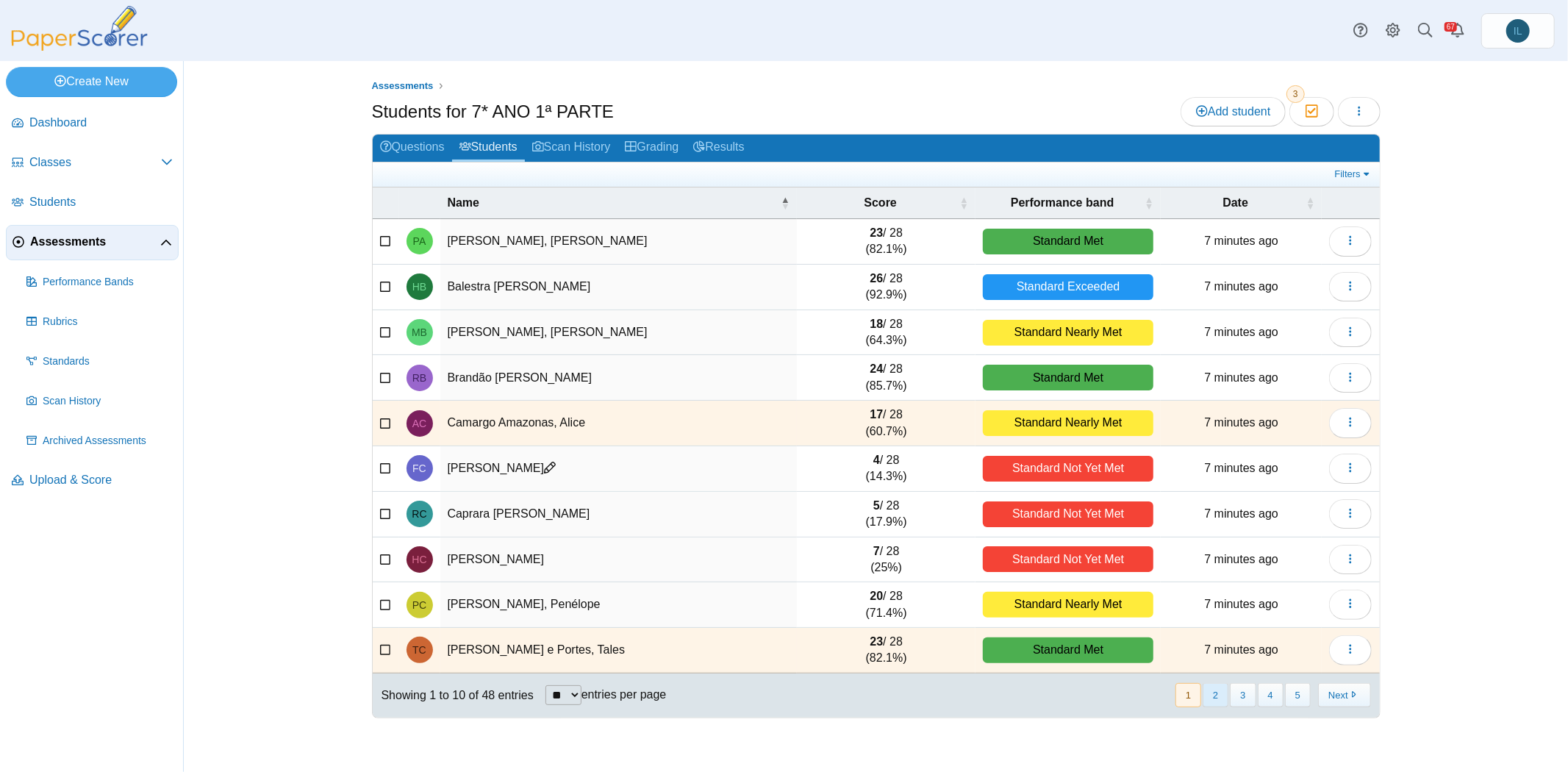
click at [1228, 687] on button "2" at bounding box center [1216, 695] width 26 height 25
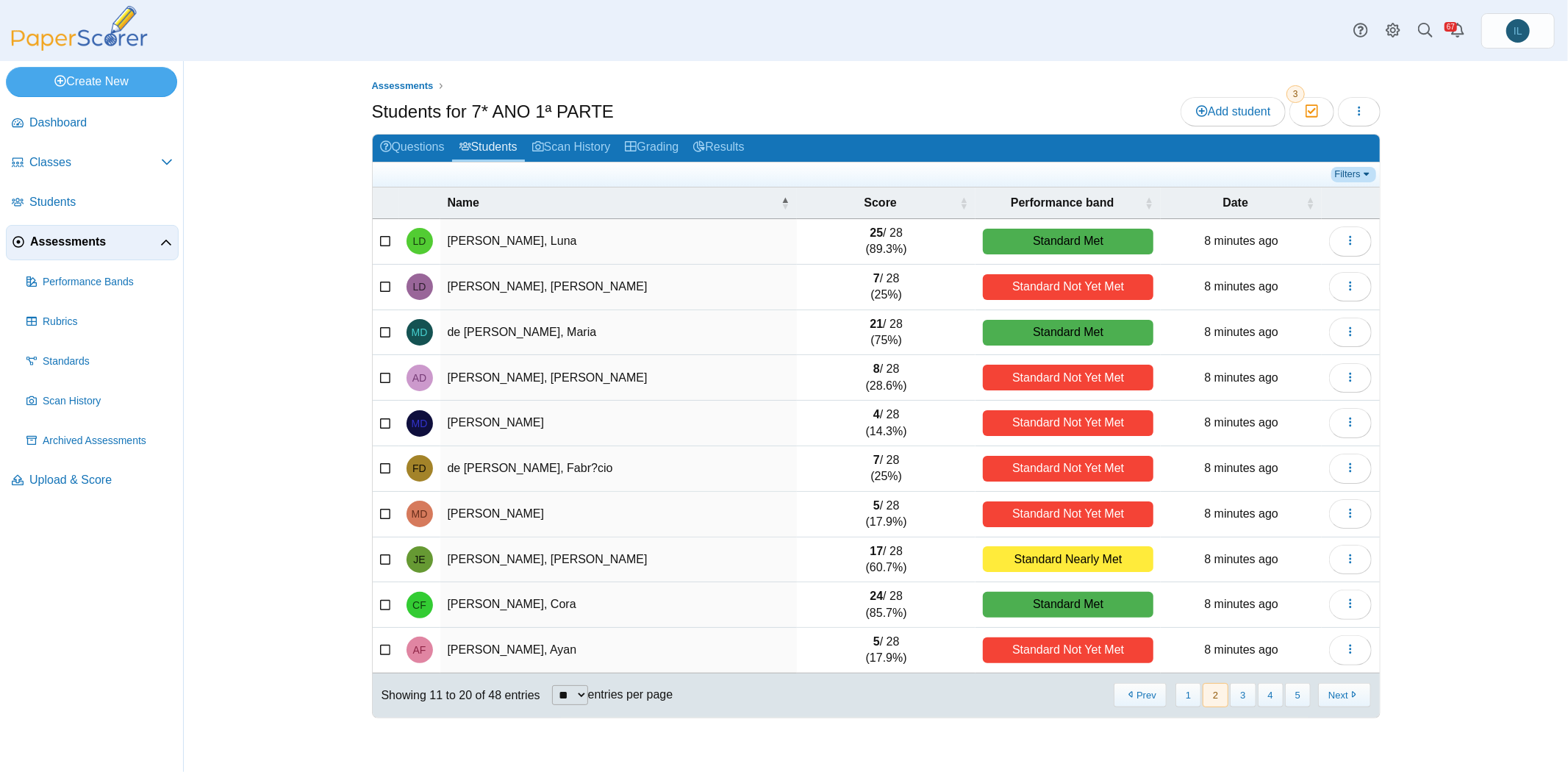
click at [1358, 174] on link "Filters" at bounding box center [1353, 174] width 44 height 15
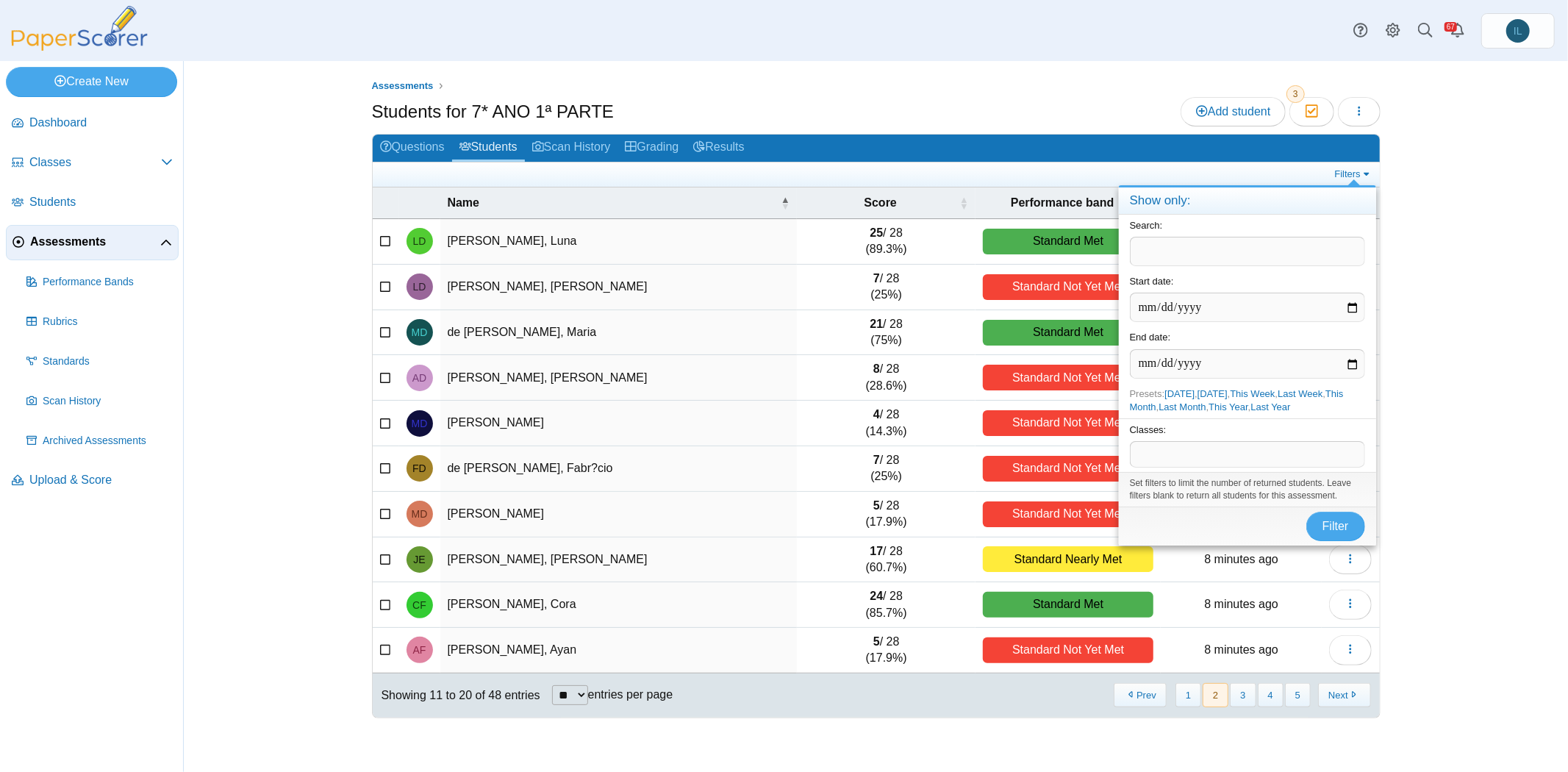
click at [1269, 451] on span at bounding box center [1248, 454] width 233 height 25
click at [1324, 524] on span "Filter" at bounding box center [1336, 526] width 27 height 13
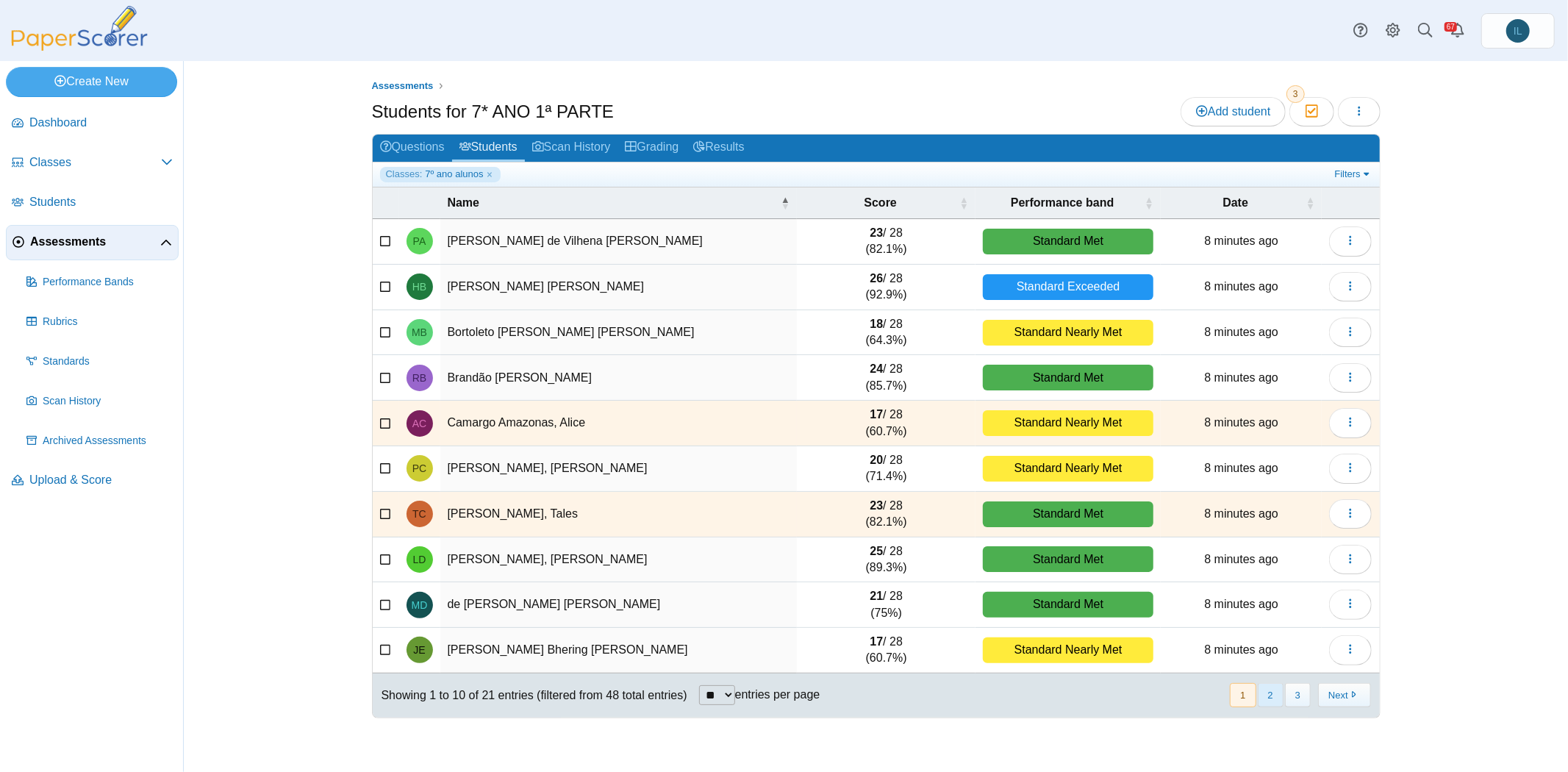
click at [1271, 689] on button "2" at bounding box center [1270, 695] width 26 height 25
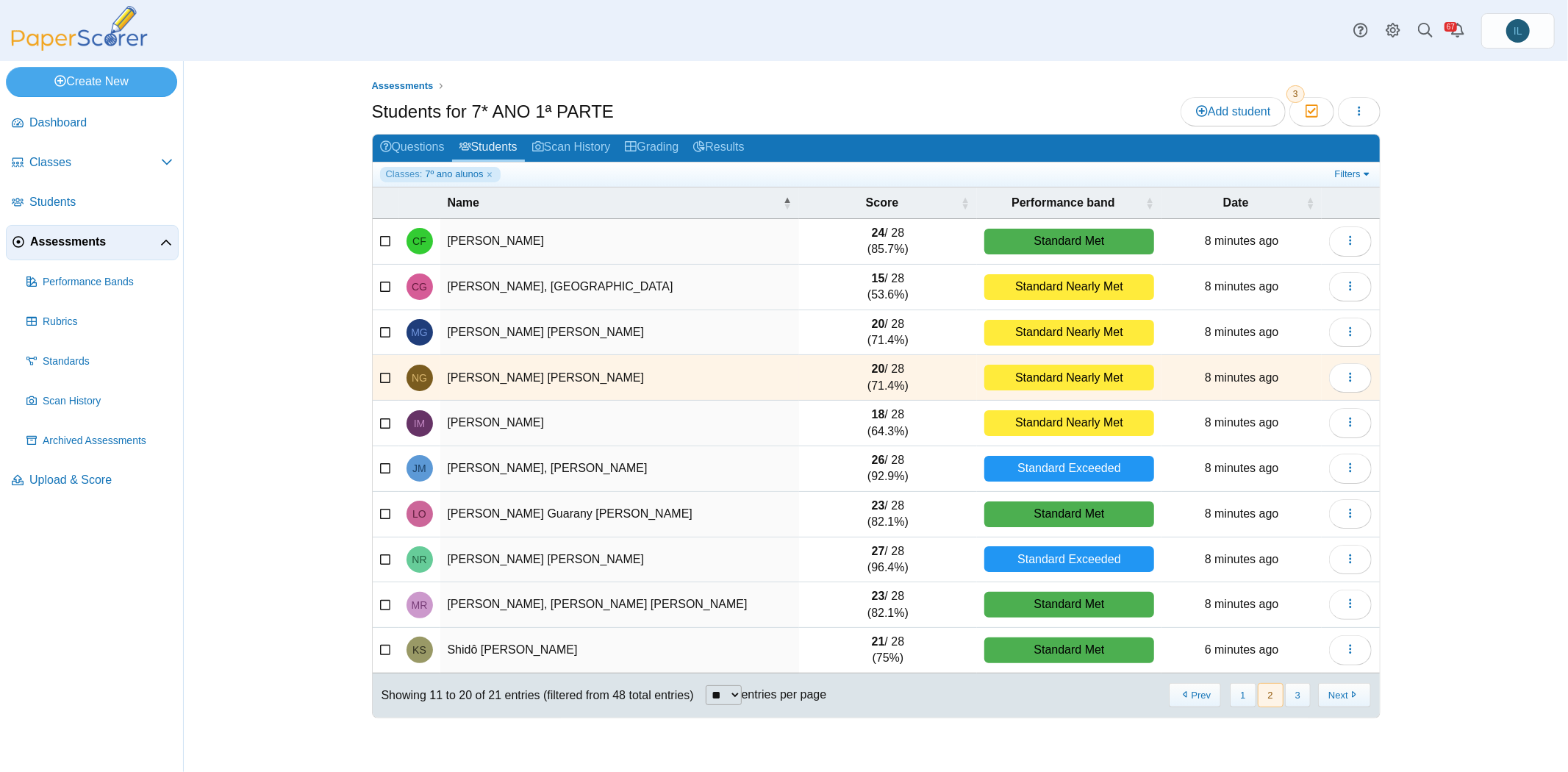
click at [379, 645] on td at bounding box center [386, 650] width 27 height 45
click at [390, 643] on icon at bounding box center [386, 648] width 12 height 10
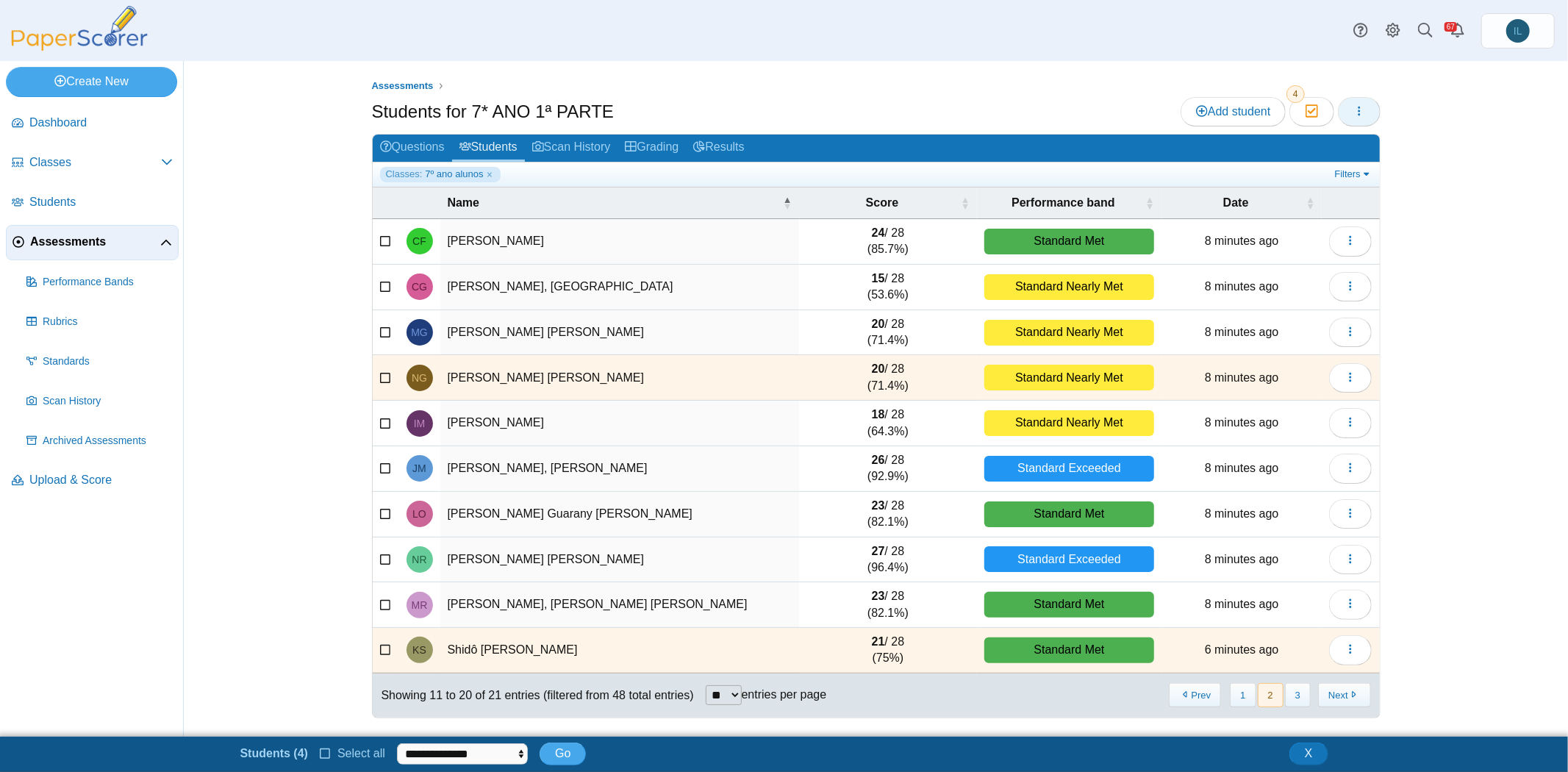
click at [1354, 111] on icon "button" at bounding box center [1359, 111] width 12 height 12
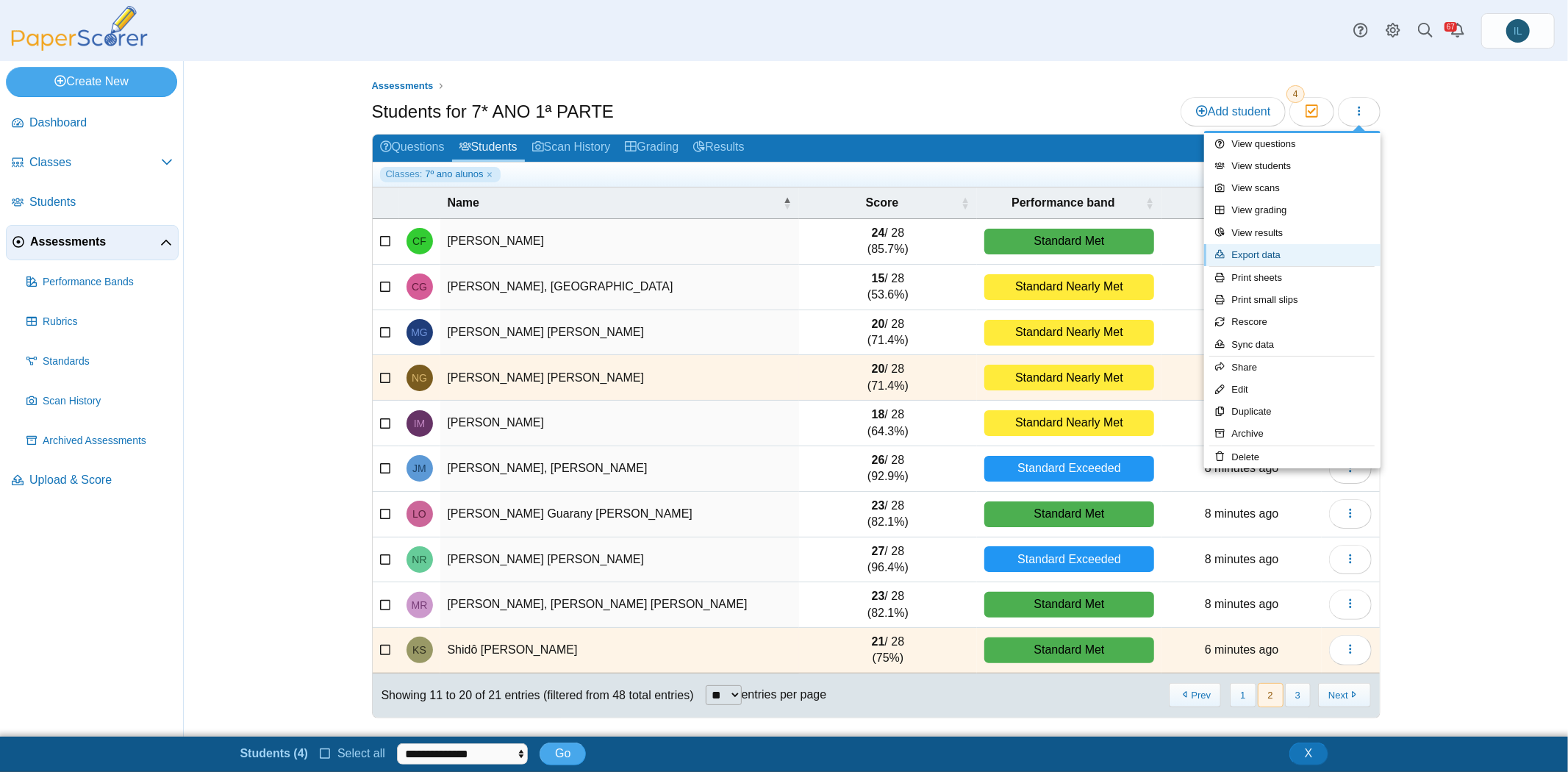
click at [1294, 257] on link "Export data" at bounding box center [1292, 255] width 176 height 22
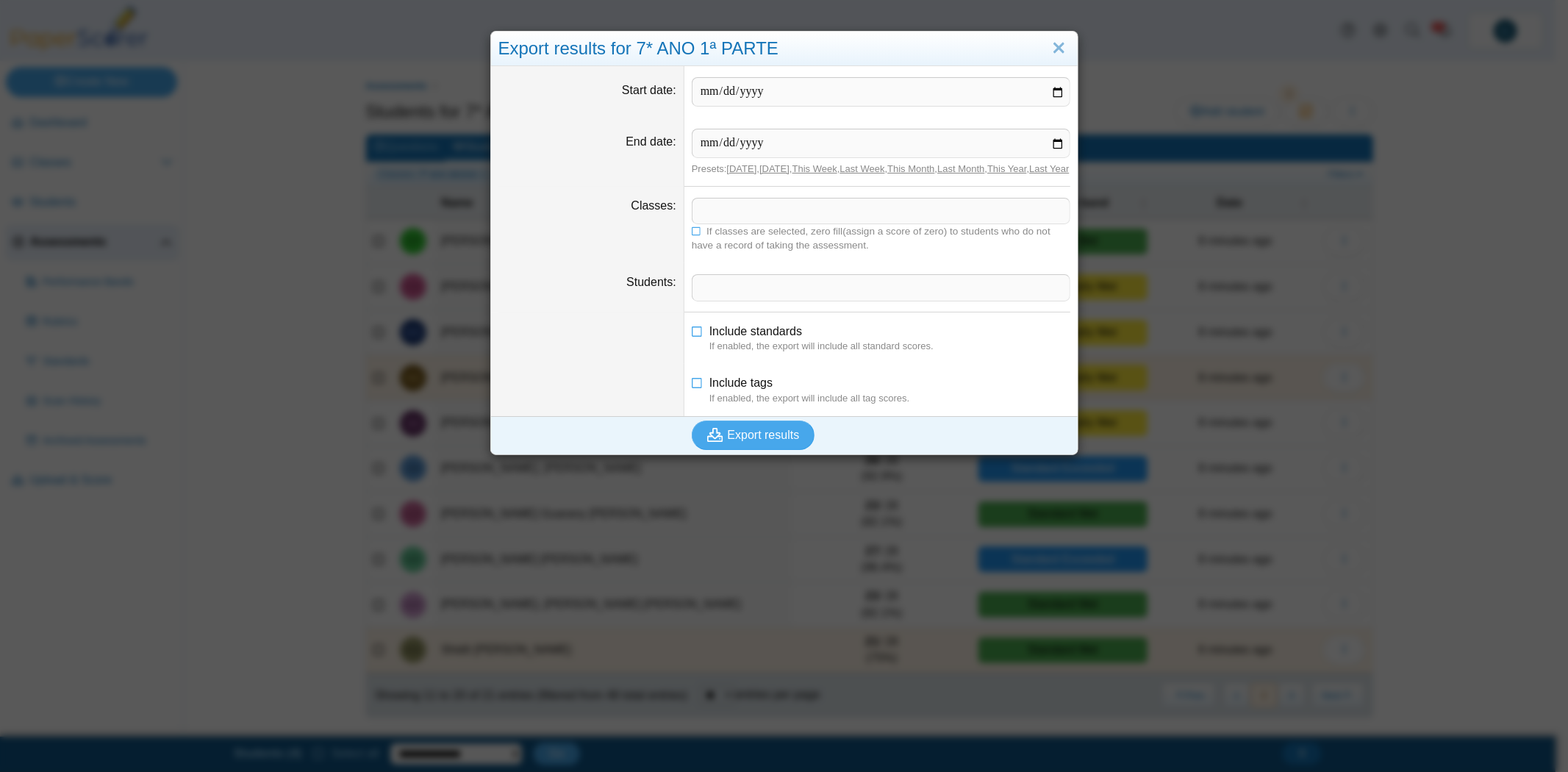
click at [733, 205] on dd "​ If classes are selected, zero fill(assign a score of zero) to students who do…" at bounding box center [881, 224] width 393 height 76
click at [728, 218] on span at bounding box center [880, 211] width 377 height 25
click at [692, 234] on icon at bounding box center [697, 229] width 10 height 9
click at [755, 450] on button "Export results" at bounding box center [753, 435] width 124 height 30
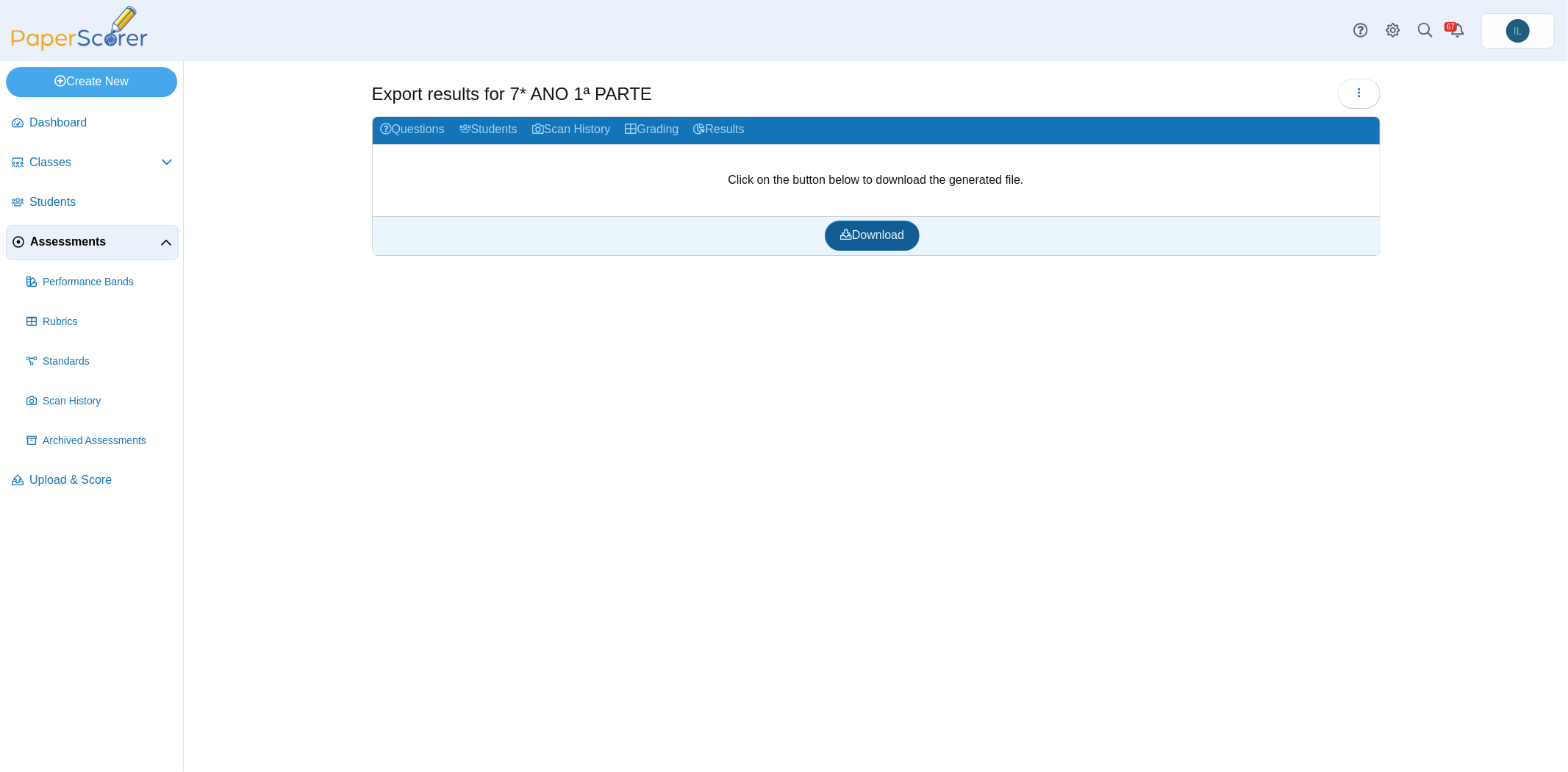
click at [888, 228] on span "Download" at bounding box center [872, 234] width 64 height 13
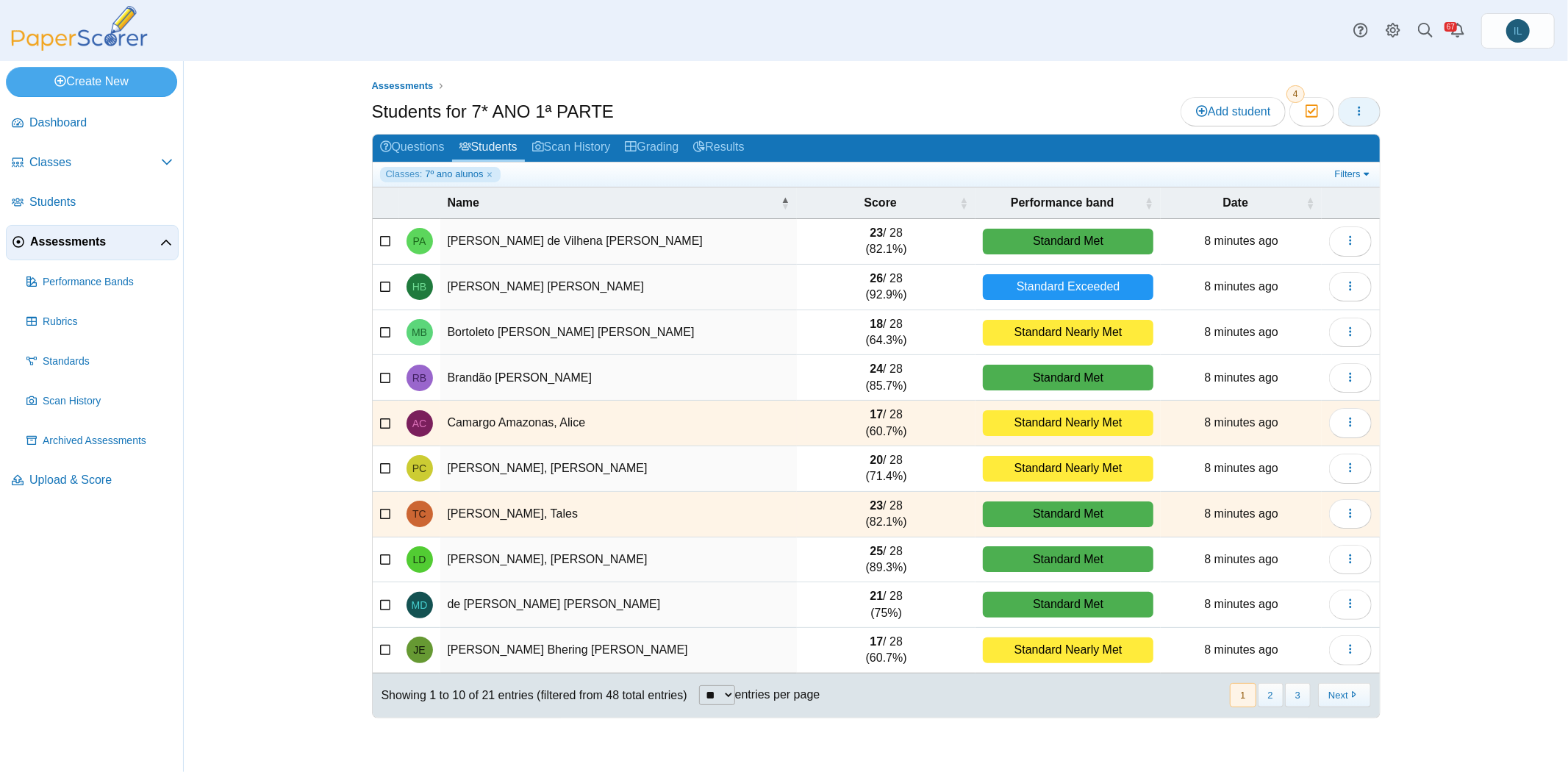
click at [1357, 121] on button "button" at bounding box center [1358, 112] width 43 height 30
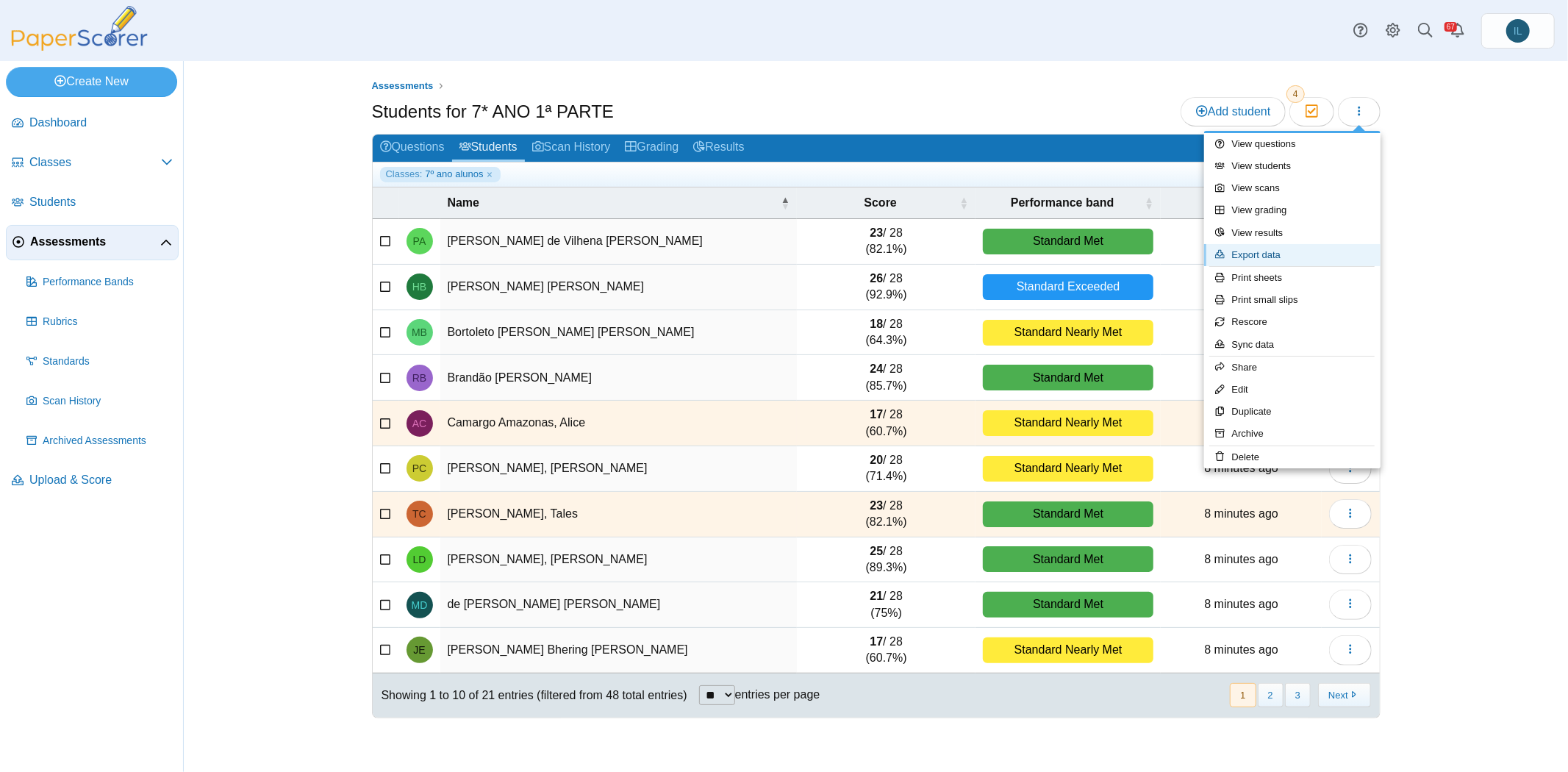
click at [1295, 251] on link "Export data" at bounding box center [1292, 255] width 176 height 22
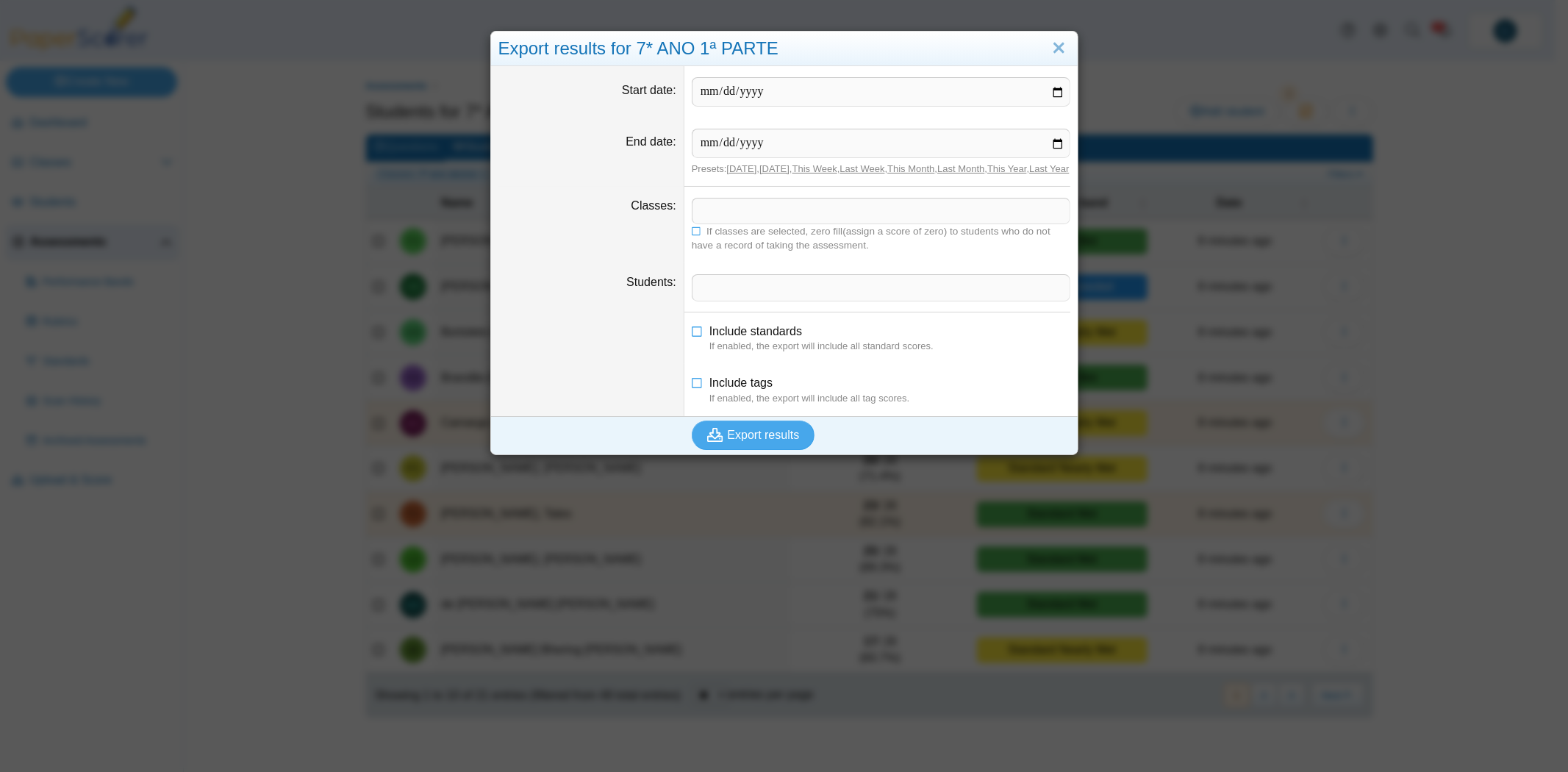
click at [569, 53] on div "Export results for 7* ANO 1ª PARTE" at bounding box center [784, 48] width 586 height 35
click at [692, 234] on icon at bounding box center [697, 229] width 10 height 9
click at [701, 328] on dd "Include standards If enabled, the export will include all standard scores." at bounding box center [881, 338] width 393 height 52
click at [701, 333] on li "Include standards If enabled, the export will include all standard scores." at bounding box center [881, 338] width 379 height 30
click at [698, 340] on li "Include standards If enabled, the export will include all standard scores." at bounding box center [881, 338] width 379 height 30
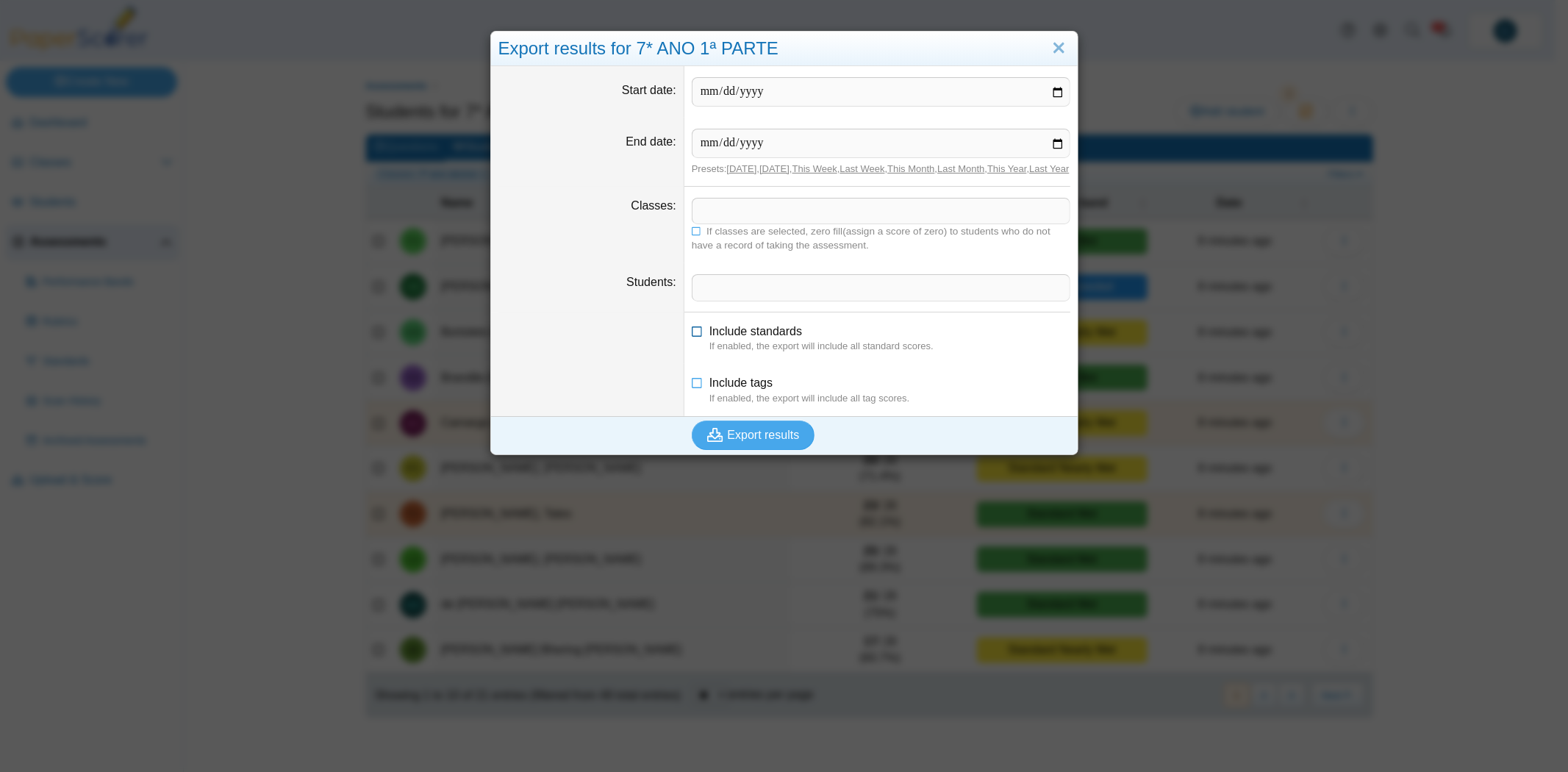
click at [692, 334] on icon at bounding box center [698, 328] width 12 height 10
click at [692, 386] on icon at bounding box center [698, 380] width 12 height 10
click at [781, 127] on dd "Presets: Today , Yesterday , This Week , Last Week , This Month , Last Month , …" at bounding box center [881, 152] width 393 height 69
click at [781, 139] on input "End date" at bounding box center [881, 143] width 379 height 30
click at [734, 165] on link "Today" at bounding box center [741, 168] width 30 height 11
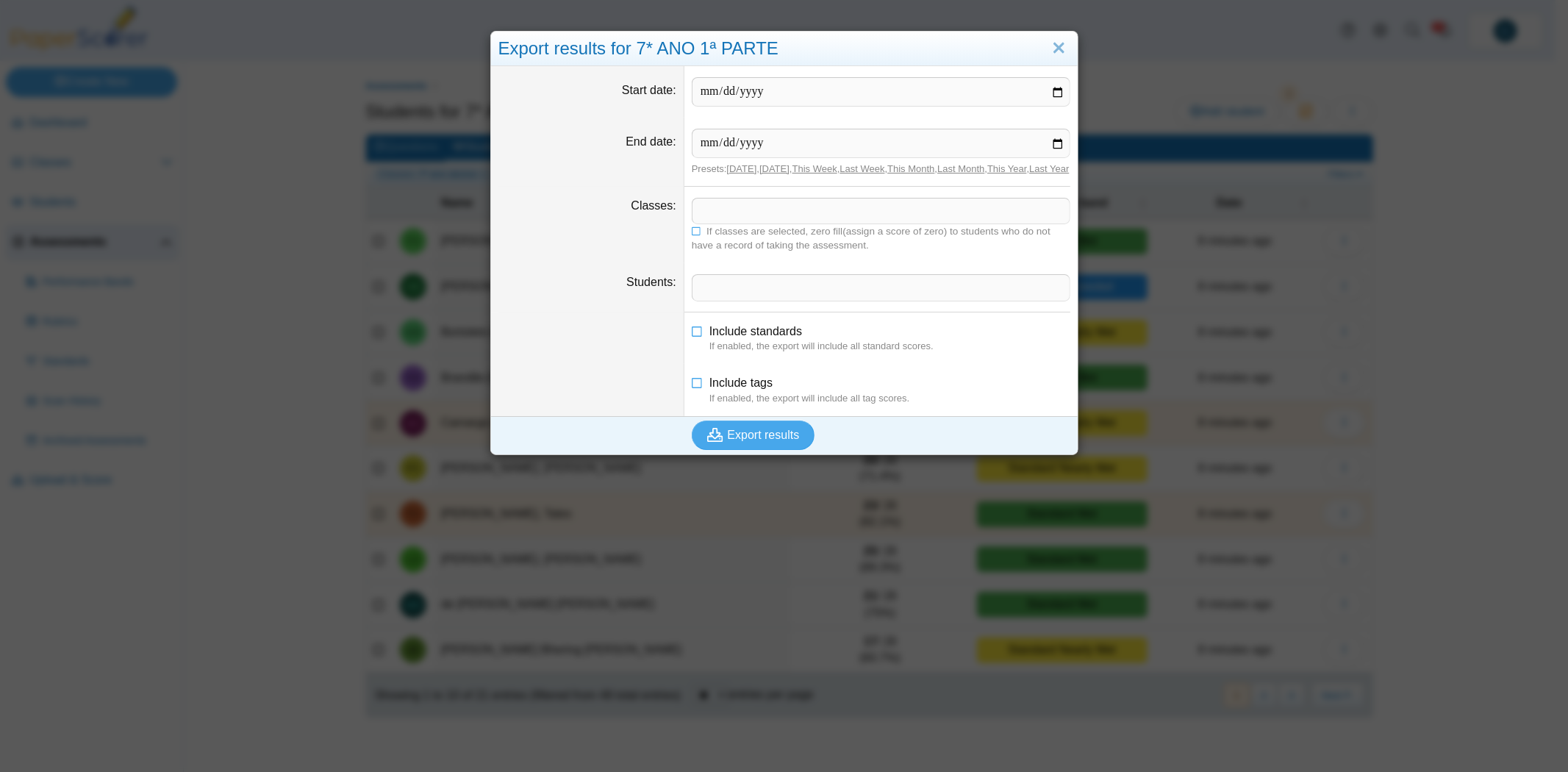
type input "**********"
click at [730, 171] on link "Today" at bounding box center [741, 168] width 30 height 11
click at [787, 441] on span "Export results" at bounding box center [763, 435] width 72 height 13
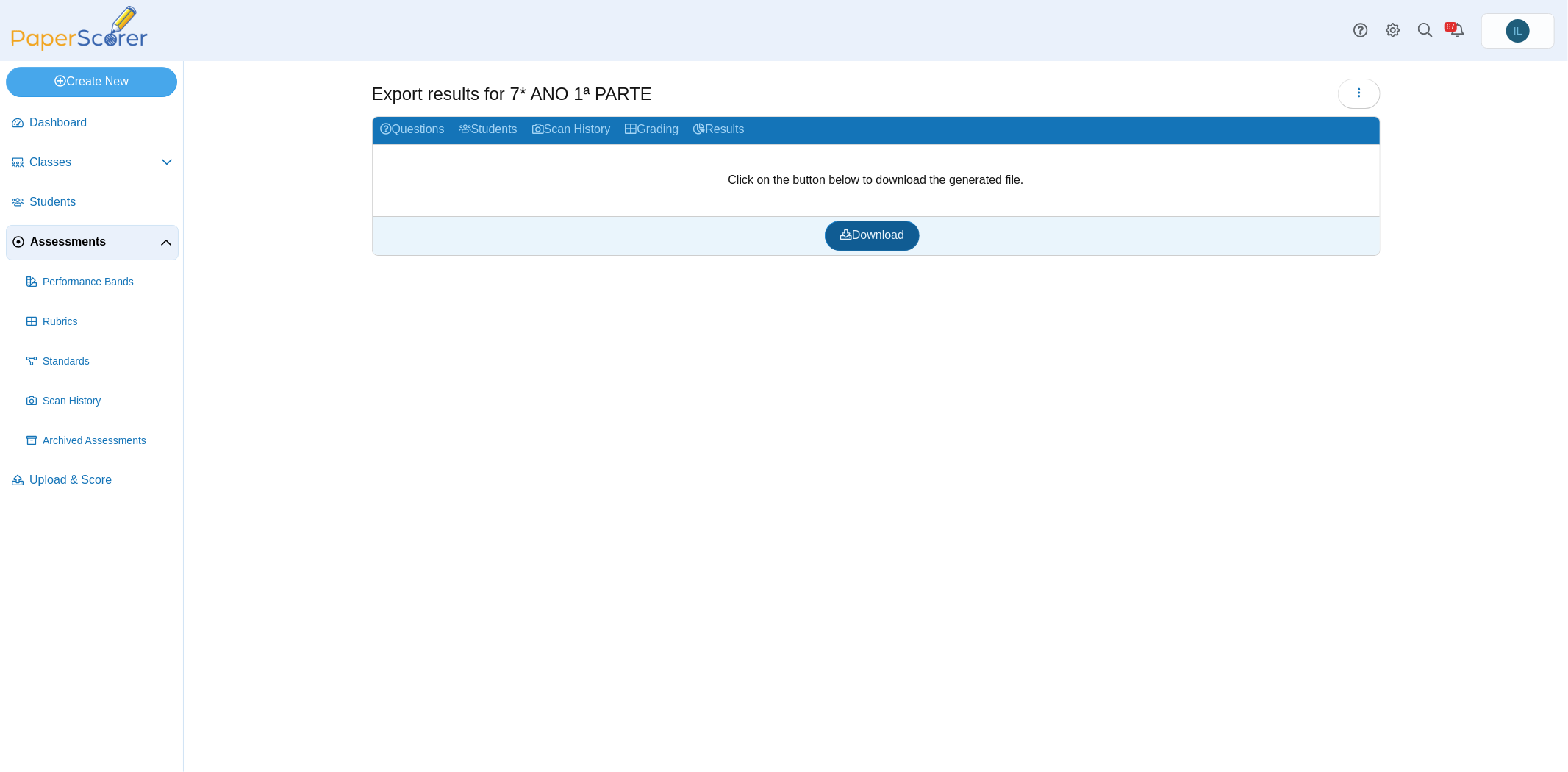
click at [838, 220] on link "Download" at bounding box center [872, 235] width 95 height 30
